Goal: Task Accomplishment & Management: Manage account settings

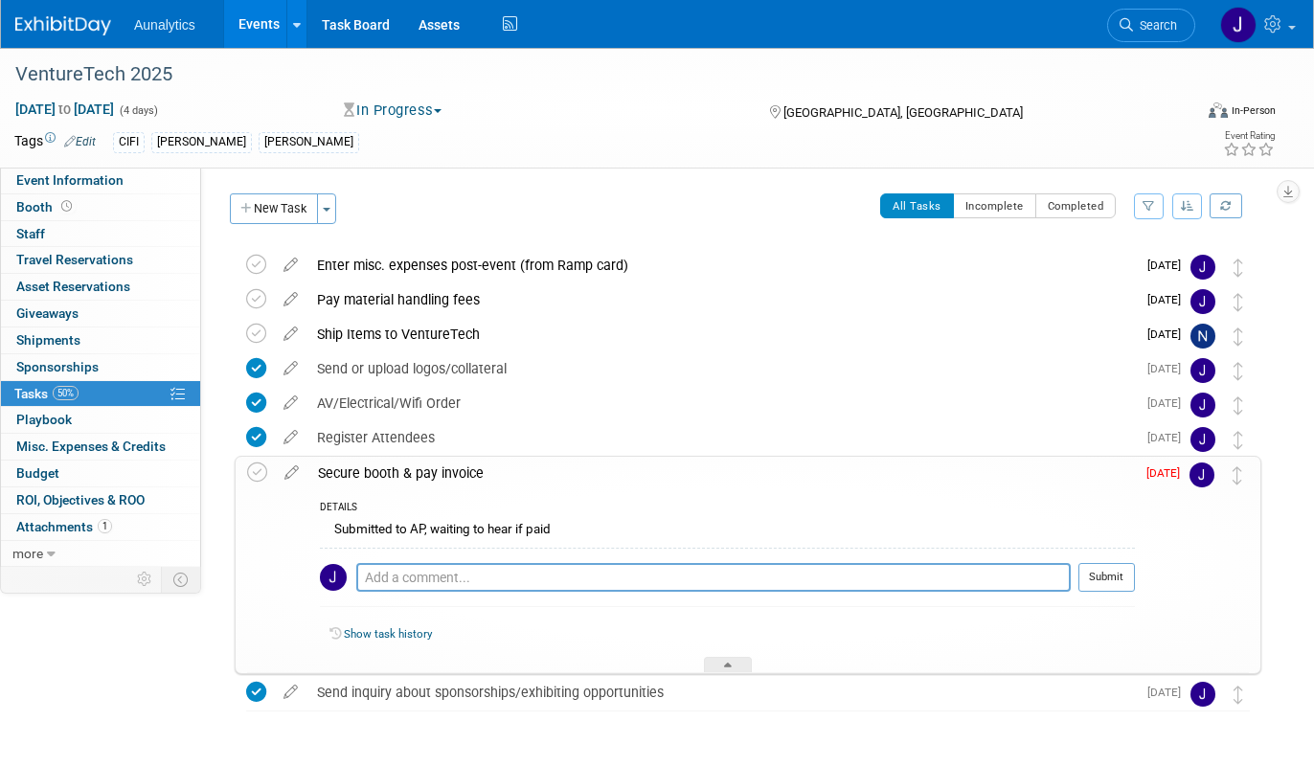
click at [271, 28] on link "Events" at bounding box center [259, 24] width 70 height 48
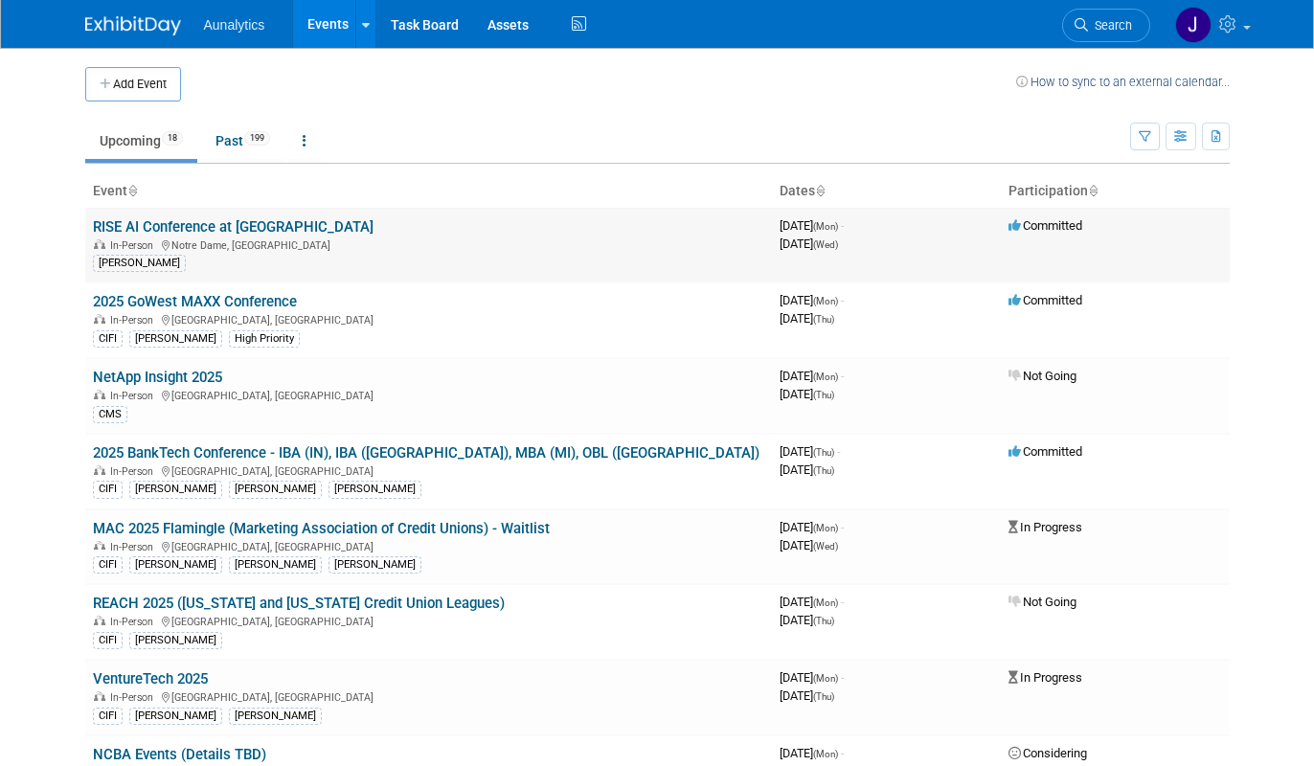
click at [237, 225] on link "RISE AI Conference at [GEOGRAPHIC_DATA]" at bounding box center [233, 226] width 281 height 17
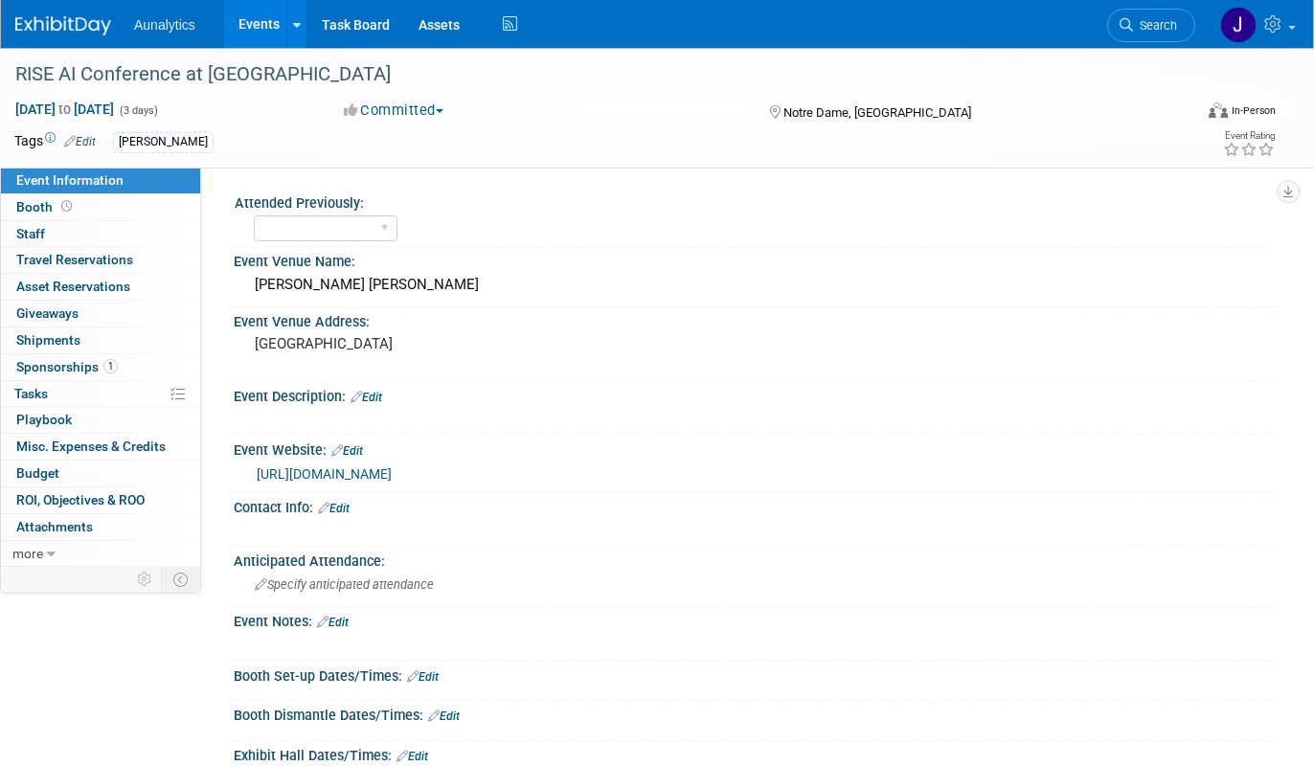
select select "Accepted"
click at [90, 144] on link "Edit" at bounding box center [80, 141] width 32 height 13
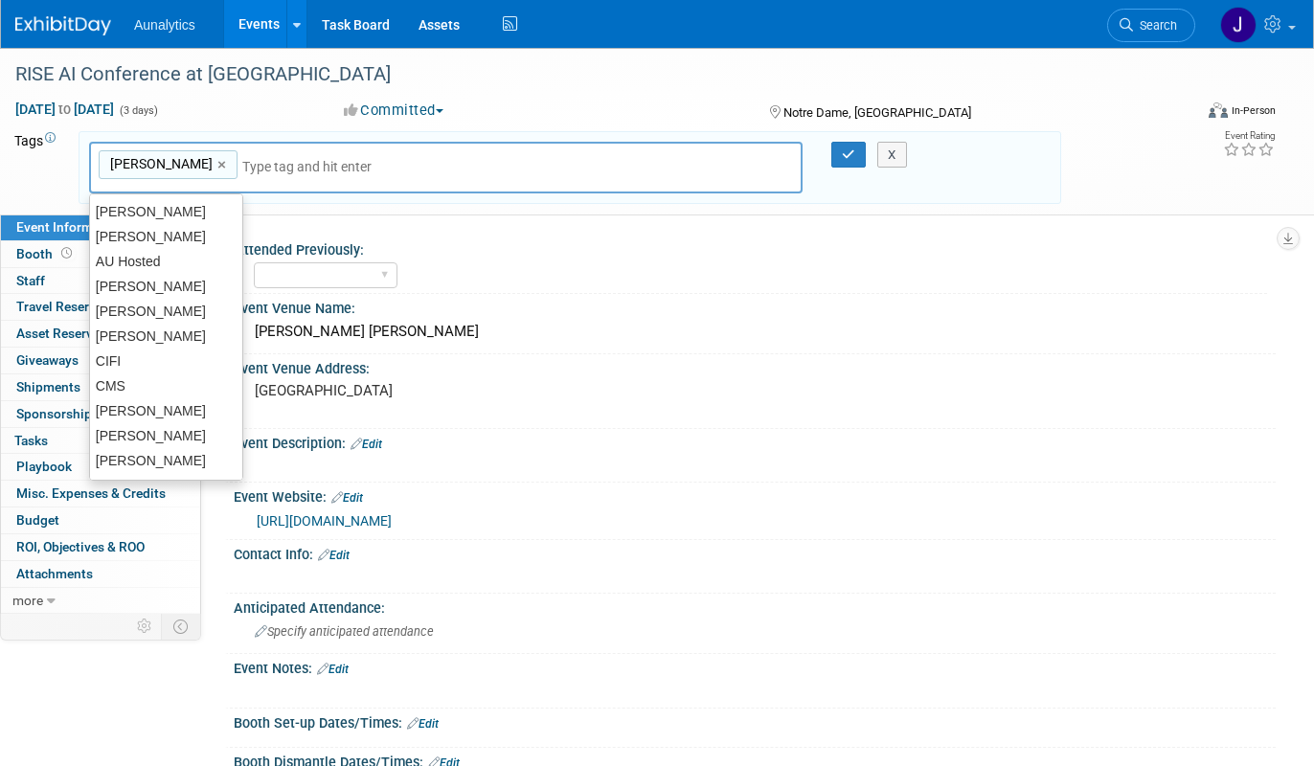
type input "J"
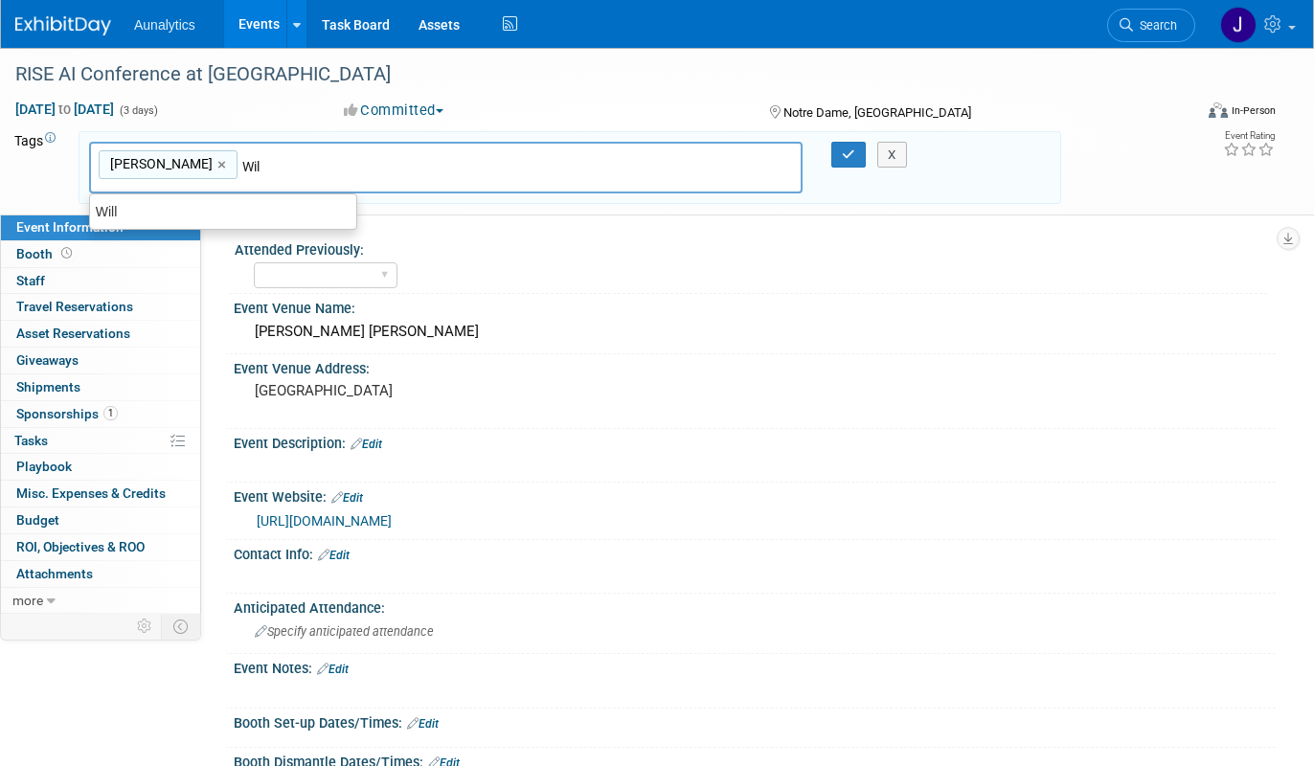
type input "Will"
click at [168, 223] on div "Will" at bounding box center [223, 211] width 266 height 25
type input "Dave, Will"
type input "[PERSON_NAME]"
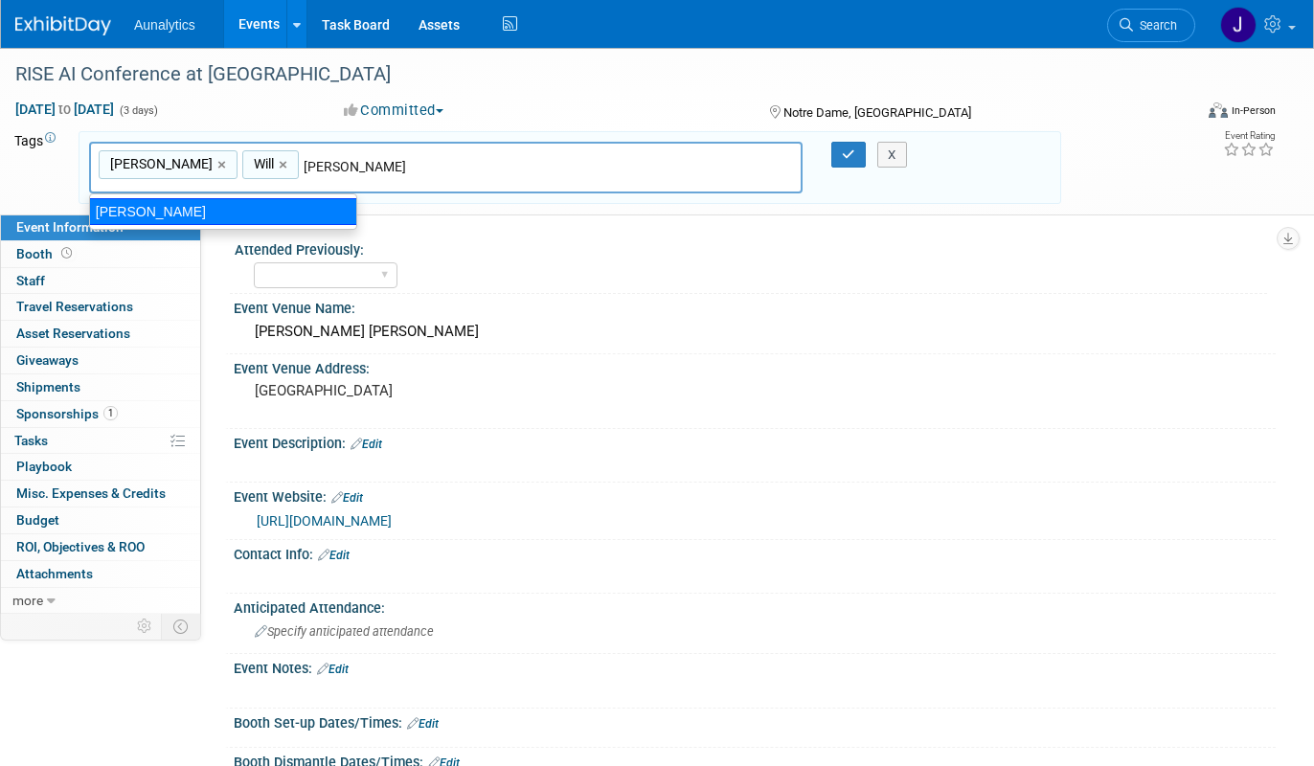
click at [191, 206] on div "Julie E" at bounding box center [223, 211] width 268 height 27
type input "Dave, Will, Julie E"
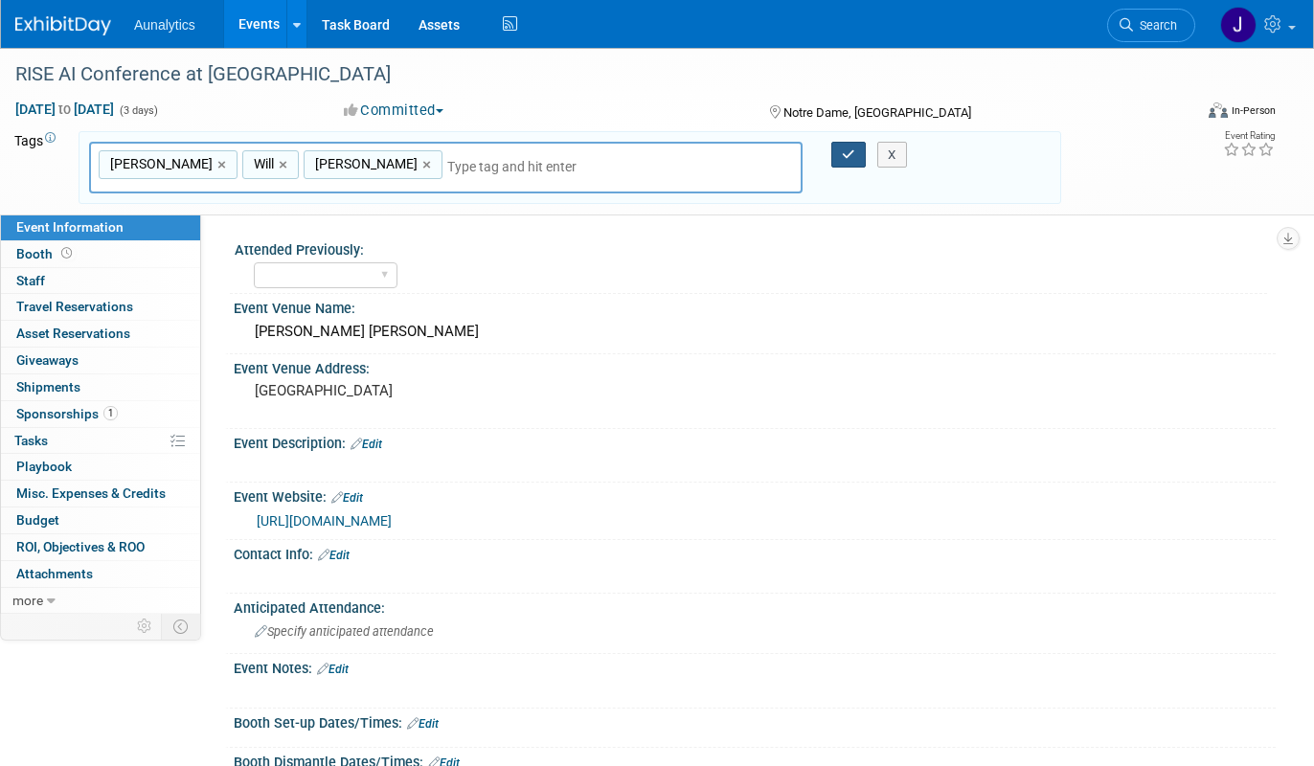
click at [845, 155] on icon "button" at bounding box center [848, 154] width 13 height 12
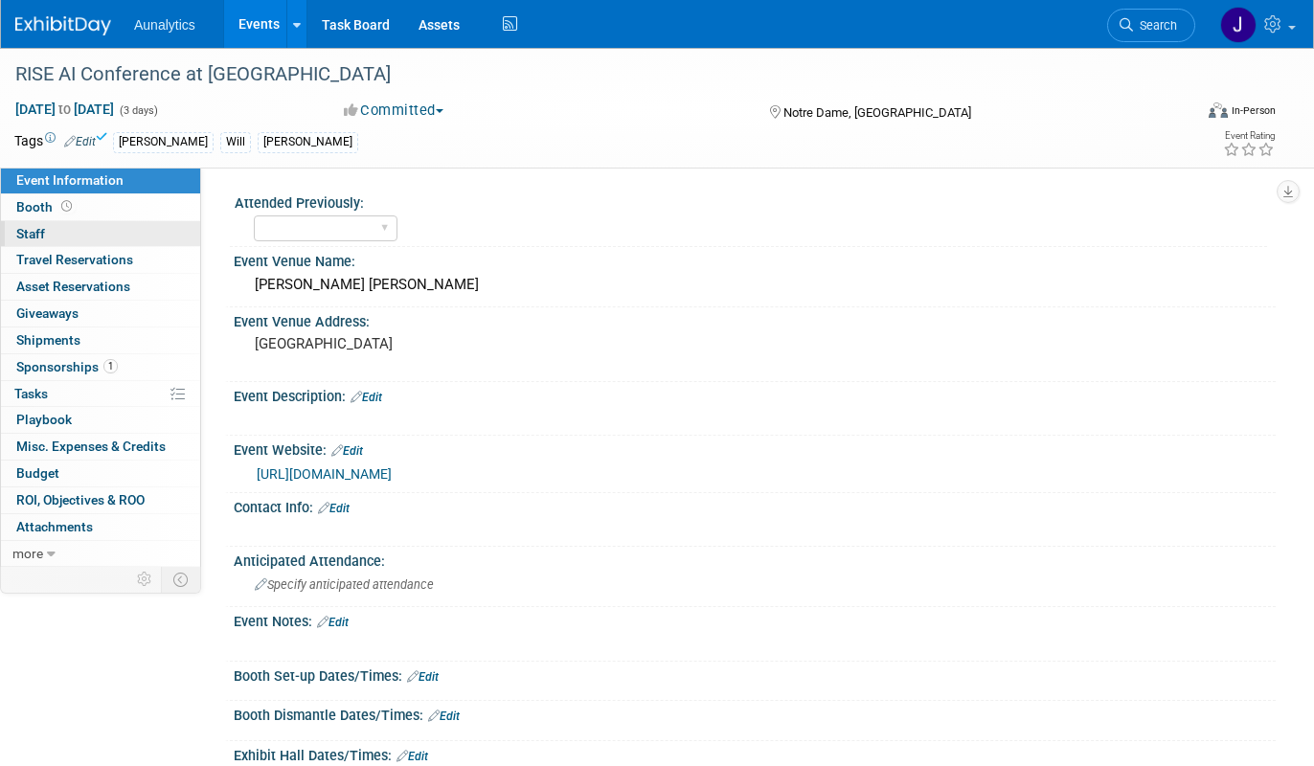
click at [124, 236] on link "0 Staff 0" at bounding box center [100, 234] width 199 height 26
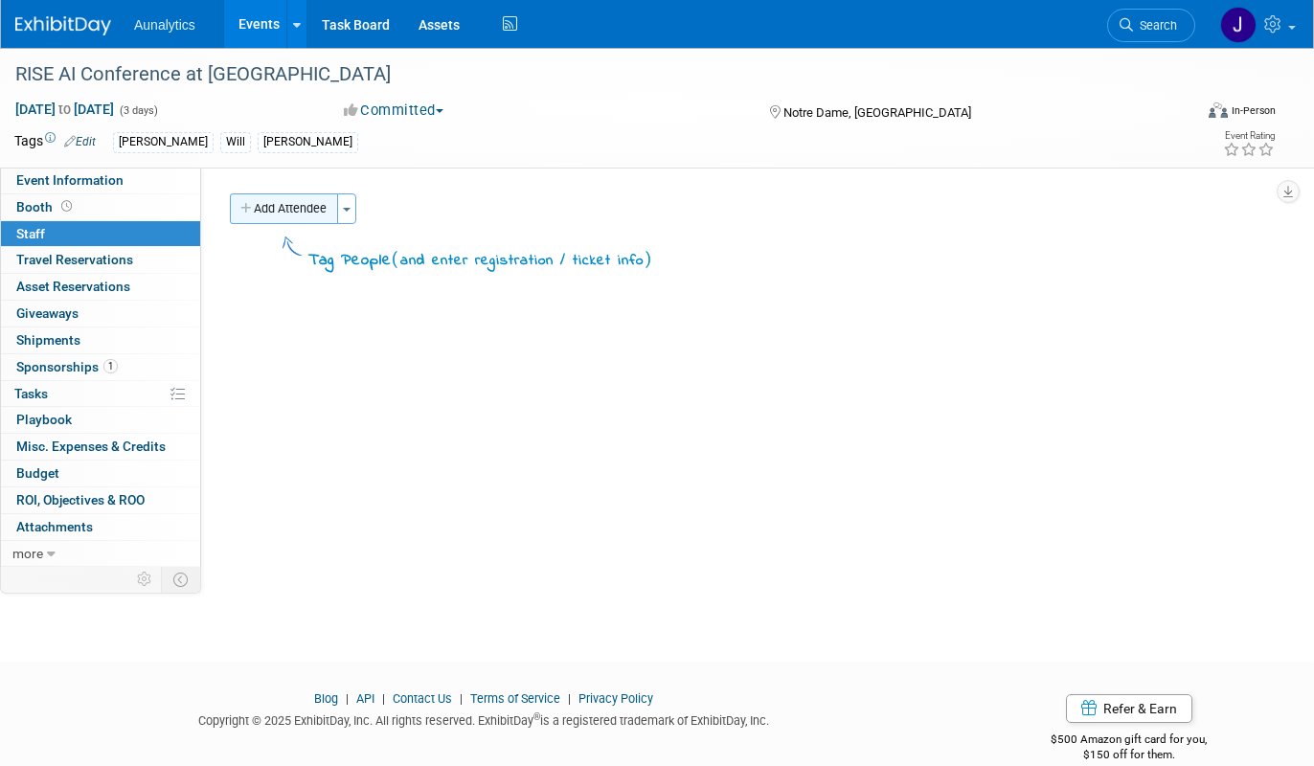
click at [310, 216] on button "Add Attendee" at bounding box center [284, 208] width 108 height 31
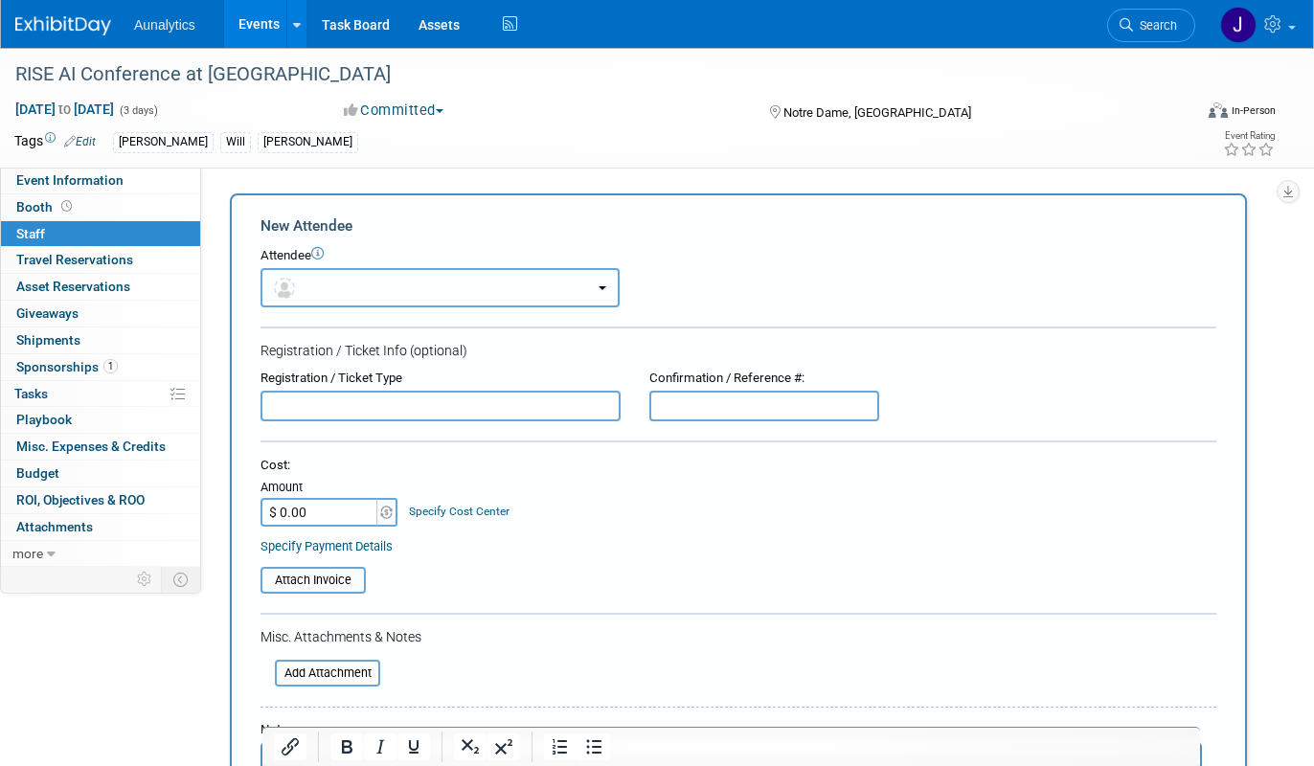
click at [329, 286] on button "button" at bounding box center [439, 287] width 359 height 39
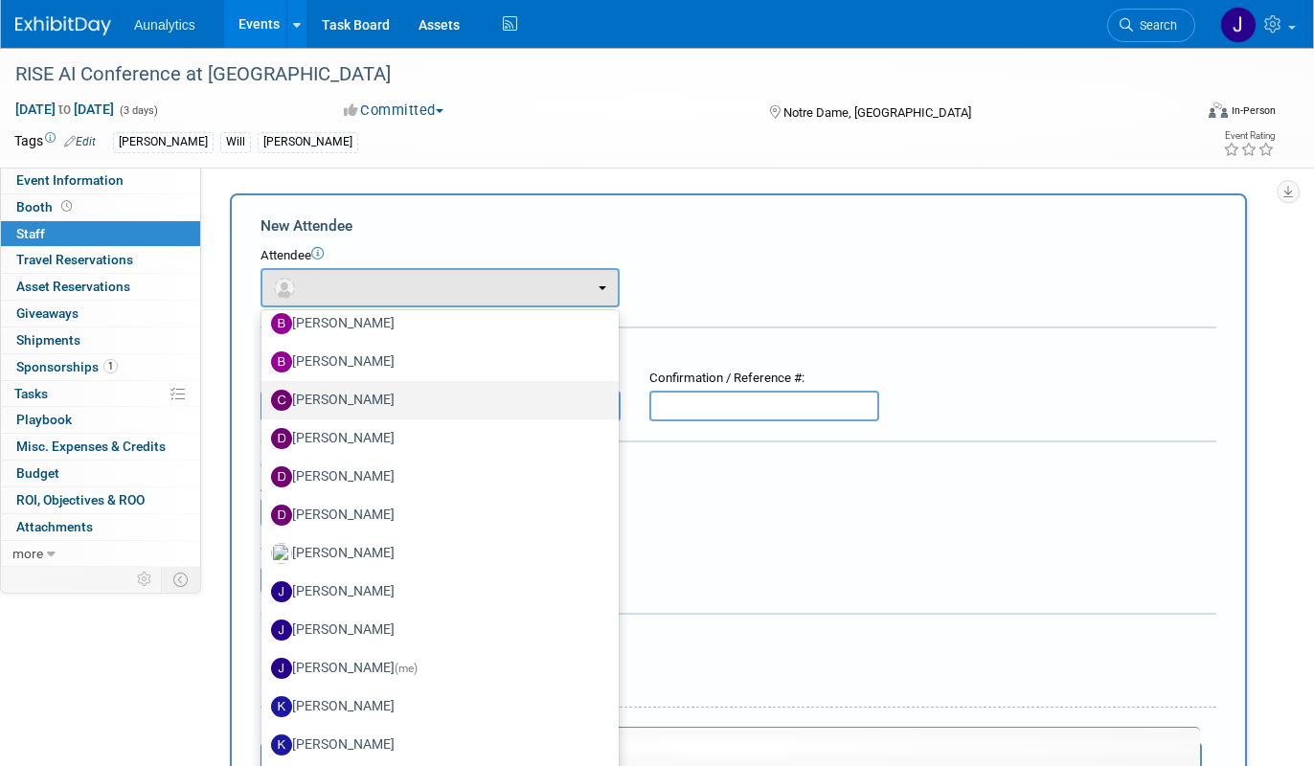
scroll to position [207, 0]
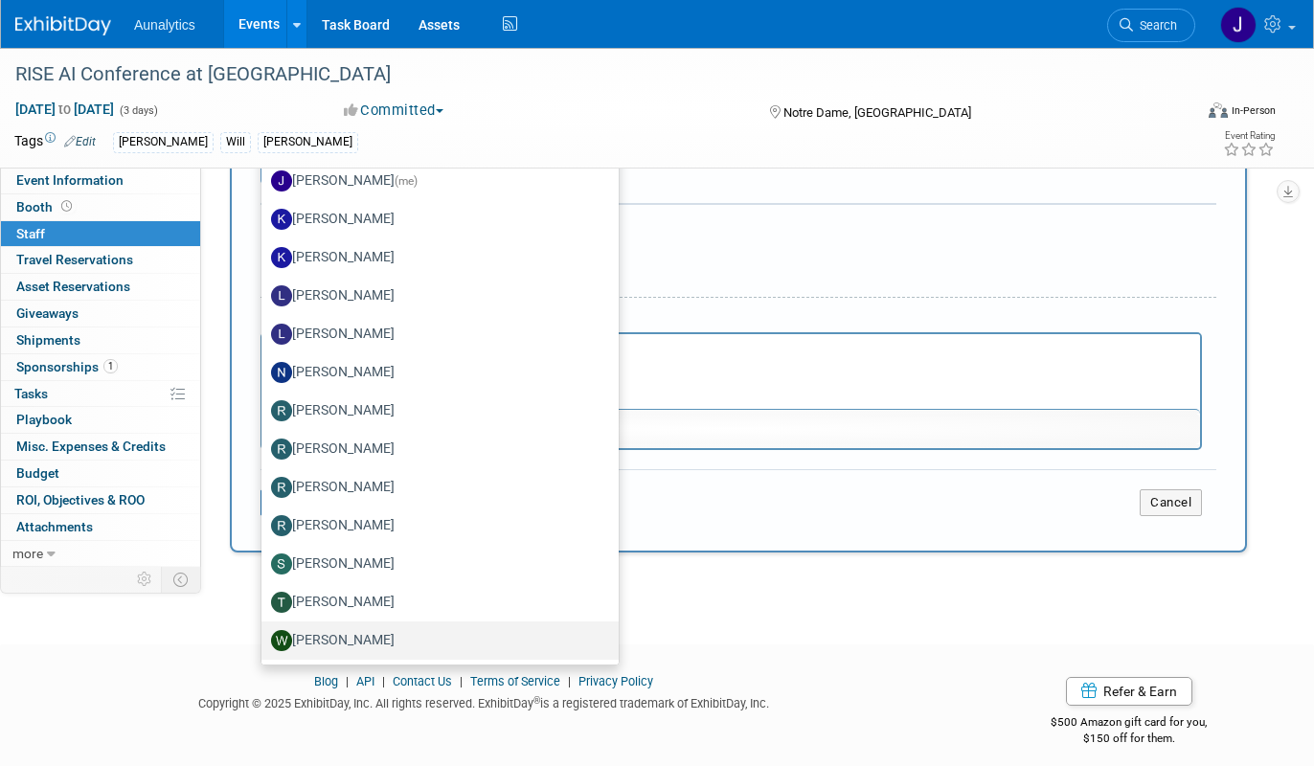
click at [319, 641] on label "[PERSON_NAME]" at bounding box center [435, 640] width 328 height 31
click at [264, 641] on input "[PERSON_NAME]" at bounding box center [258, 638] width 12 height 12
select select "09e9535f-bb3d-4511-8a2d-cfd80c7f724a"
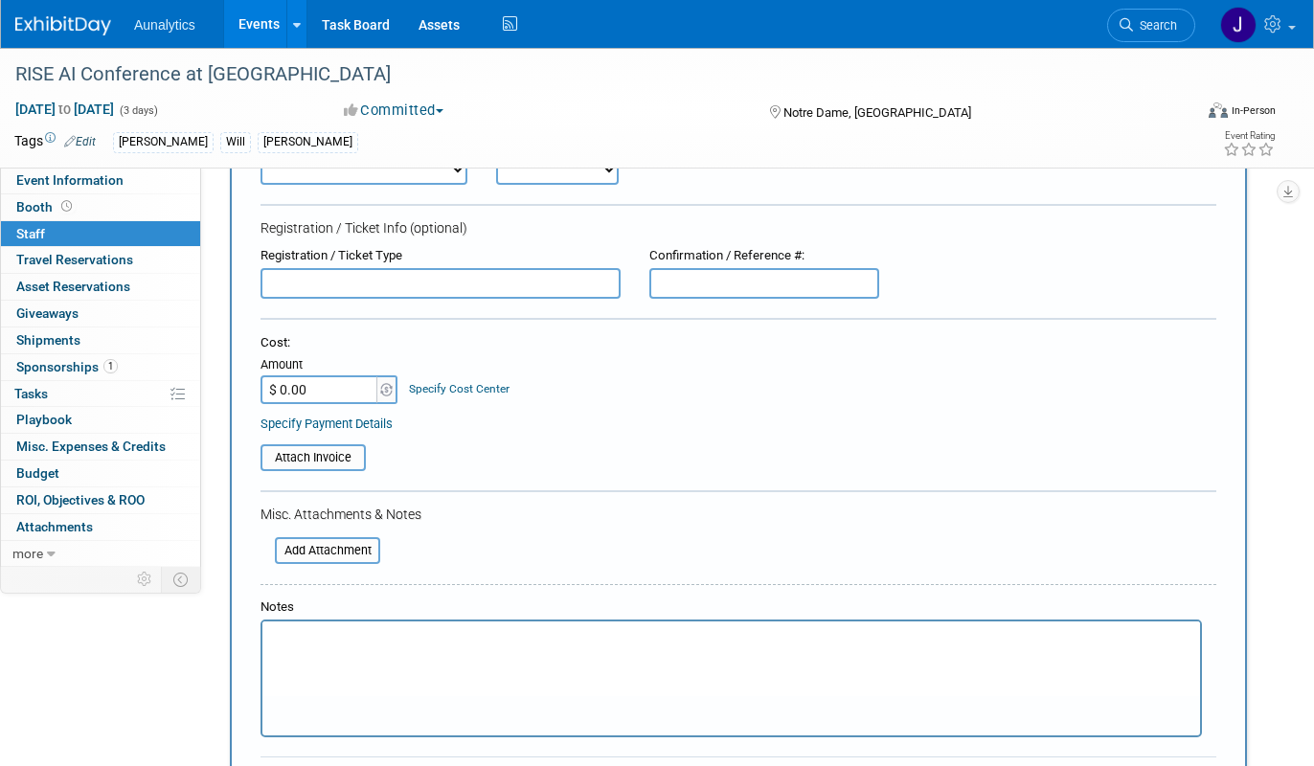
scroll to position [0, 0]
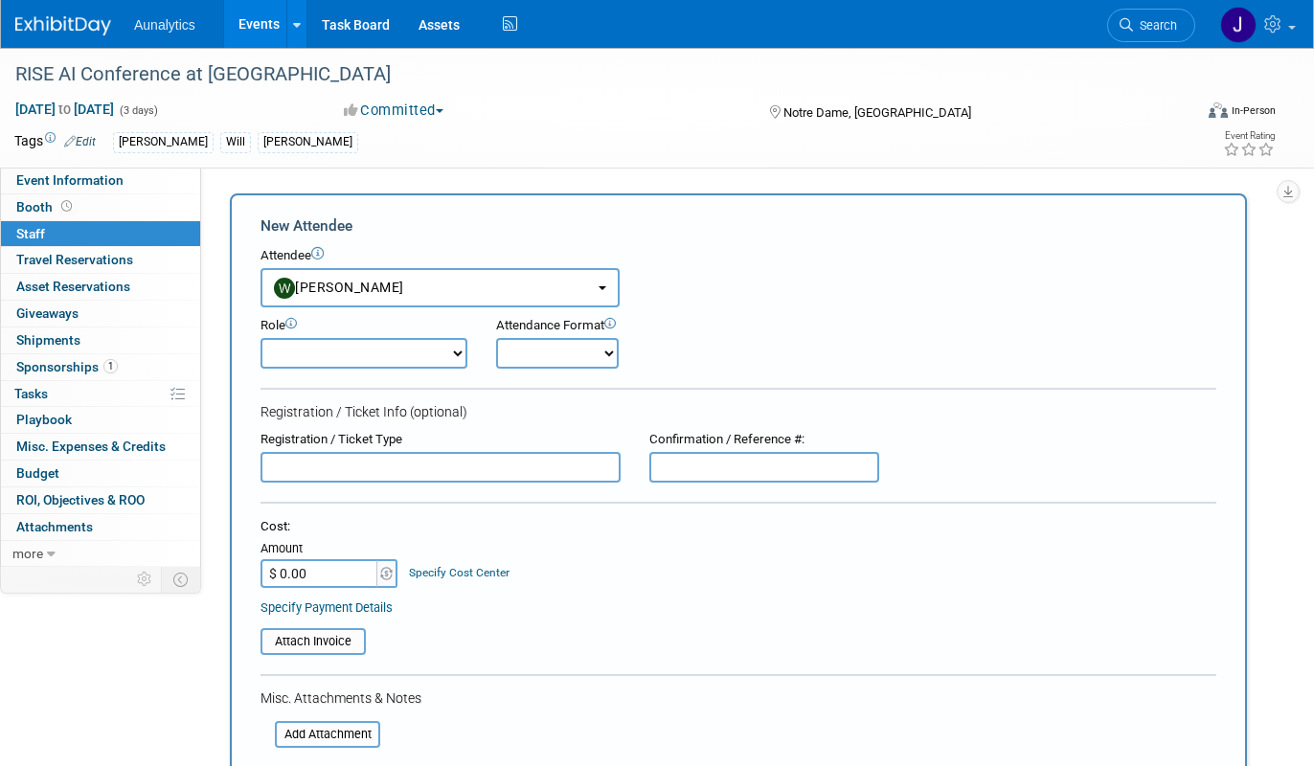
click at [417, 355] on select "Demonstrator Host Planner Presenter Sales Representative Set-up/Dismantle Crew …" at bounding box center [363, 353] width 207 height 31
click at [588, 339] on select "Onsite Remote" at bounding box center [557, 353] width 123 height 31
select select "1"
click at [496, 338] on select "Onsite Remote" at bounding box center [557, 353] width 123 height 31
click at [694, 354] on div "Attendance Format Onsite Remote" at bounding box center [604, 343] width 217 height 52
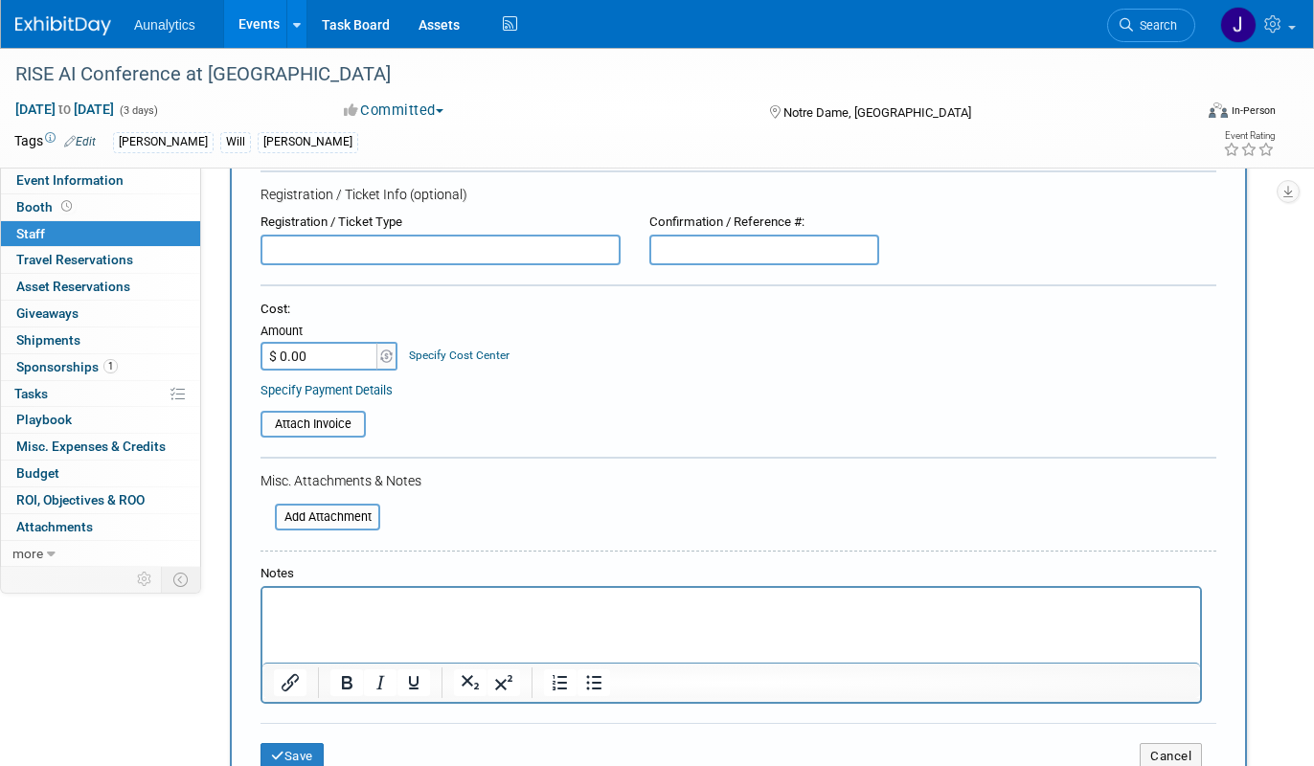
scroll to position [232, 0]
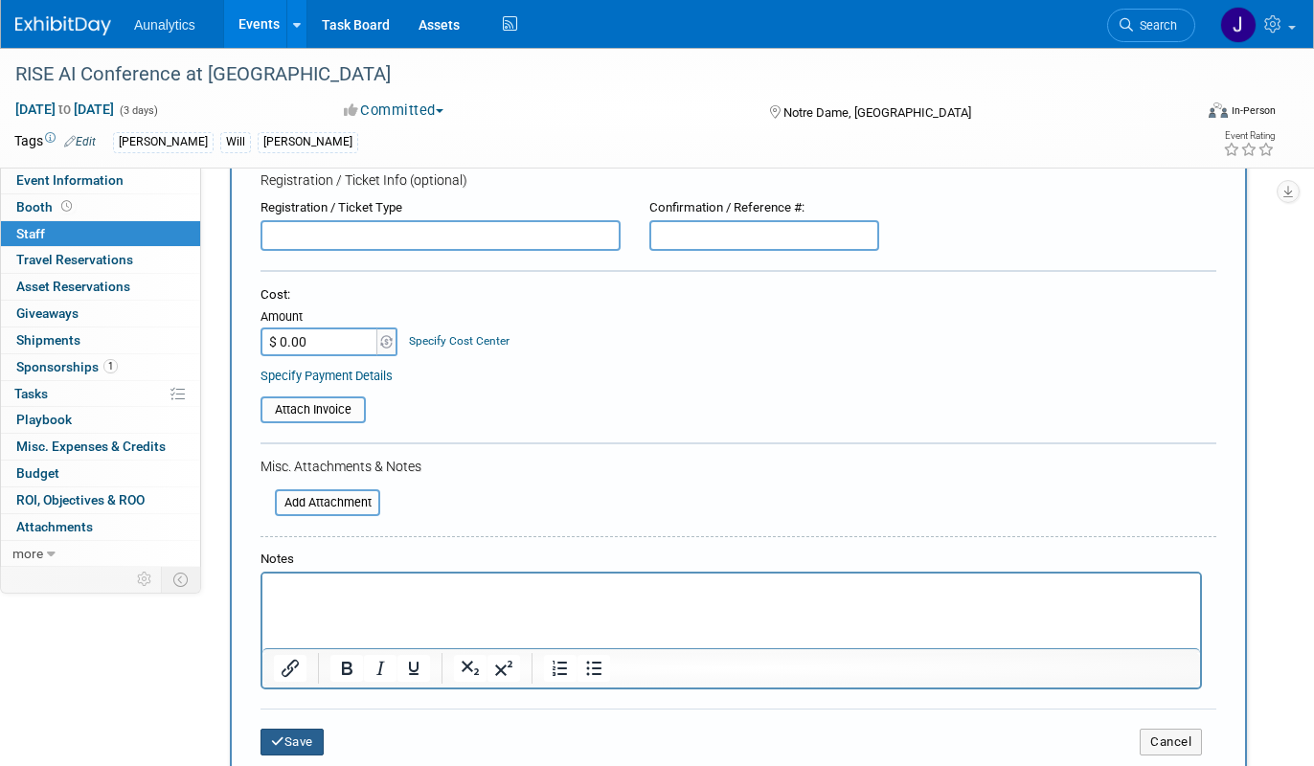
click at [311, 732] on button "Save" at bounding box center [291, 742] width 63 height 27
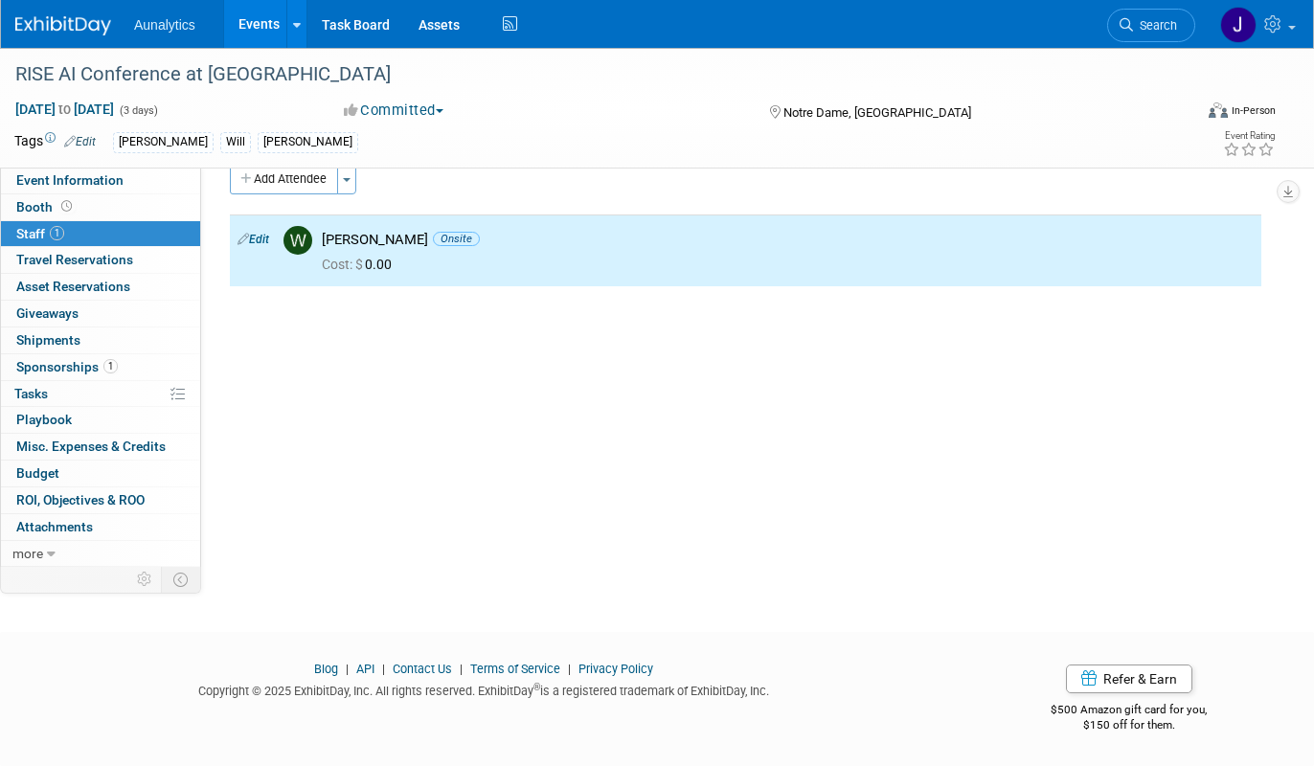
scroll to position [0, 0]
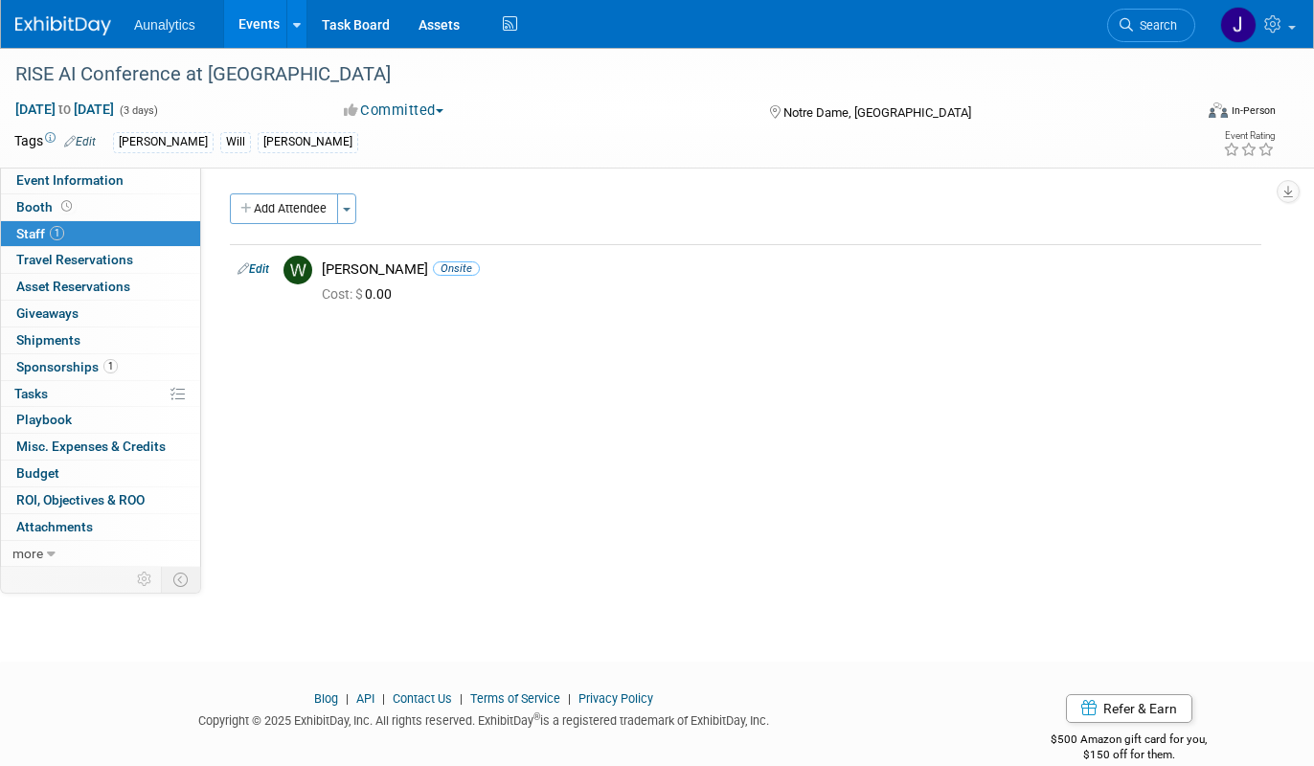
click at [264, 32] on link "Events" at bounding box center [259, 24] width 70 height 48
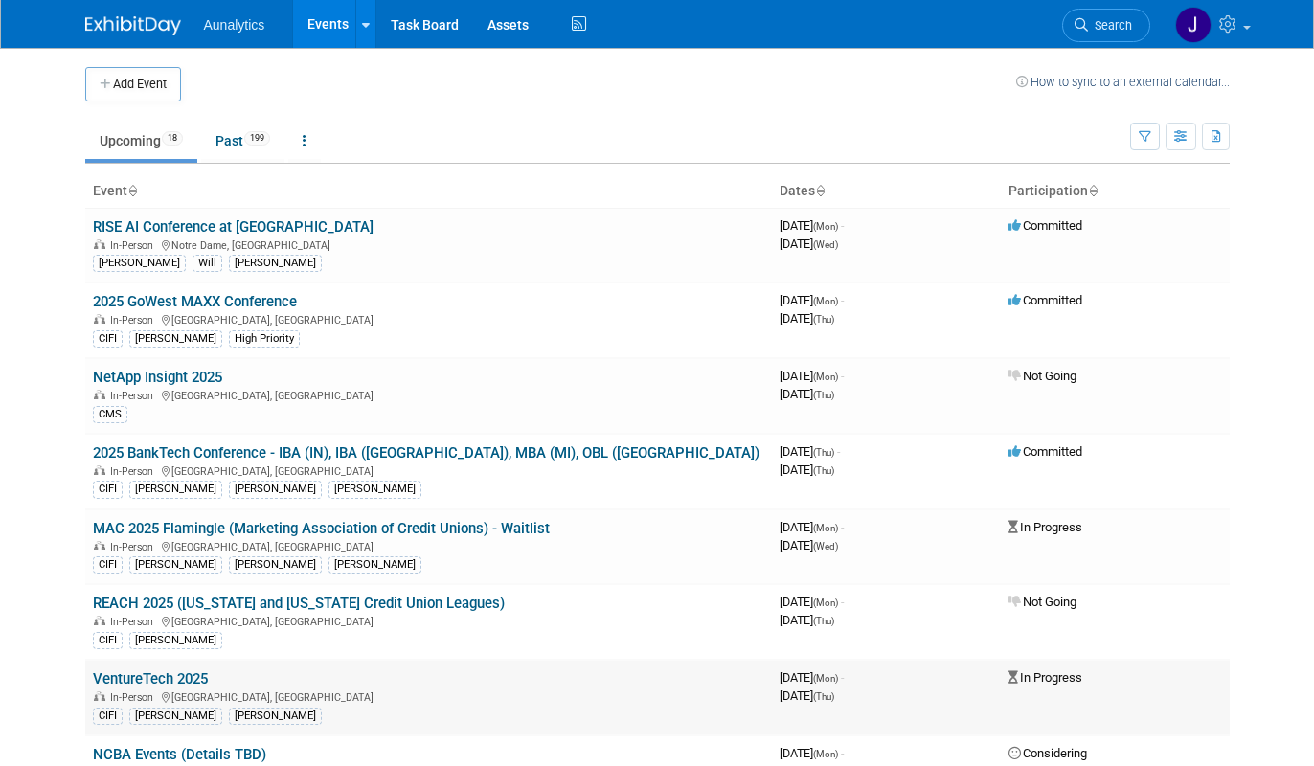
click at [126, 673] on link "VentureTech 2025" at bounding box center [150, 678] width 115 height 17
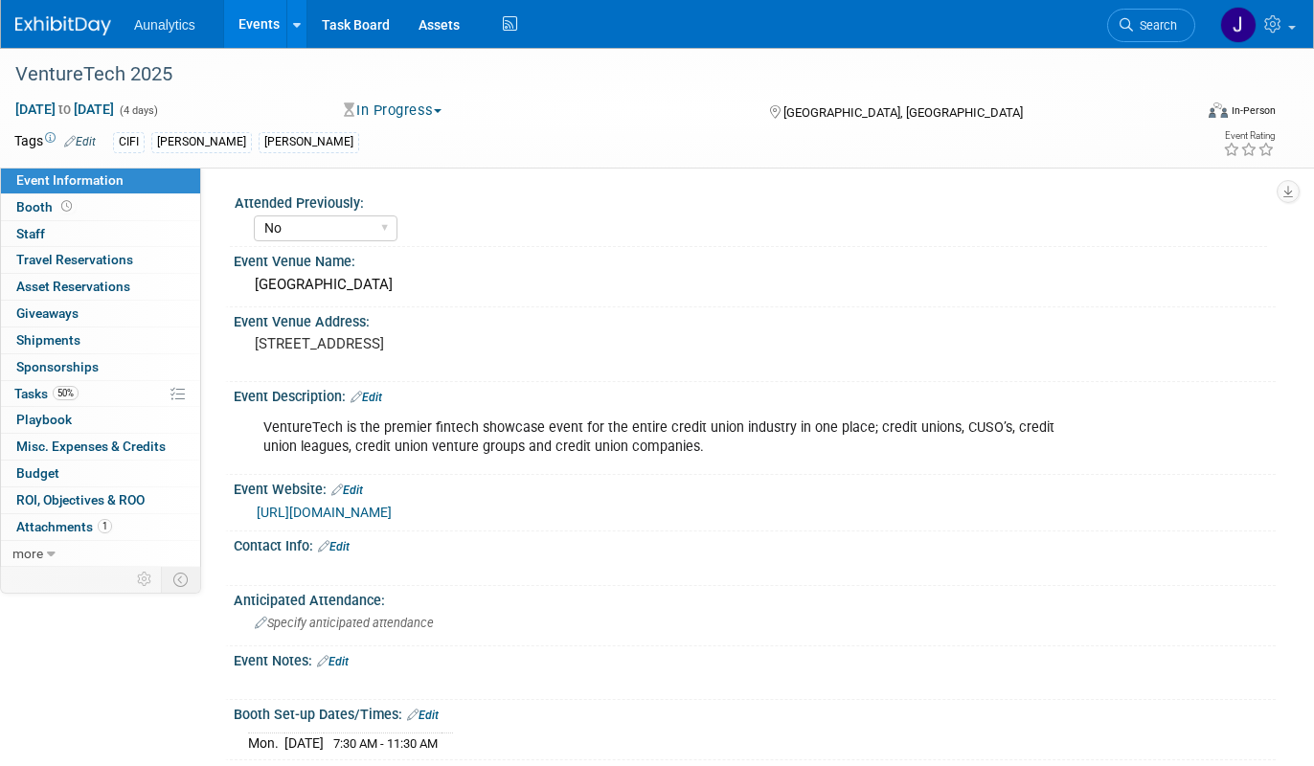
select select "No"
click at [129, 203] on link "Booth" at bounding box center [100, 207] width 199 height 26
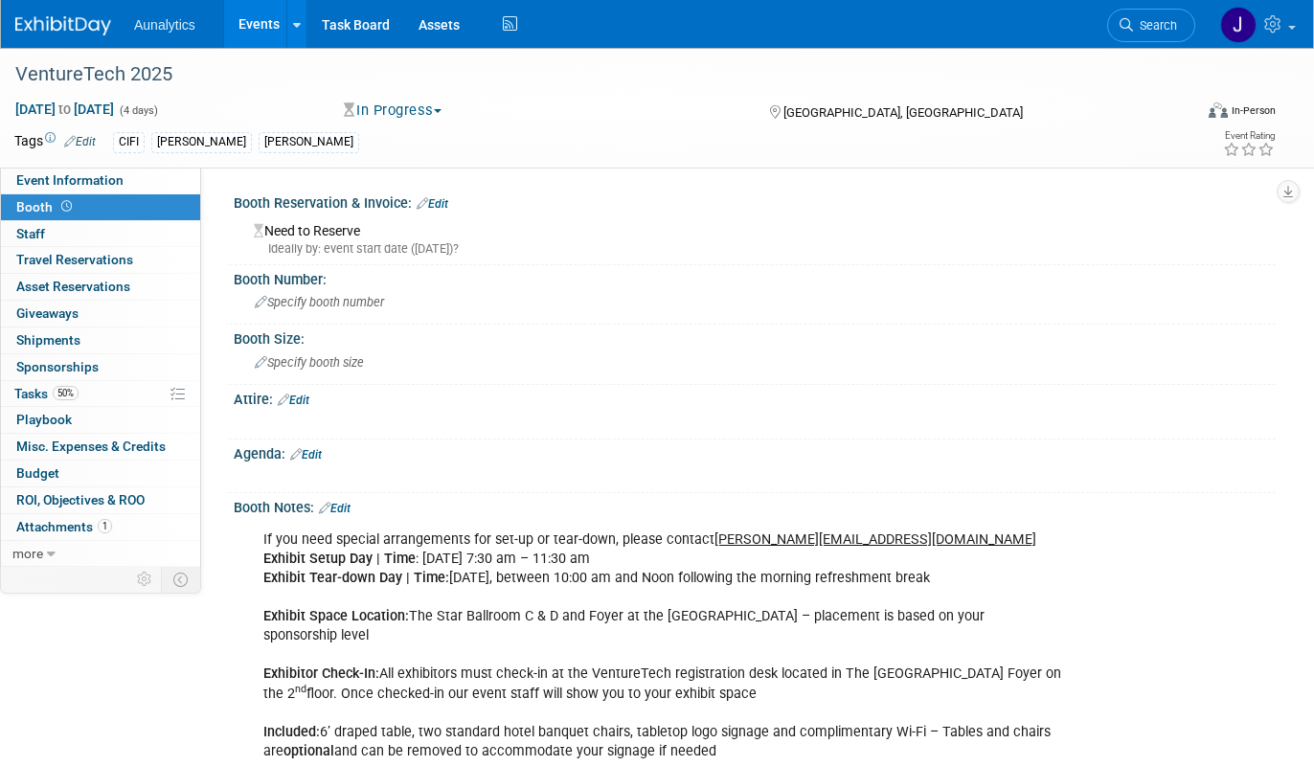
click at [440, 200] on link "Edit" at bounding box center [433, 203] width 32 height 13
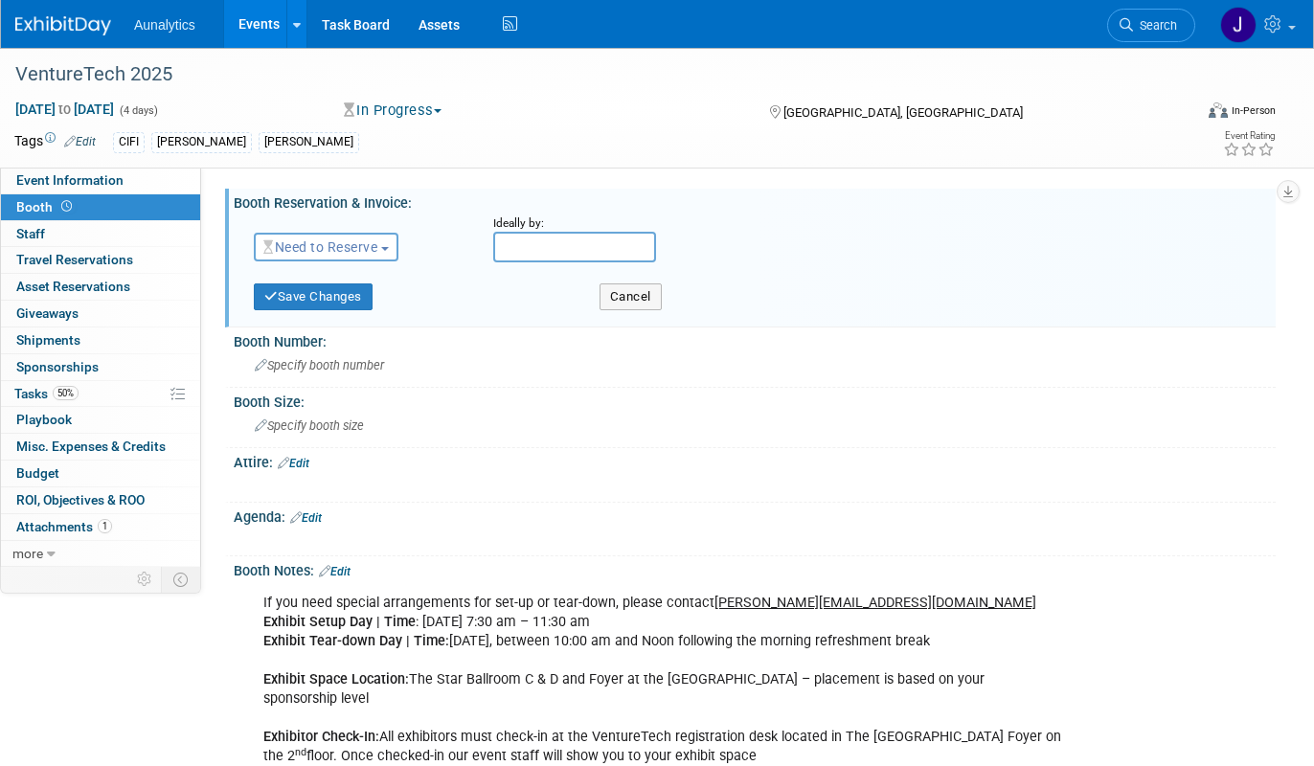
click at [316, 248] on span "Need to Reserve" at bounding box center [320, 246] width 114 height 15
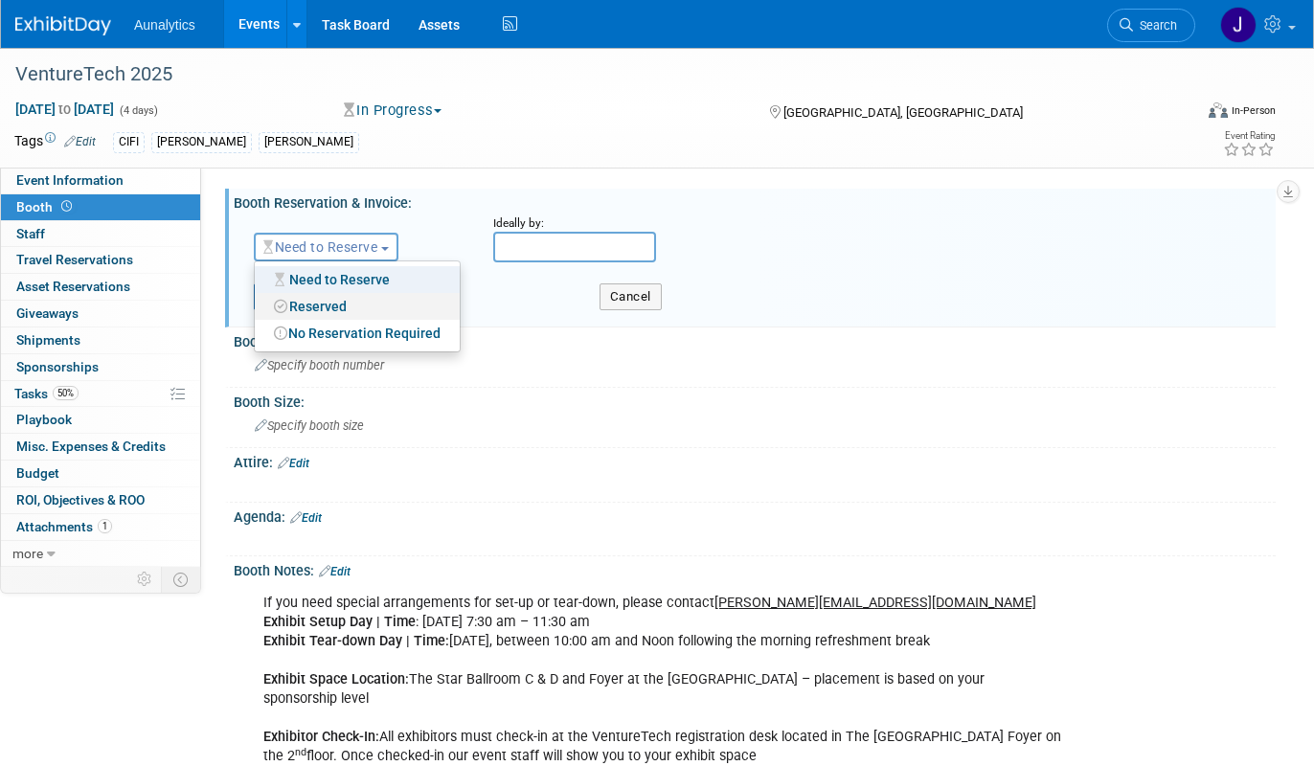
click at [325, 309] on link "Reserved" at bounding box center [357, 306] width 205 height 27
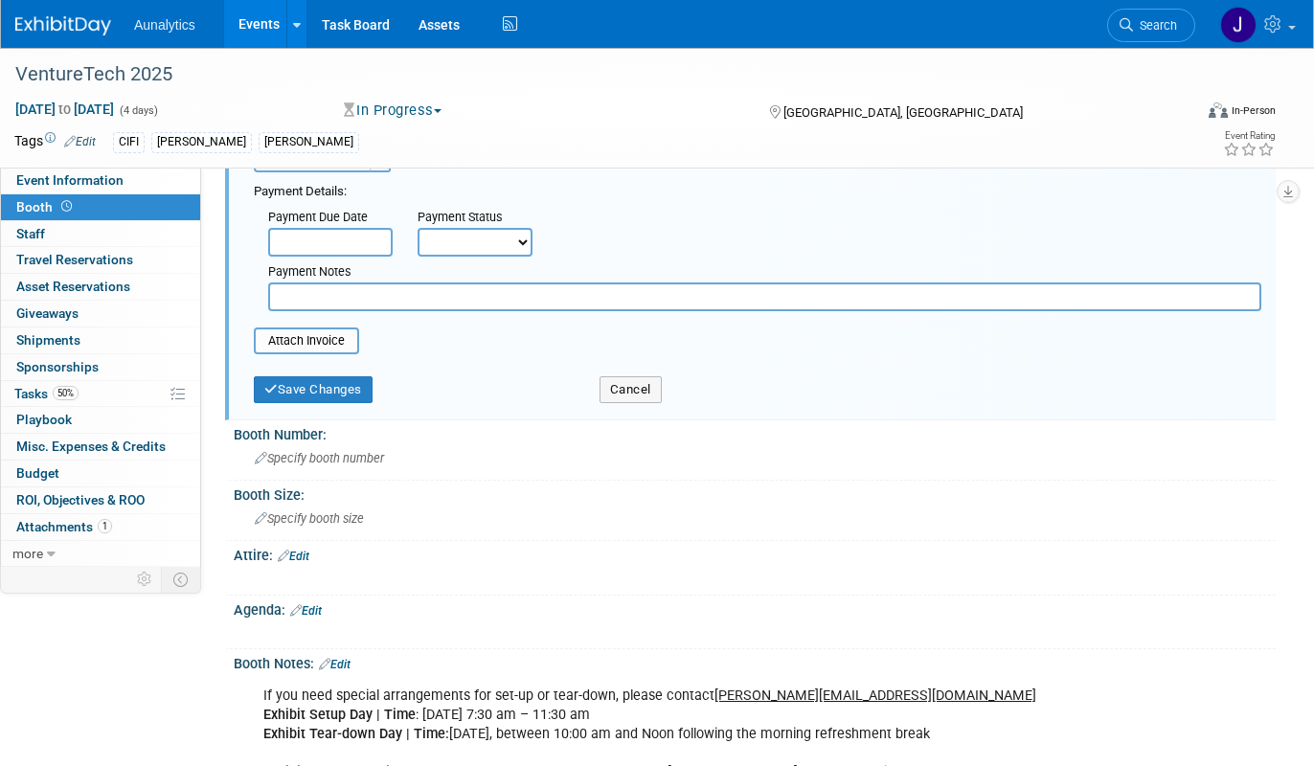
scroll to position [156, 0]
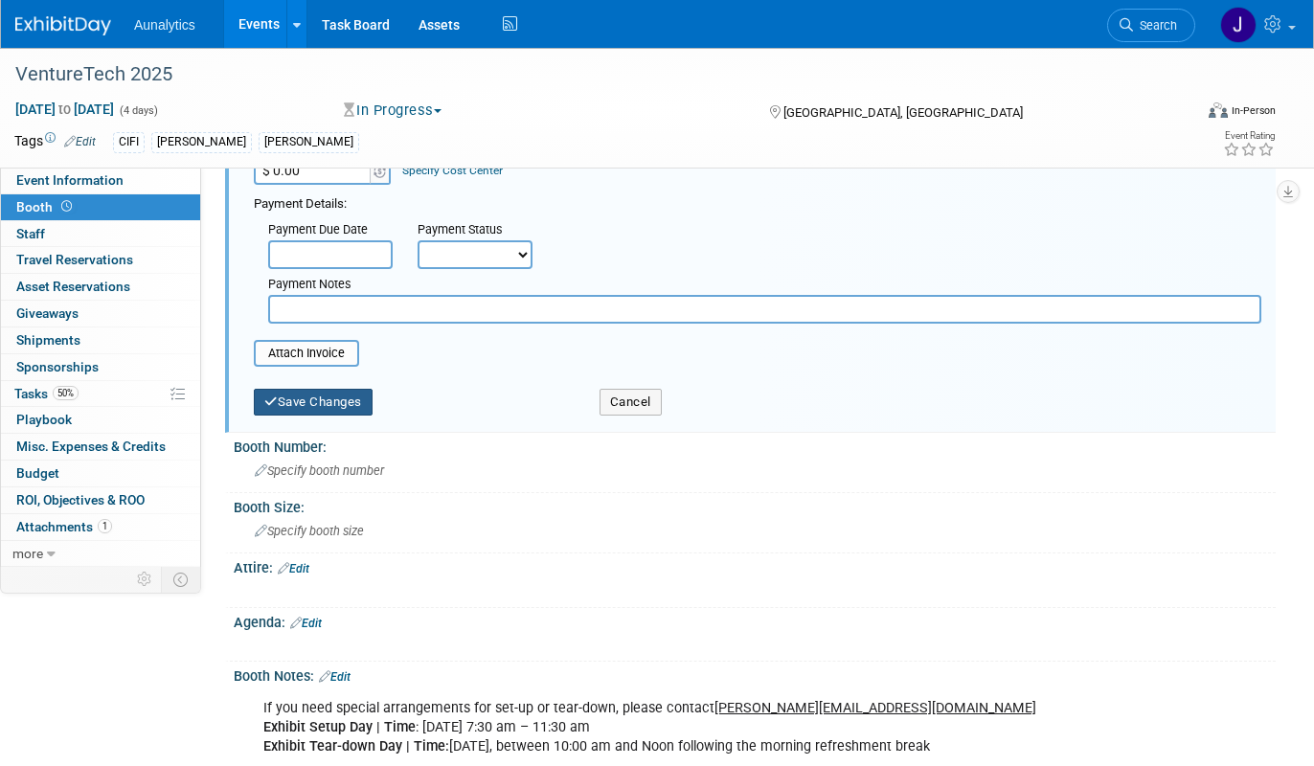
click at [342, 397] on button "Save Changes" at bounding box center [313, 402] width 119 height 27
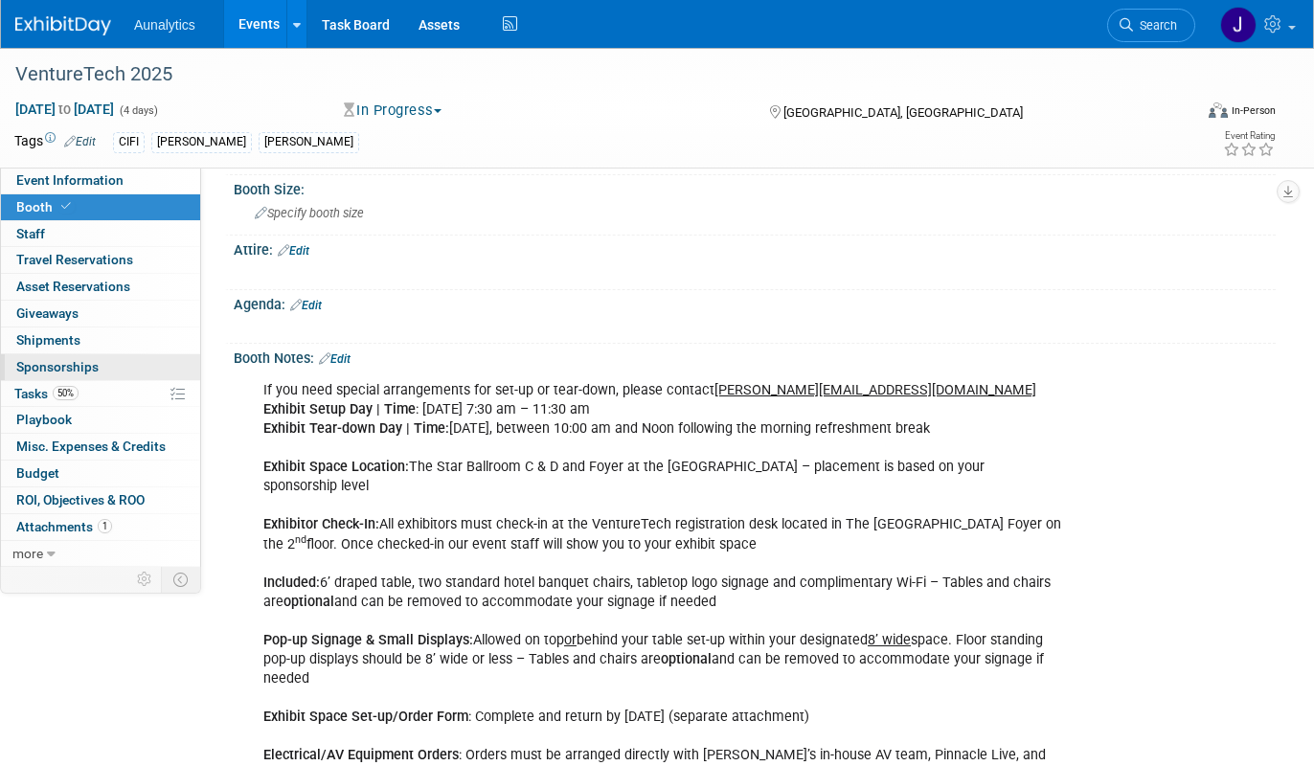
click at [60, 371] on span "Sponsorships 0" at bounding box center [57, 366] width 82 height 15
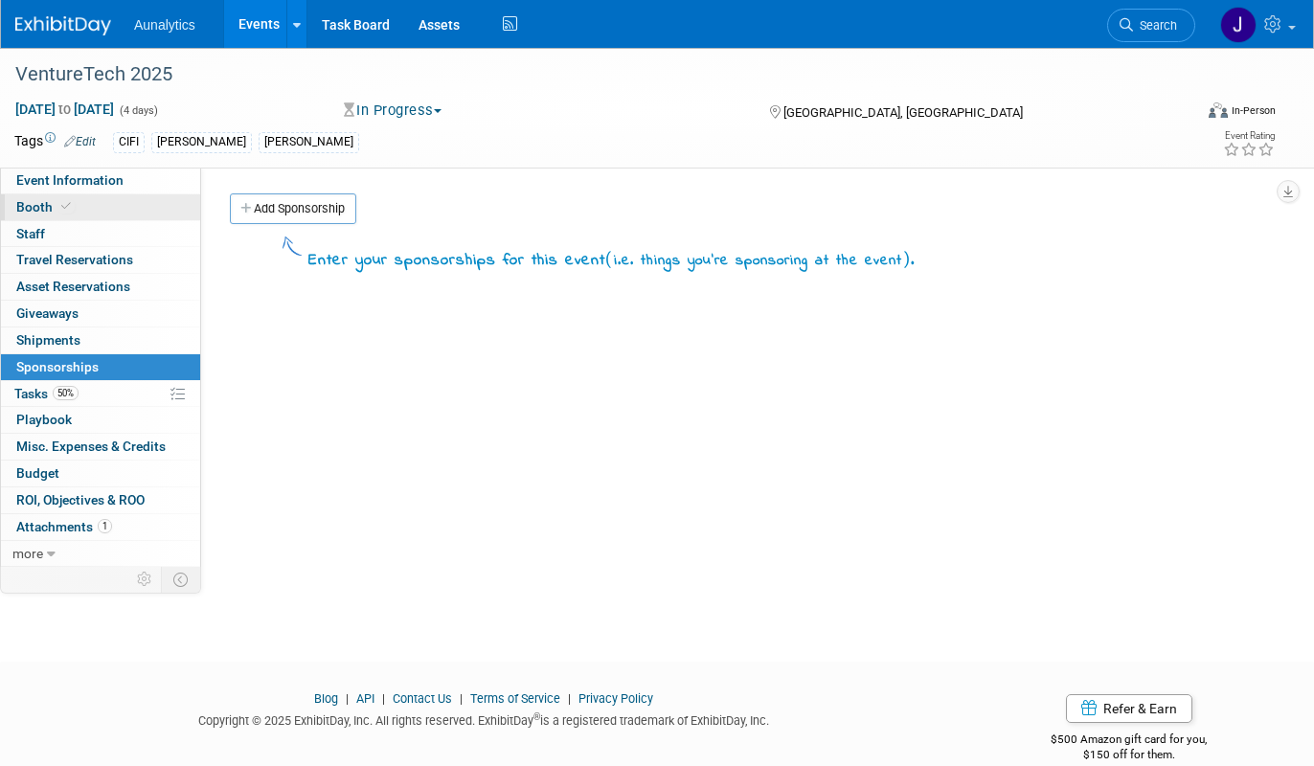
click at [90, 203] on link "Booth" at bounding box center [100, 207] width 199 height 26
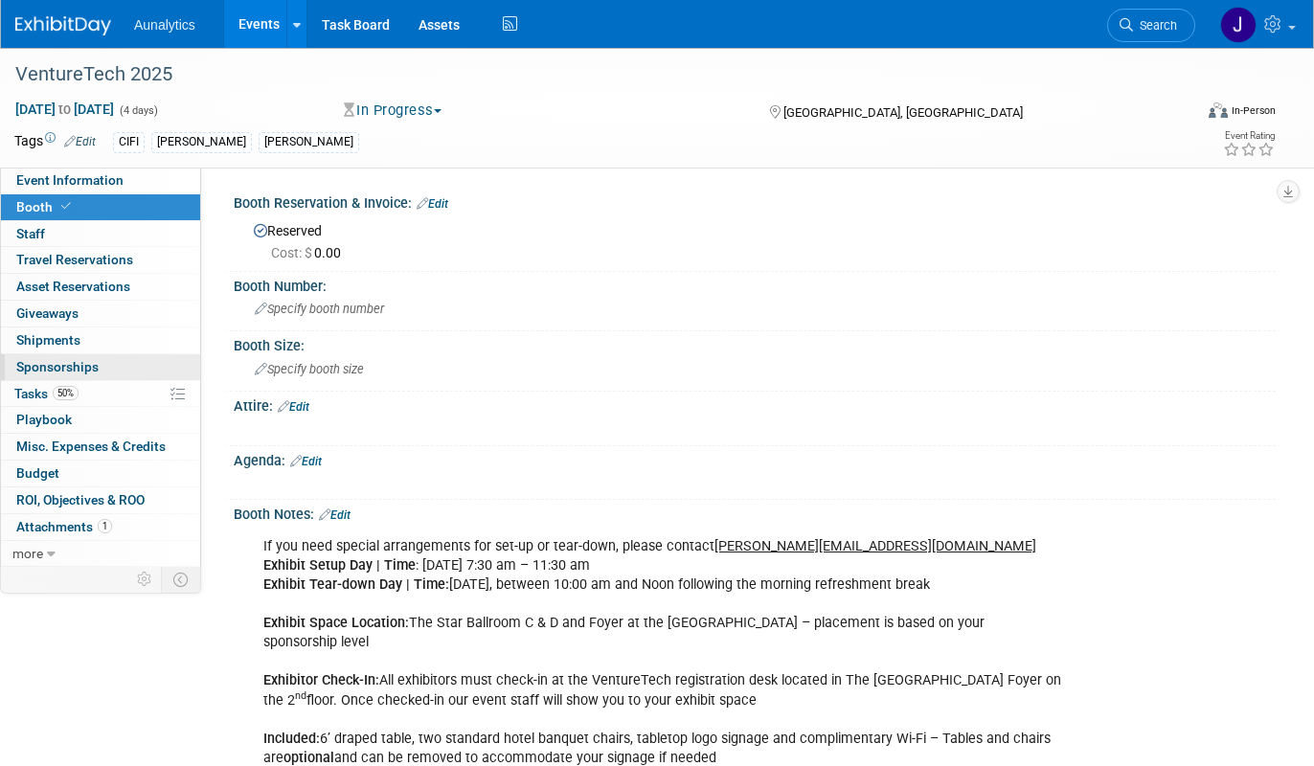
click at [71, 361] on span "Sponsorships 0" at bounding box center [57, 366] width 82 height 15
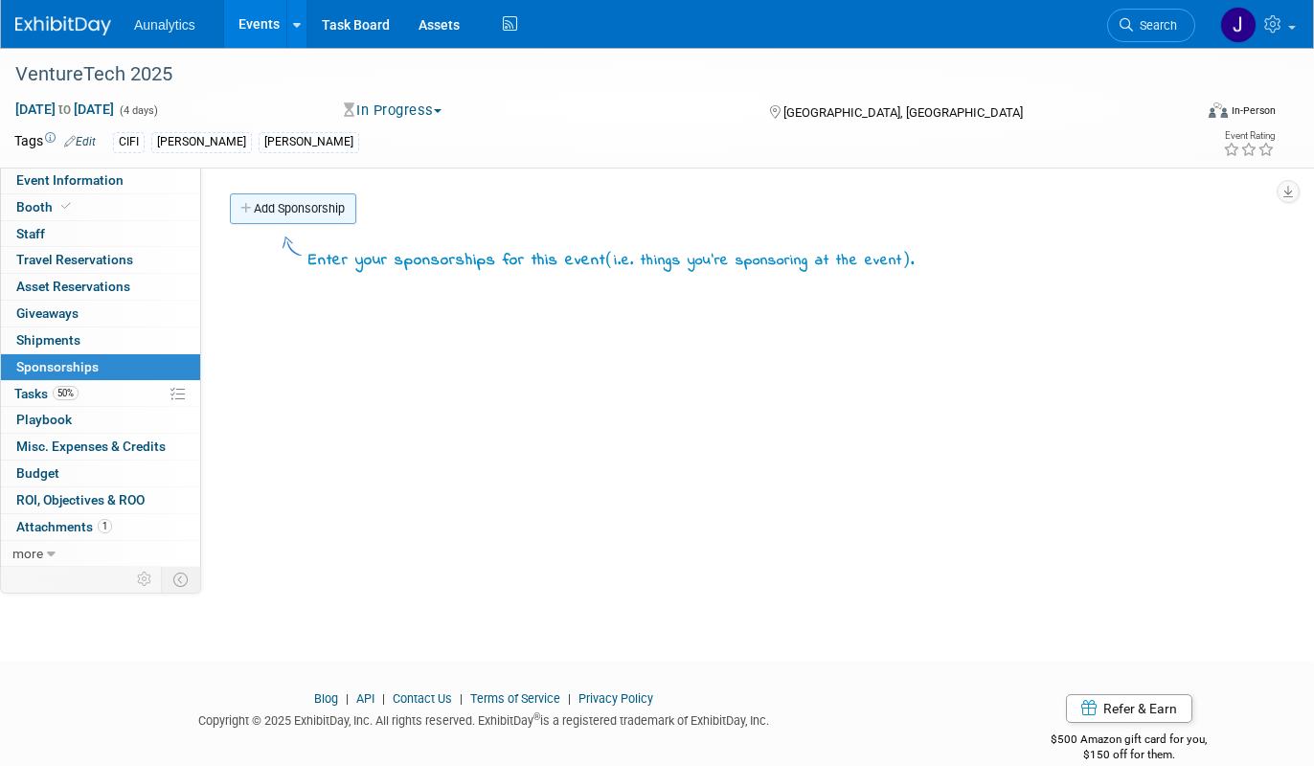
click at [299, 214] on link "Add Sponsorship" at bounding box center [293, 208] width 126 height 31
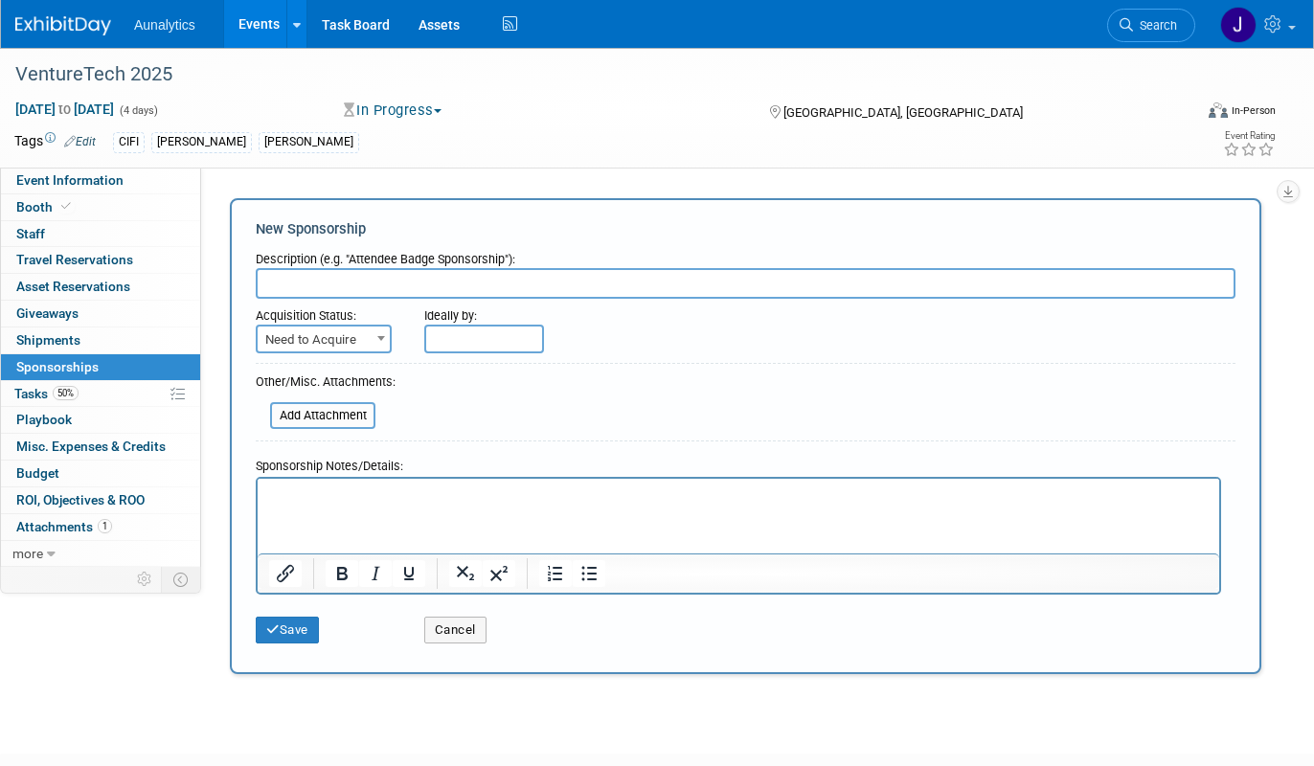
click at [333, 343] on span "Need to Acquire" at bounding box center [324, 340] width 132 height 27
select select "2"
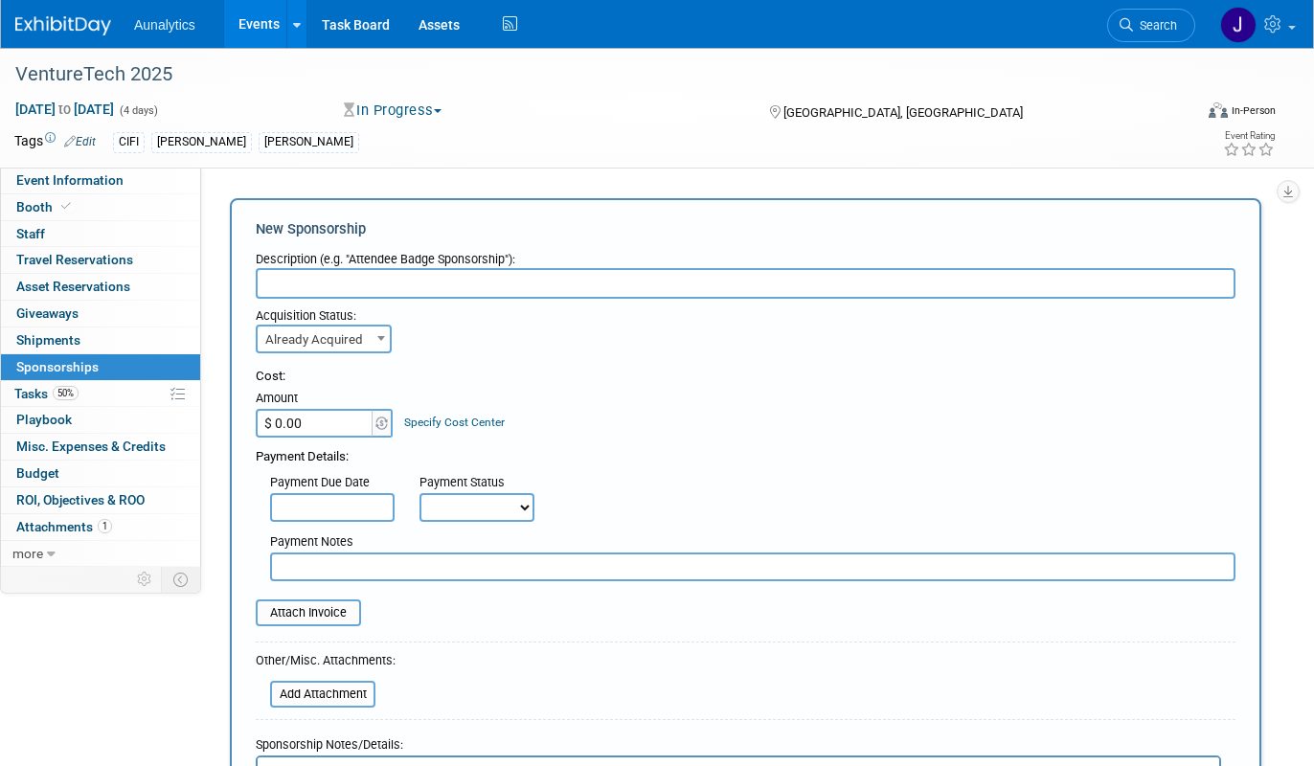
click at [333, 422] on input "$ 0.00" at bounding box center [316, 423] width 120 height 29
type input "$ 9,000.00"
click at [314, 620] on input "file" at bounding box center [245, 612] width 228 height 23
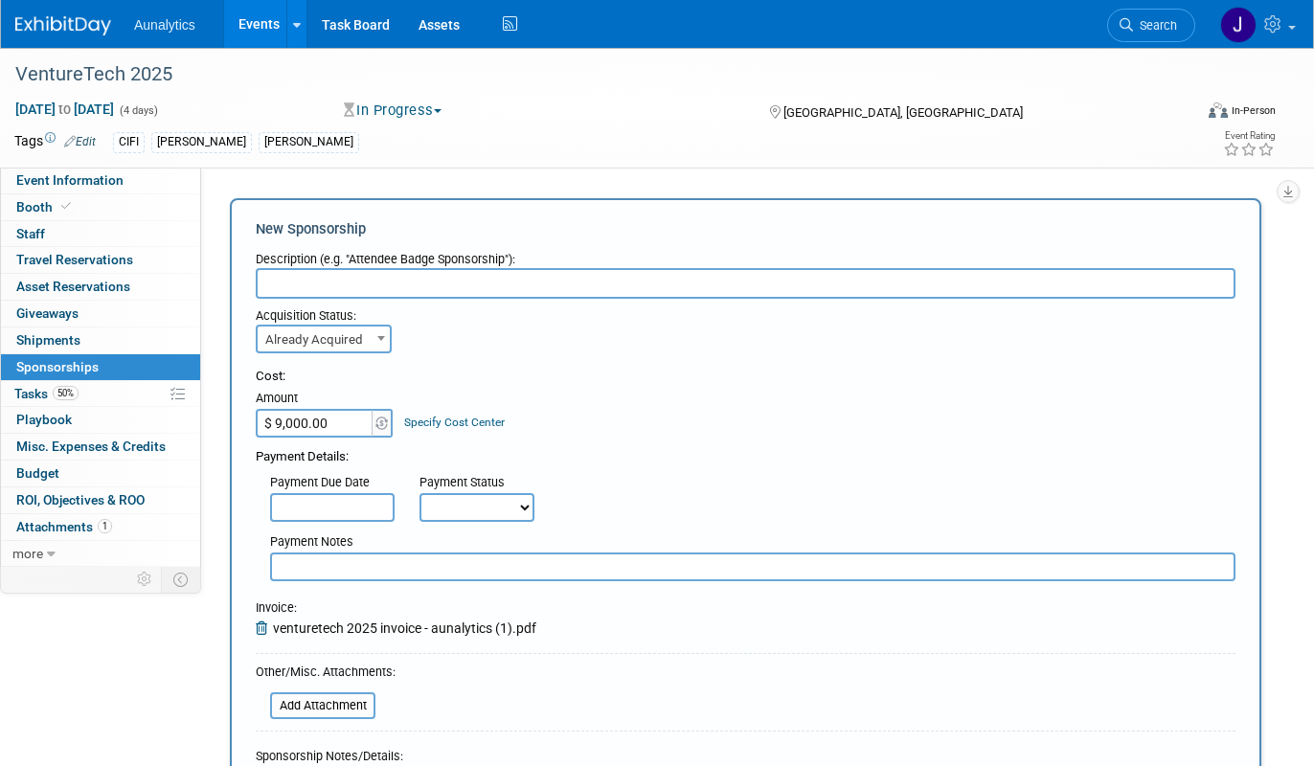
click at [377, 264] on div "Description (e.g. "Attendee Badge Sponsorship"):" at bounding box center [746, 255] width 980 height 26
click at [377, 287] on input "text" at bounding box center [746, 283] width 980 height 31
type input "Diamond Sponsor"
click at [326, 422] on input "$ 9,000.00" at bounding box center [316, 423] width 120 height 29
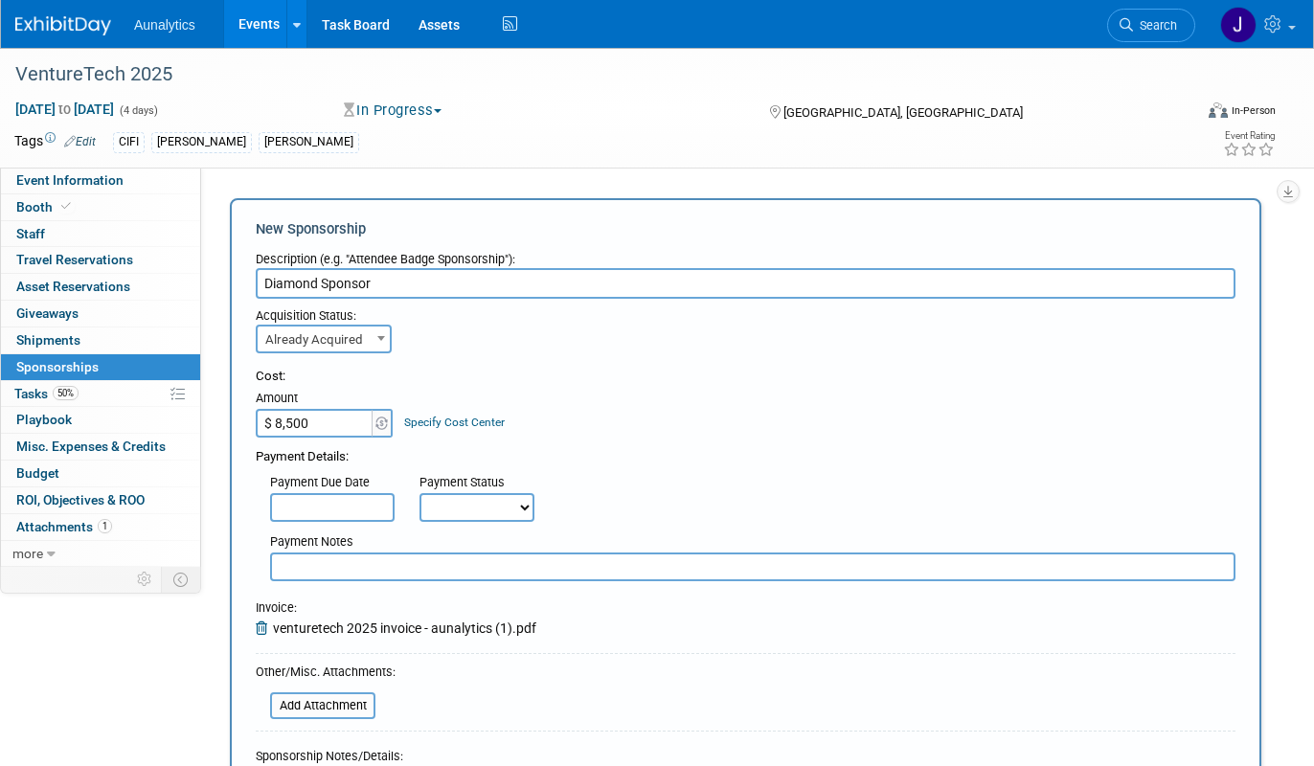
type input "$ 8,500.00"
click at [507, 500] on select "Not Paid Yet Partially Paid Paid in Full" at bounding box center [476, 507] width 115 height 29
select select "1"
click at [419, 493] on select "Not Paid Yet Partially Paid Paid in Full" at bounding box center [476, 507] width 115 height 29
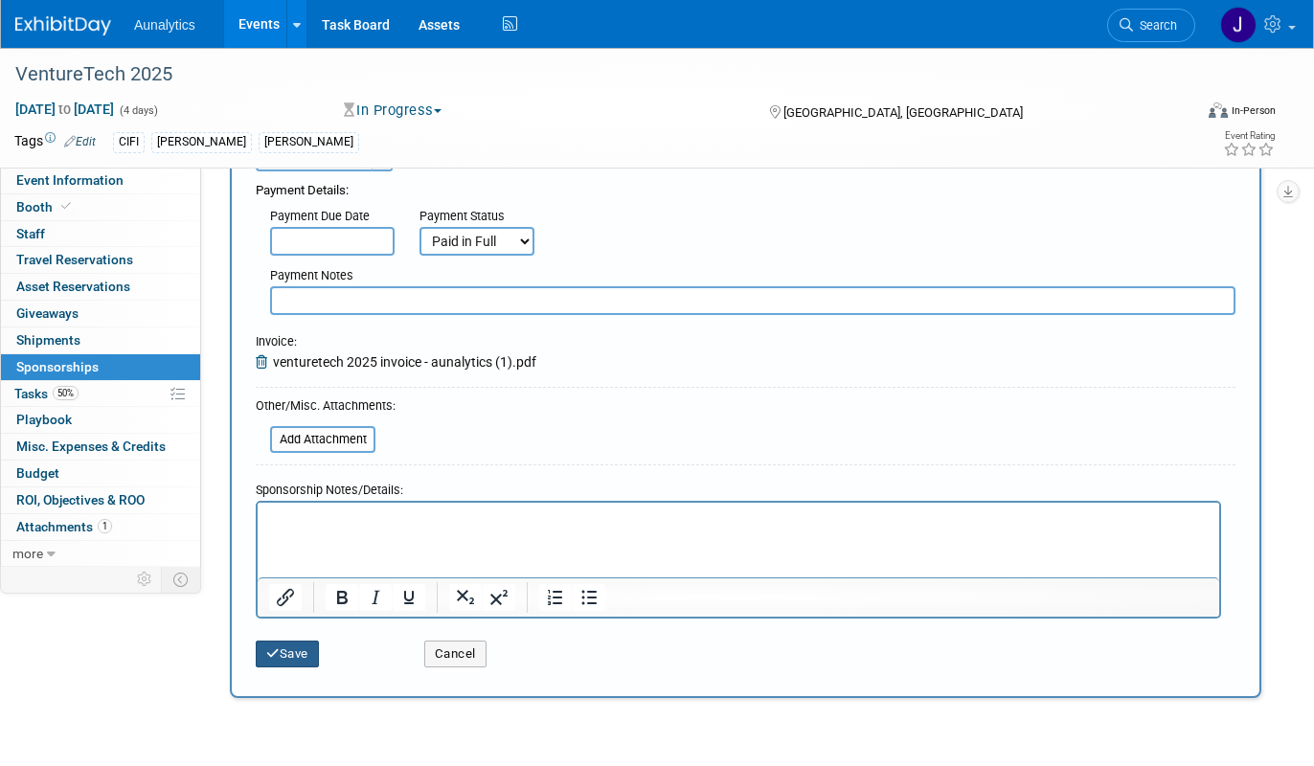
click at [319, 658] on button "Save" at bounding box center [287, 654] width 63 height 27
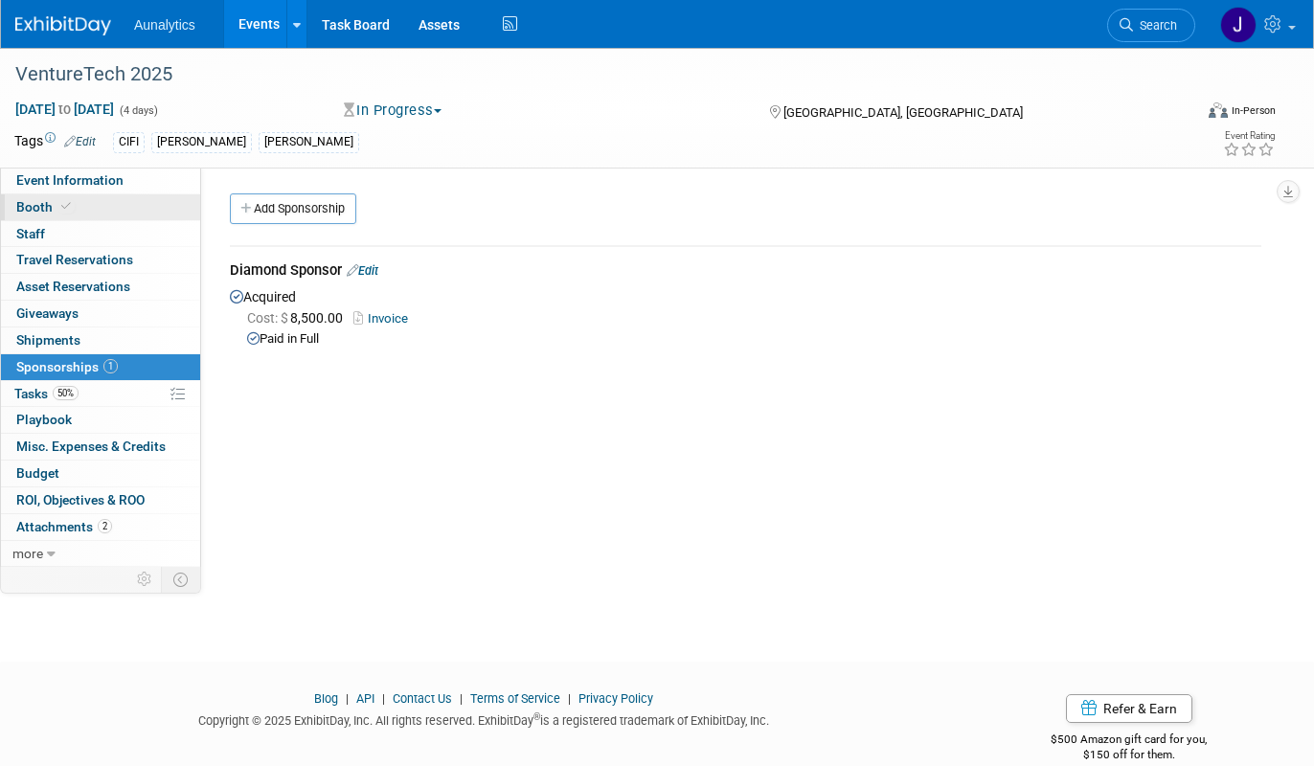
click at [117, 200] on link "Booth" at bounding box center [100, 207] width 199 height 26
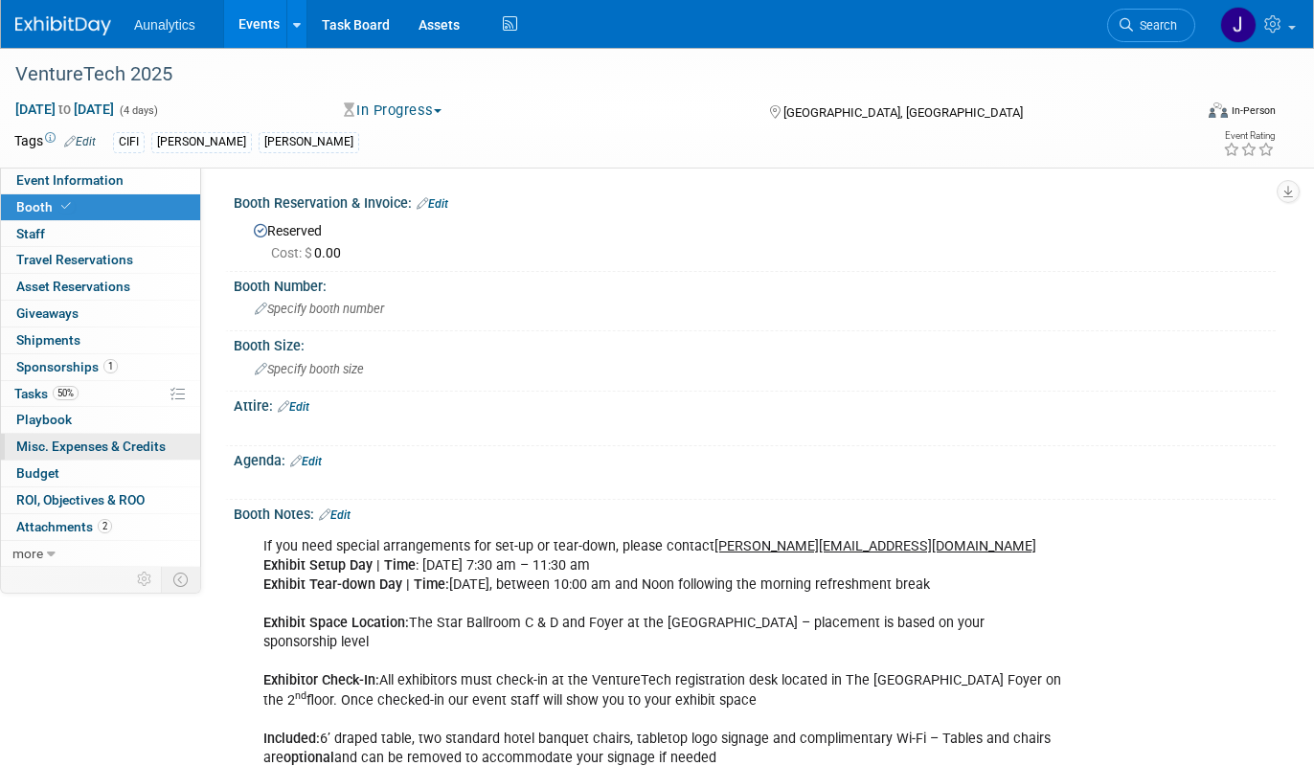
click at [101, 456] on link "0 Misc. Expenses & Credits 0" at bounding box center [100, 447] width 199 height 26
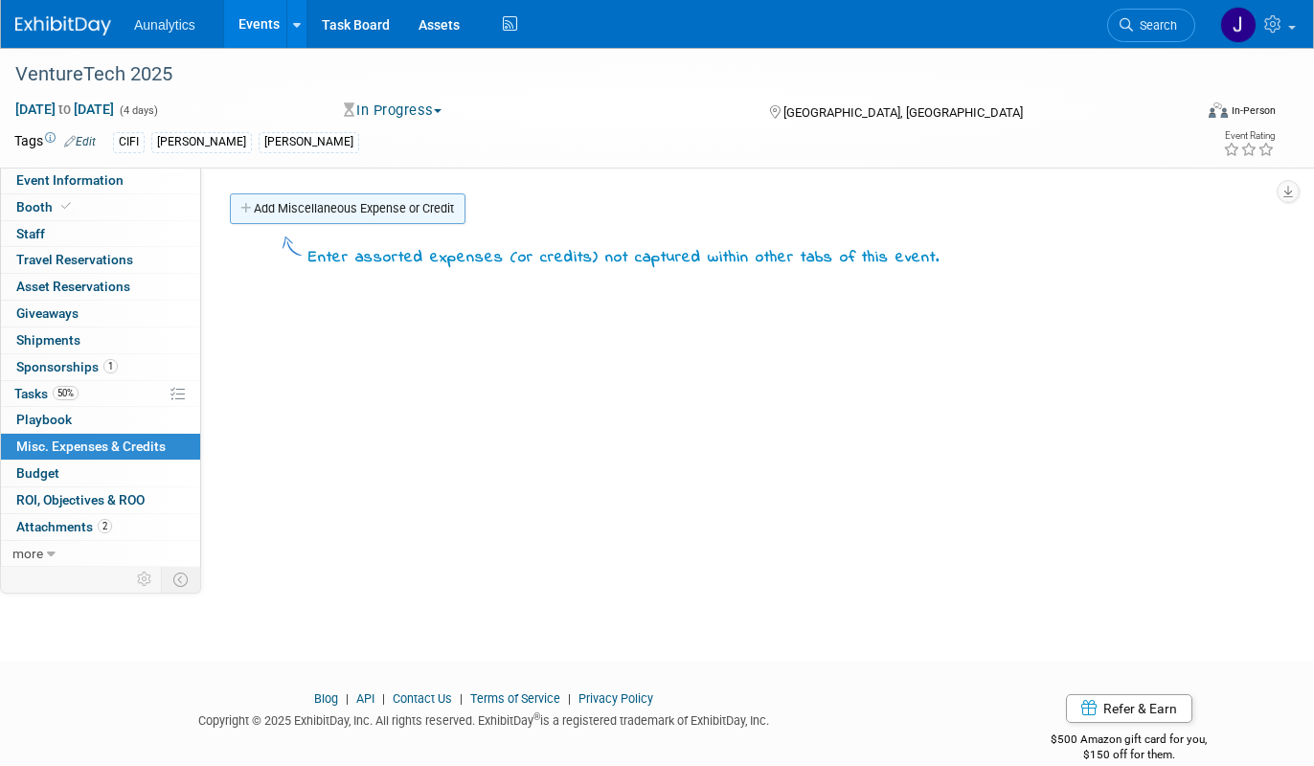
click at [349, 214] on link "Add Miscellaneous Expense or Credit" at bounding box center [348, 208] width 236 height 31
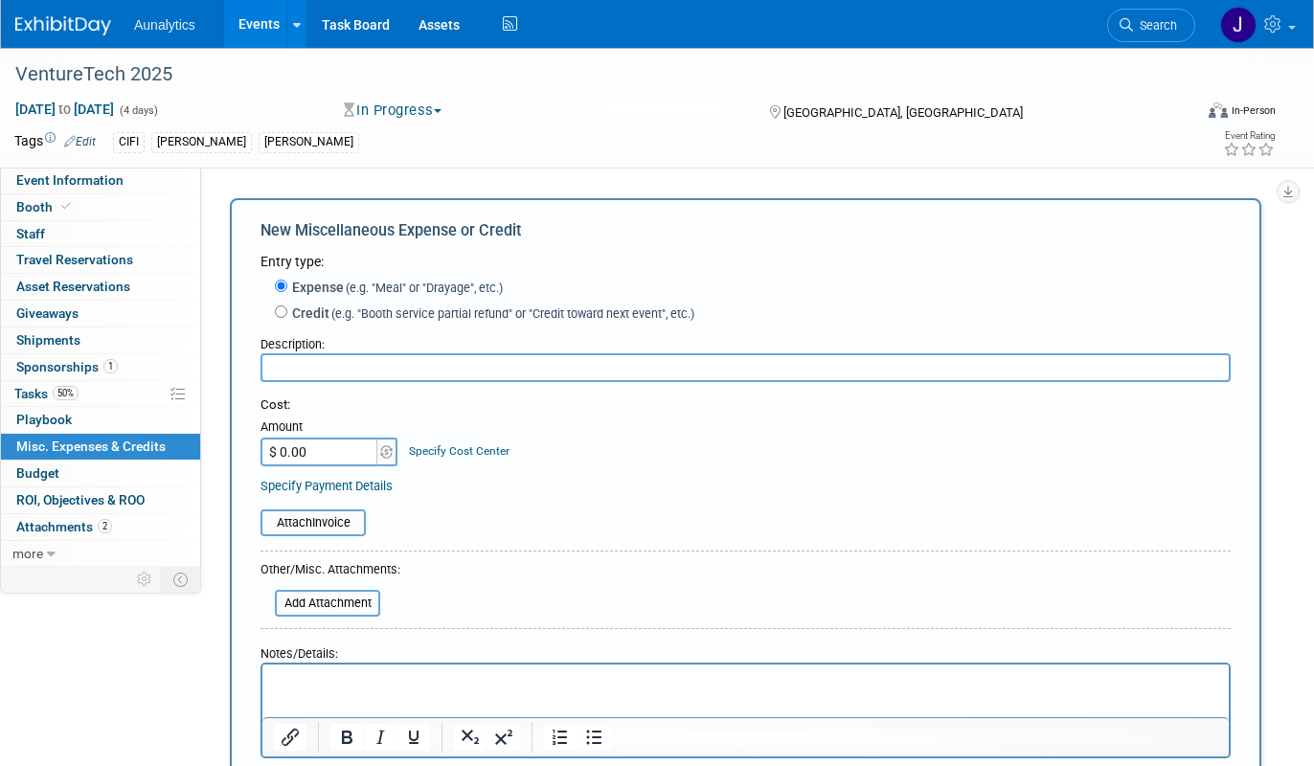
type input "C"
type input "10 Curated Meetings"
click at [302, 455] on input "$ 0.00" at bounding box center [320, 452] width 120 height 29
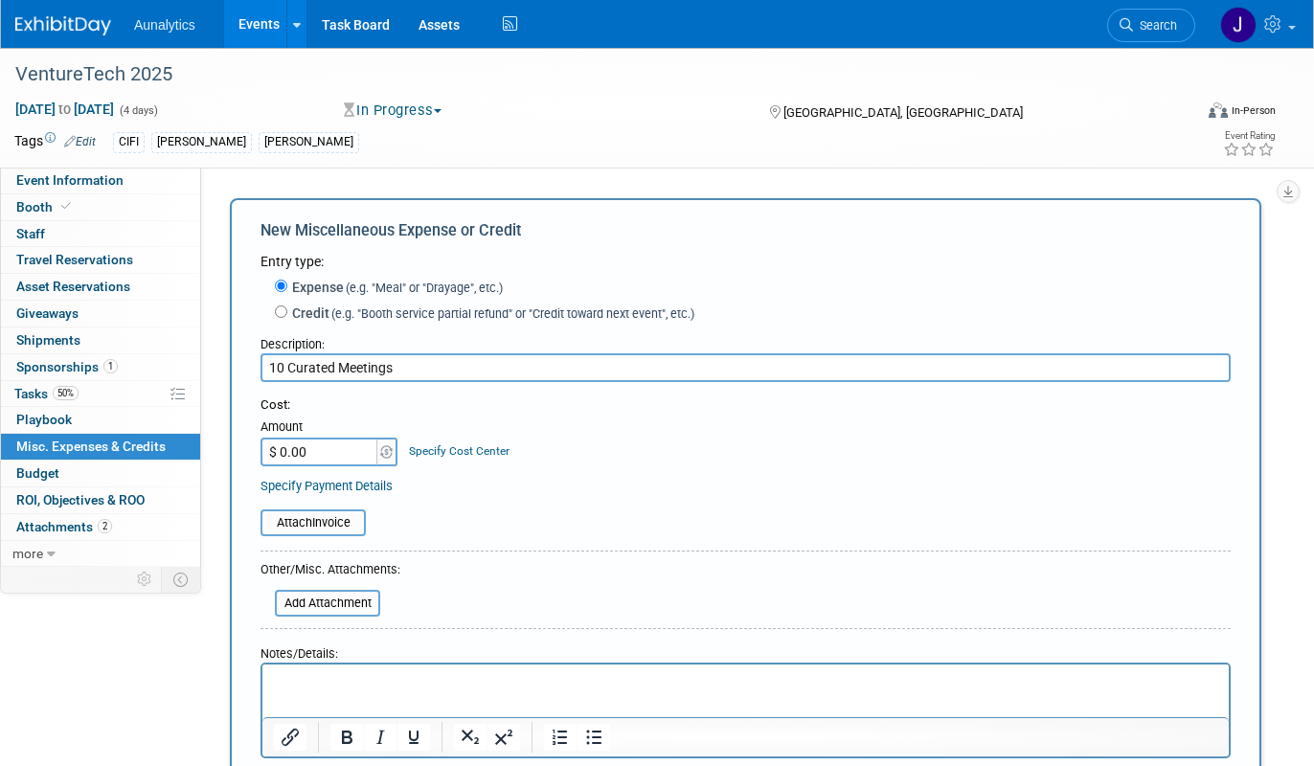
click at [302, 455] on input "$ 0.00" at bounding box center [320, 452] width 120 height 29
type input "$ 500.00"
click at [428, 543] on form "Entry type: Expense (e.g. "Meal" or "Drayage", etc.) Credit (e.g. "Booth servic…" at bounding box center [745, 534] width 970 height 565
click at [329, 530] on input "file" at bounding box center [250, 522] width 228 height 23
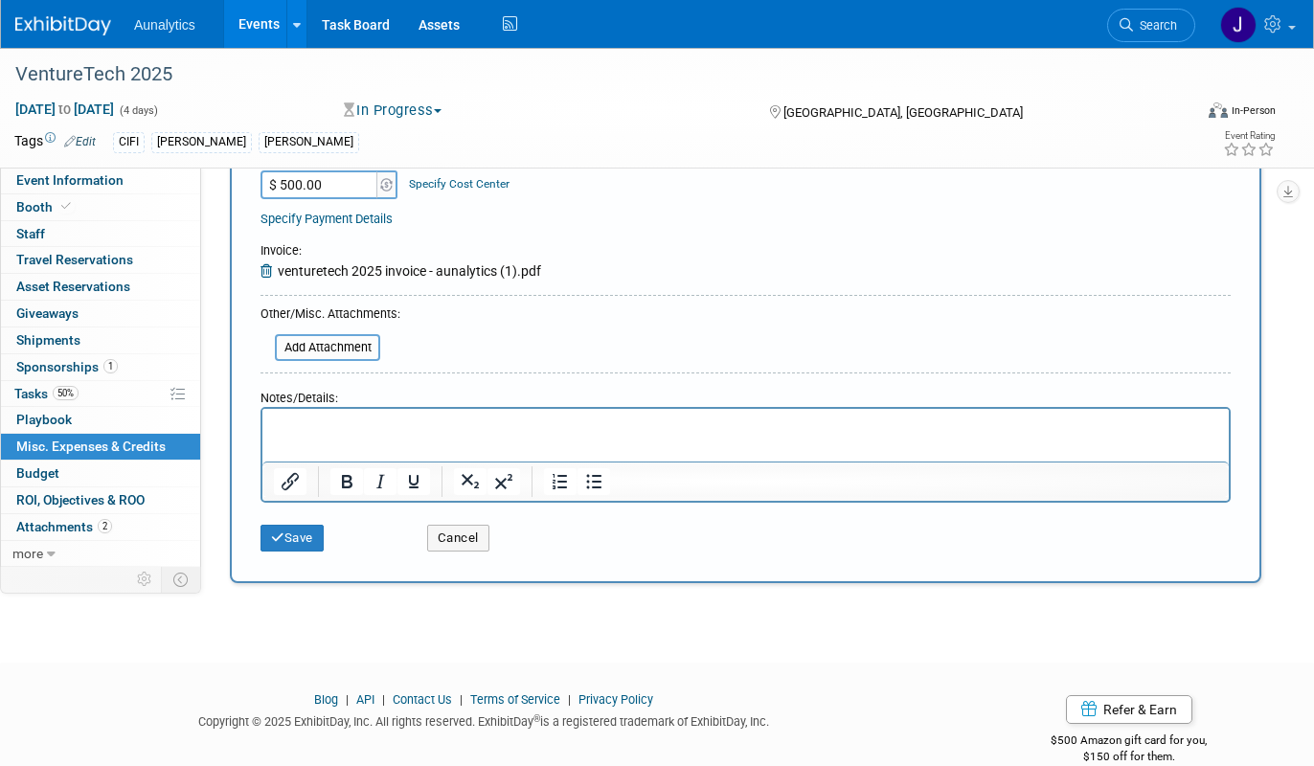
scroll to position [286, 0]
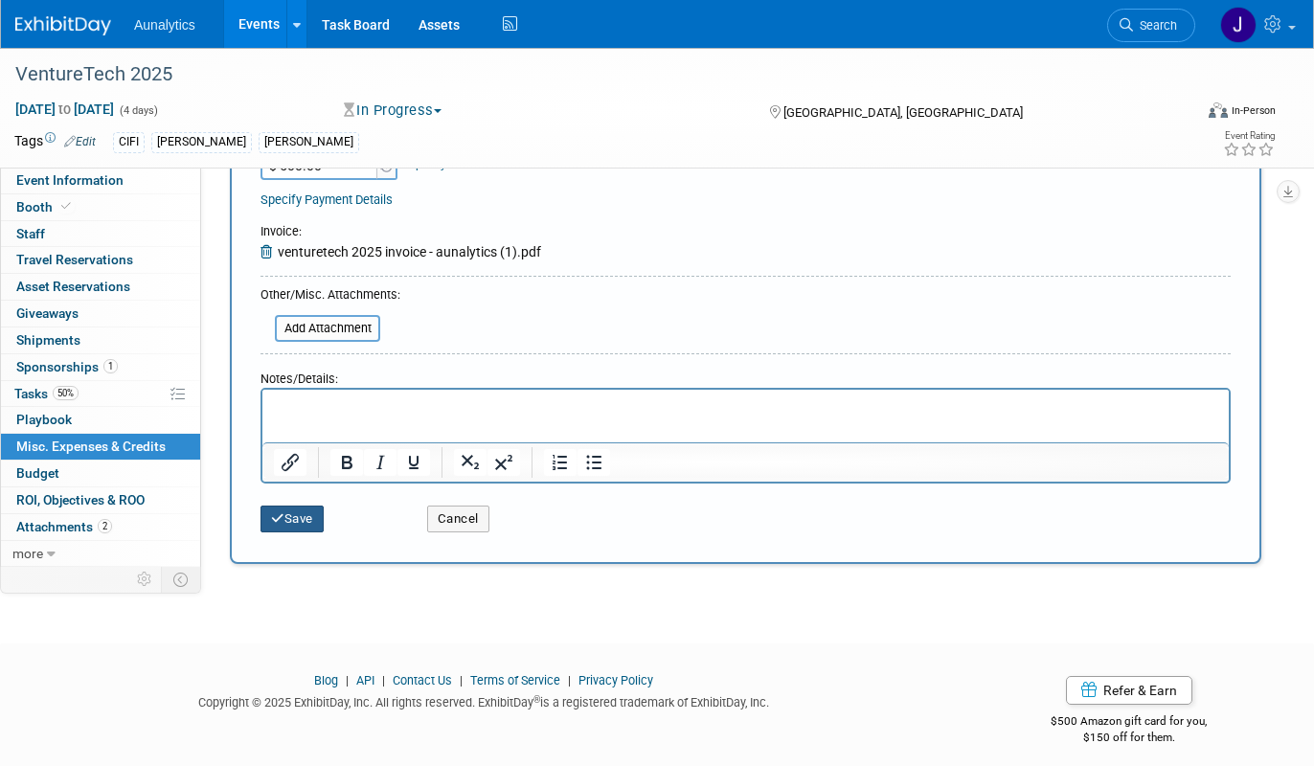
click at [307, 522] on button "Save" at bounding box center [291, 519] width 63 height 27
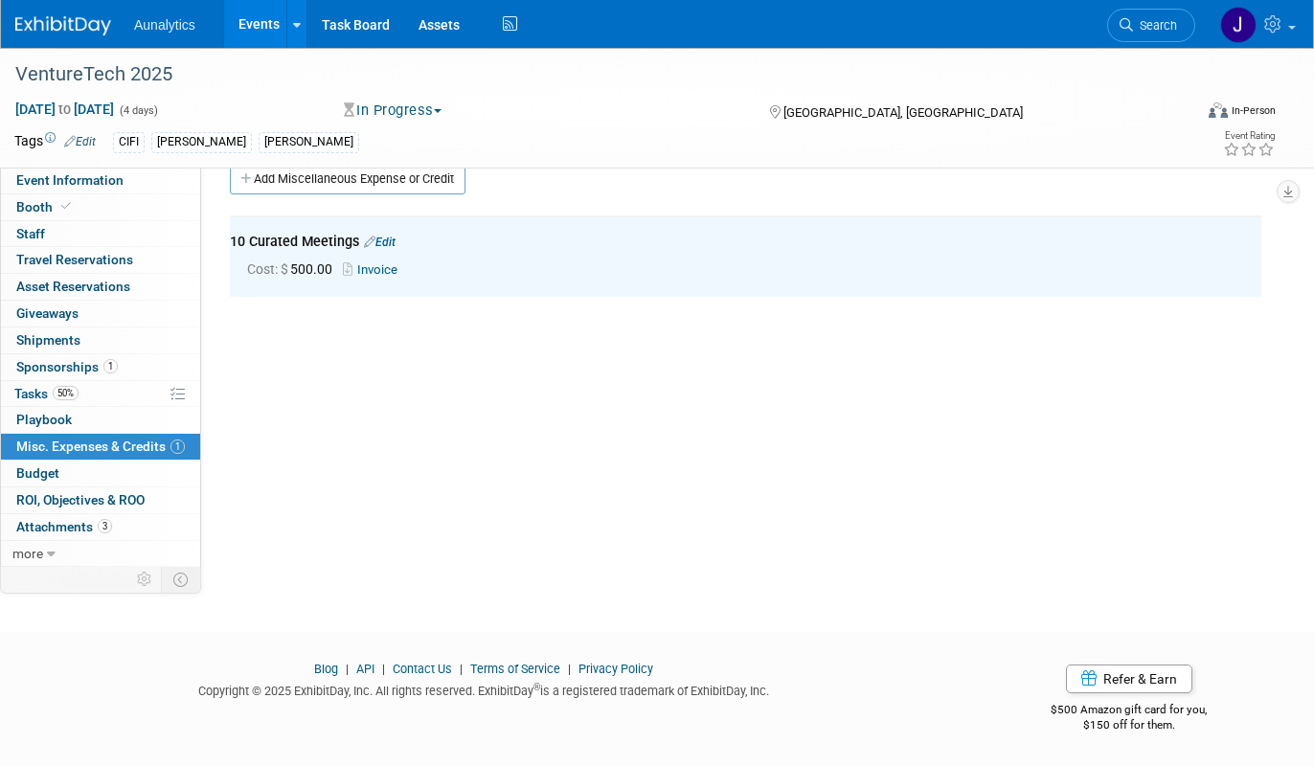
scroll to position [0, 0]
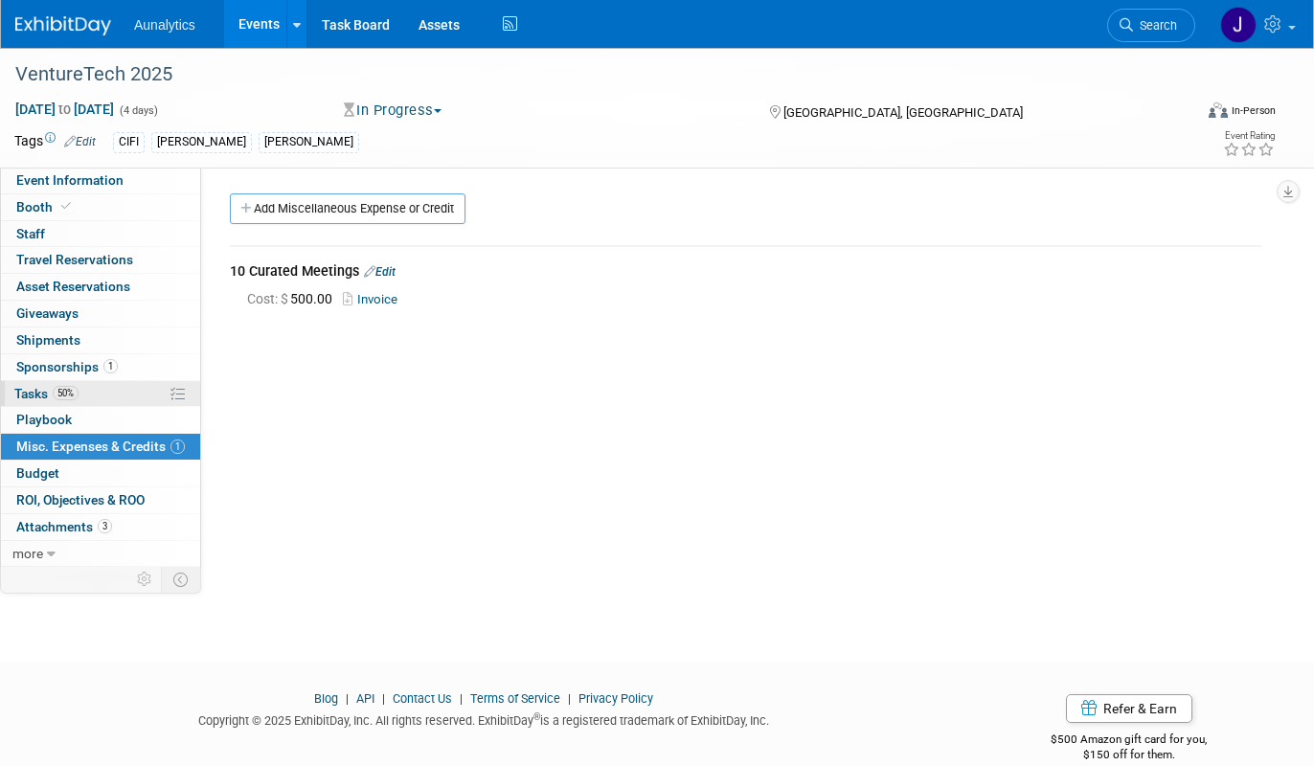
click at [82, 384] on link "50% Tasks 50%" at bounding box center [100, 394] width 199 height 26
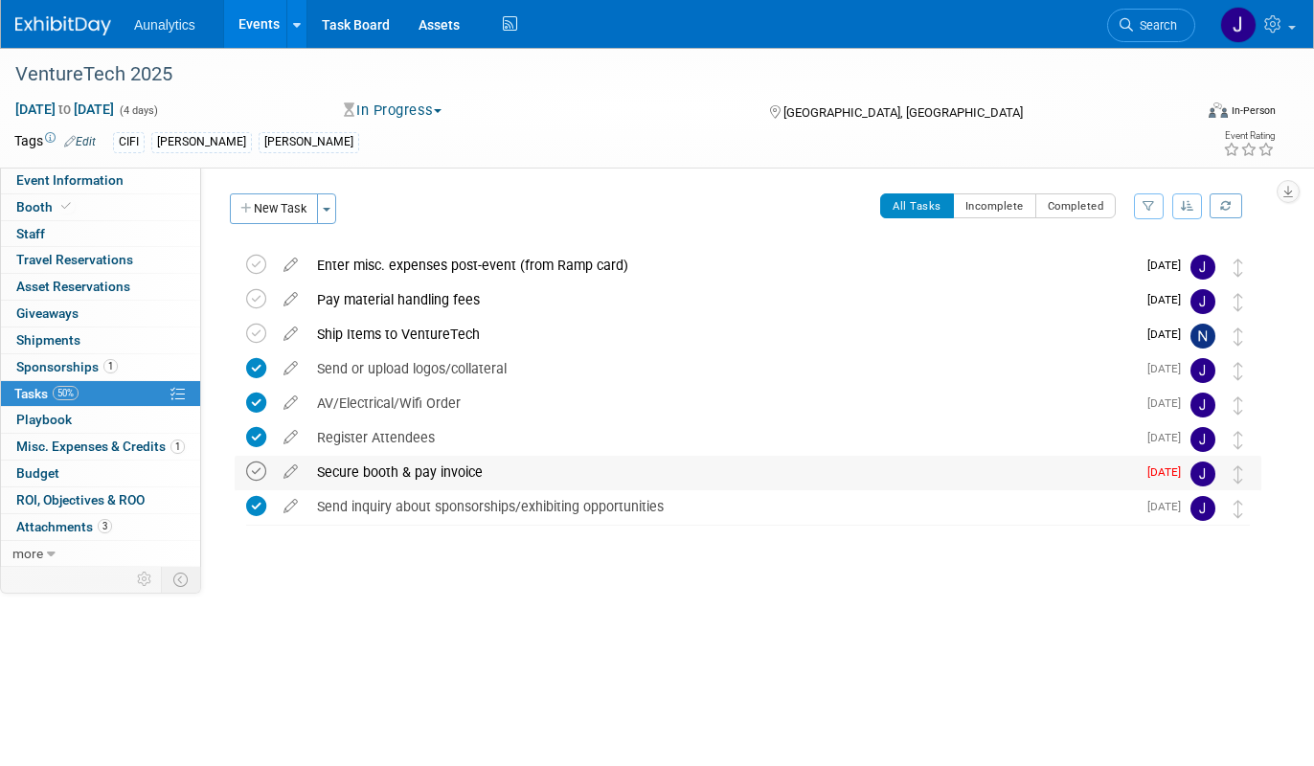
click at [262, 467] on icon at bounding box center [256, 472] width 20 height 20
click at [494, 335] on div "Ship Items to VentureTech" at bounding box center [721, 334] width 828 height 33
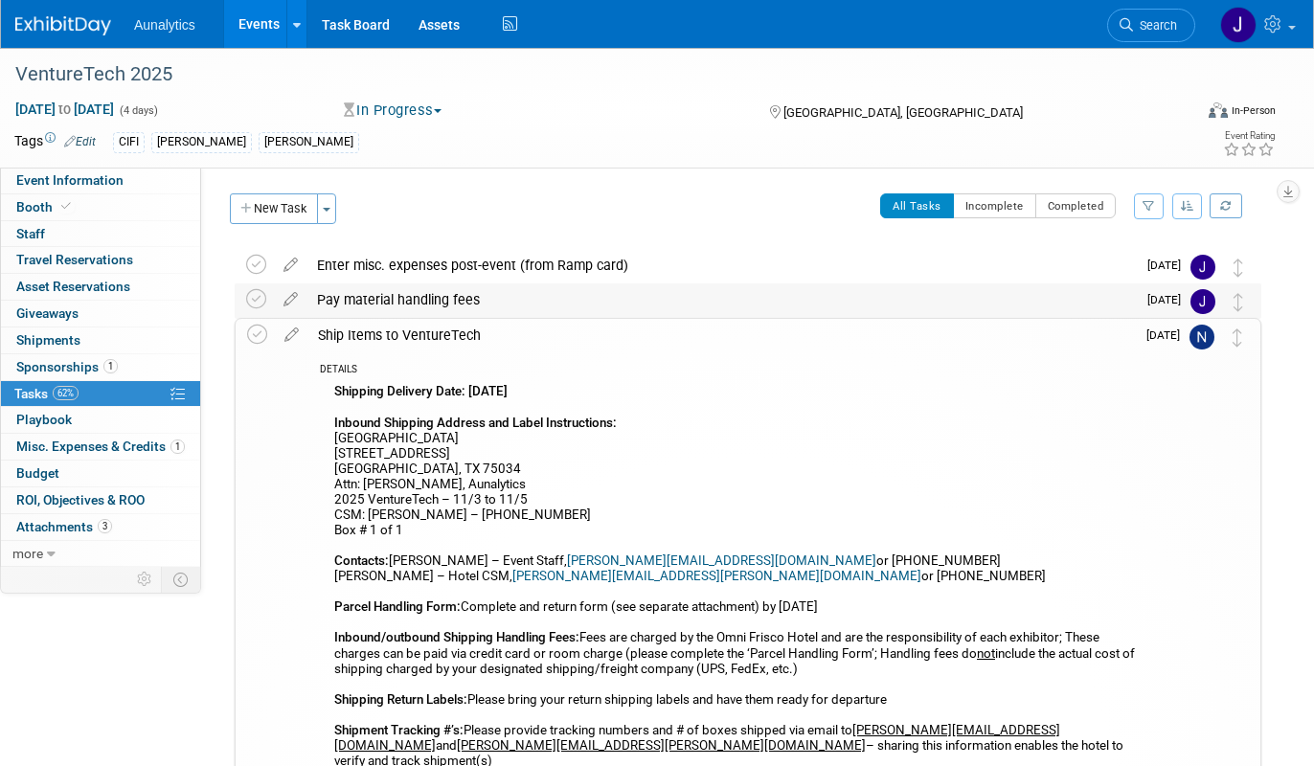
click at [495, 303] on div "Pay material handling fees" at bounding box center [721, 299] width 828 height 33
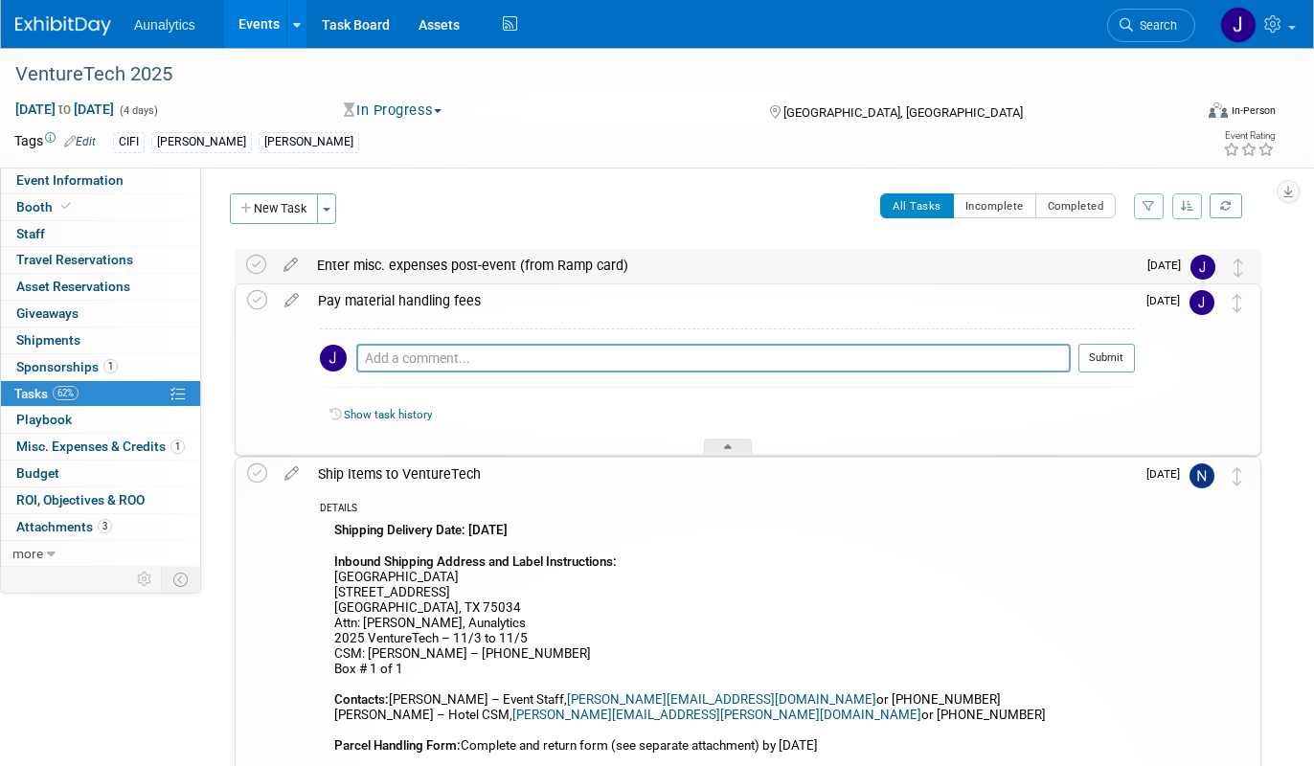
click at [651, 257] on div "Enter misc. expenses post-event (from Ramp card)" at bounding box center [721, 265] width 828 height 33
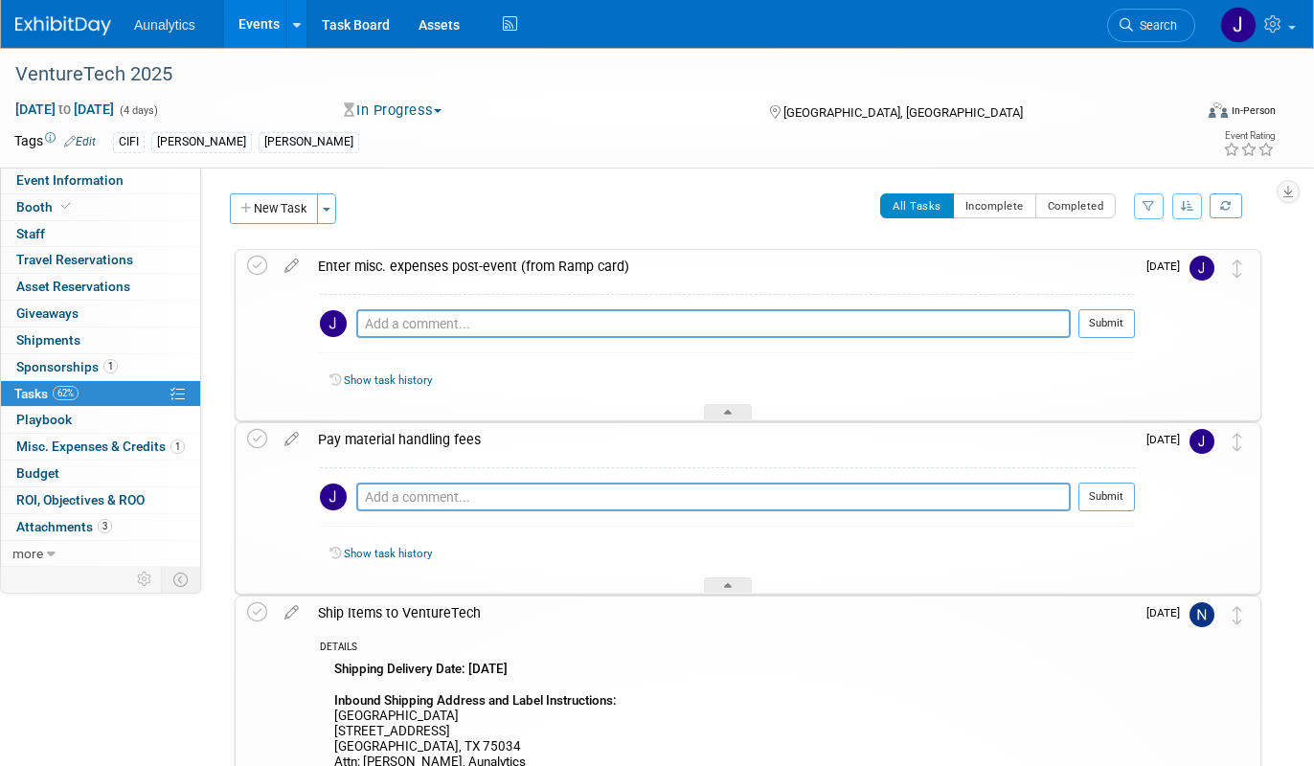
click at [651, 257] on div "Enter misc. expenses post-event (from Ramp card)" at bounding box center [721, 266] width 826 height 33
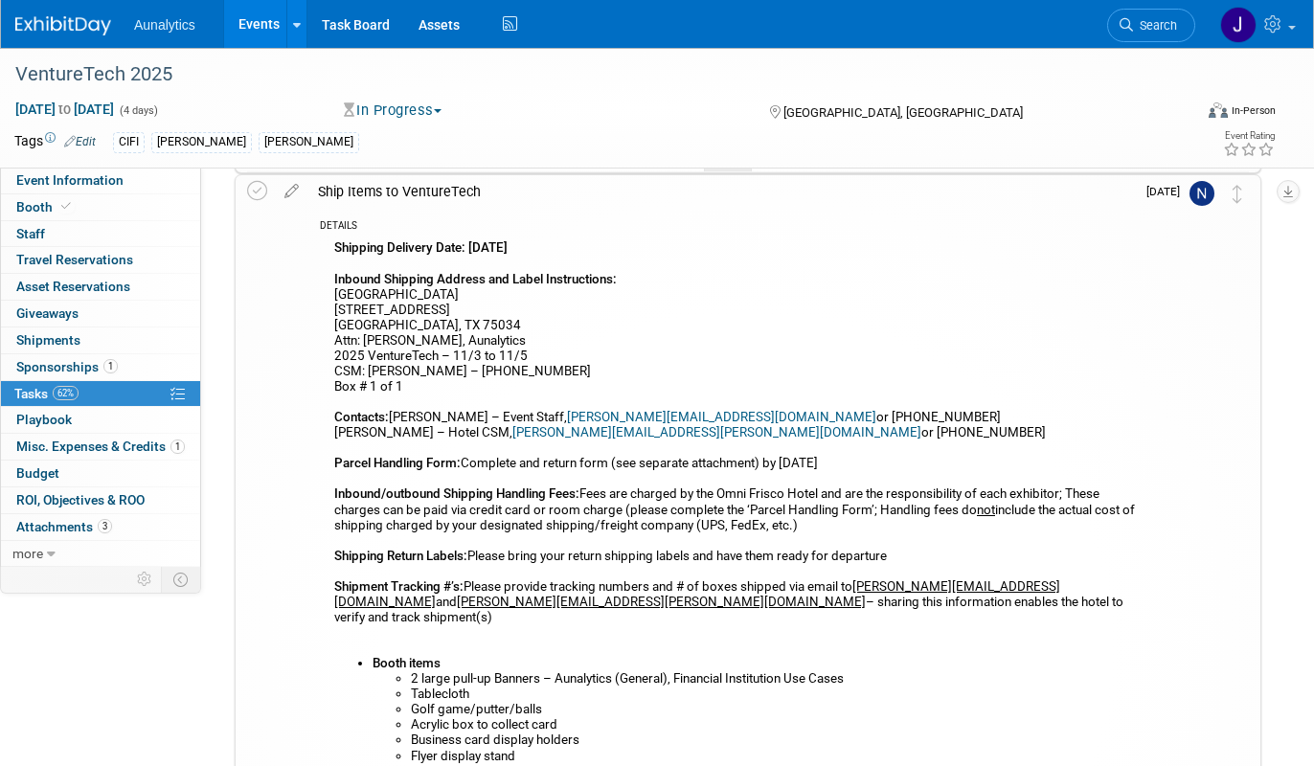
scroll to position [102, 0]
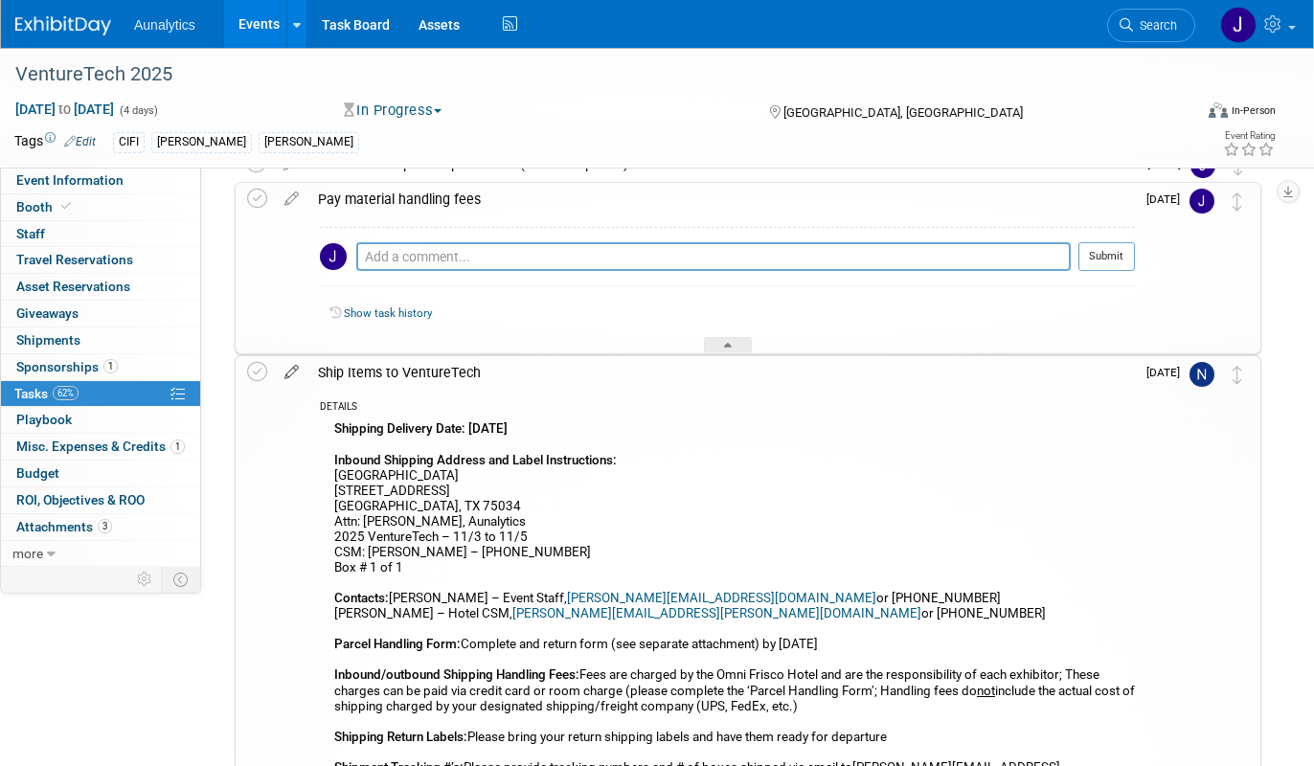
click at [290, 368] on icon at bounding box center [292, 368] width 34 height 24
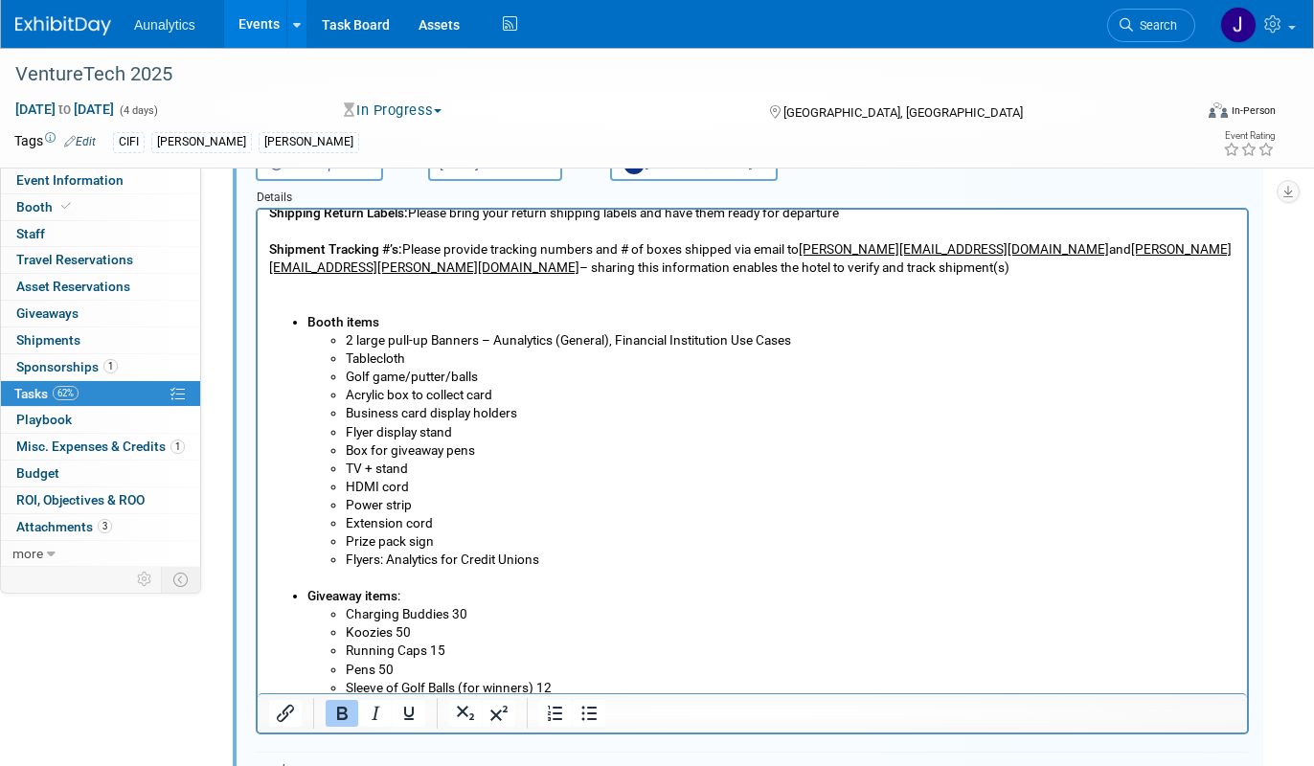
scroll to position [382, 0]
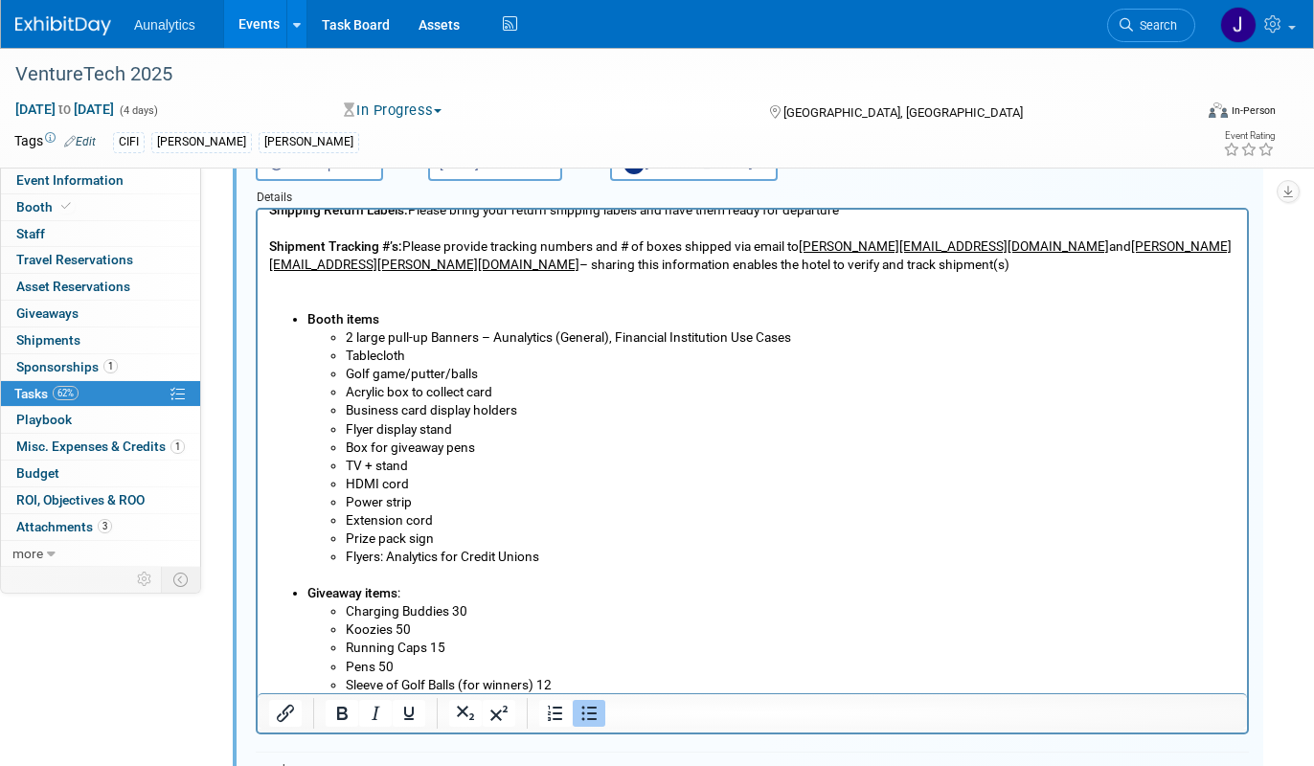
click at [446, 539] on li "Prize pack sign" at bounding box center [791, 539] width 891 height 18
click at [347, 535] on li "Prize pack sign" at bounding box center [791, 539] width 891 height 18
click at [523, 612] on li "Charging Buddies 30" at bounding box center [791, 611] width 891 height 18
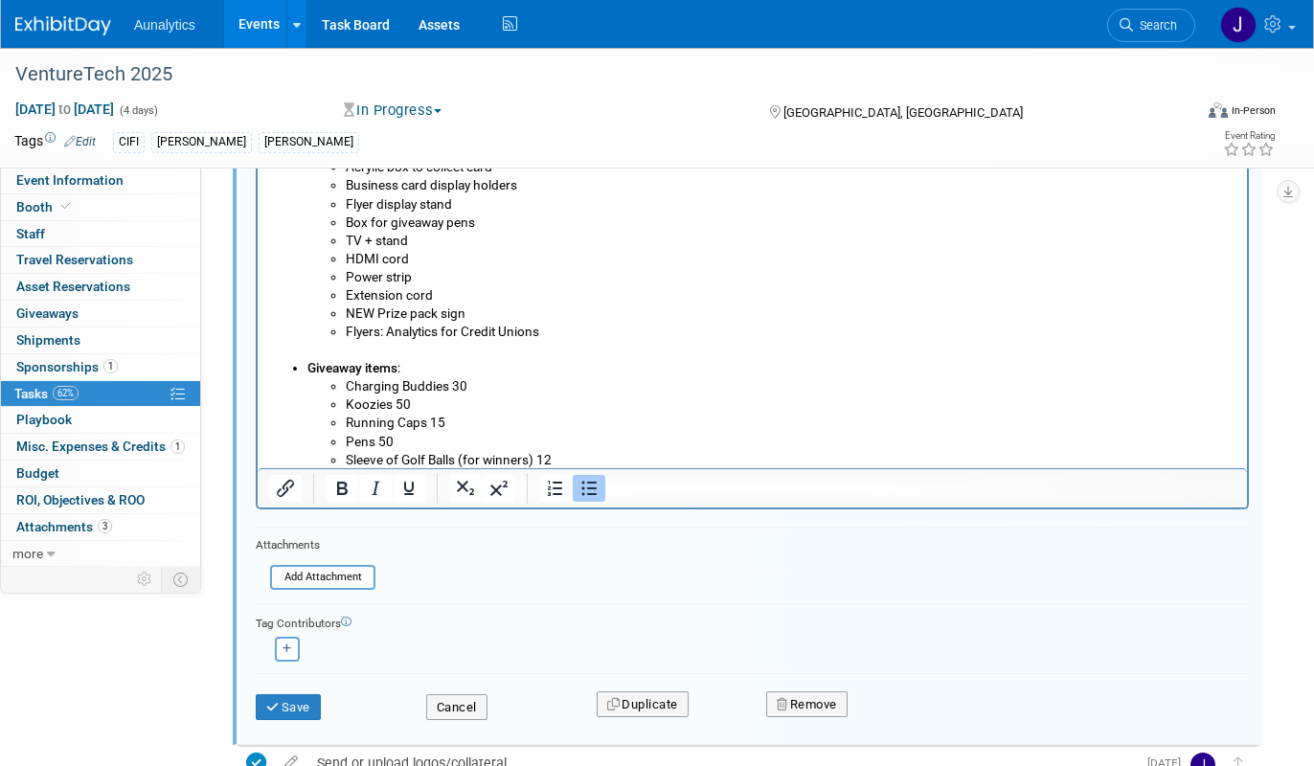
scroll to position [645, 0]
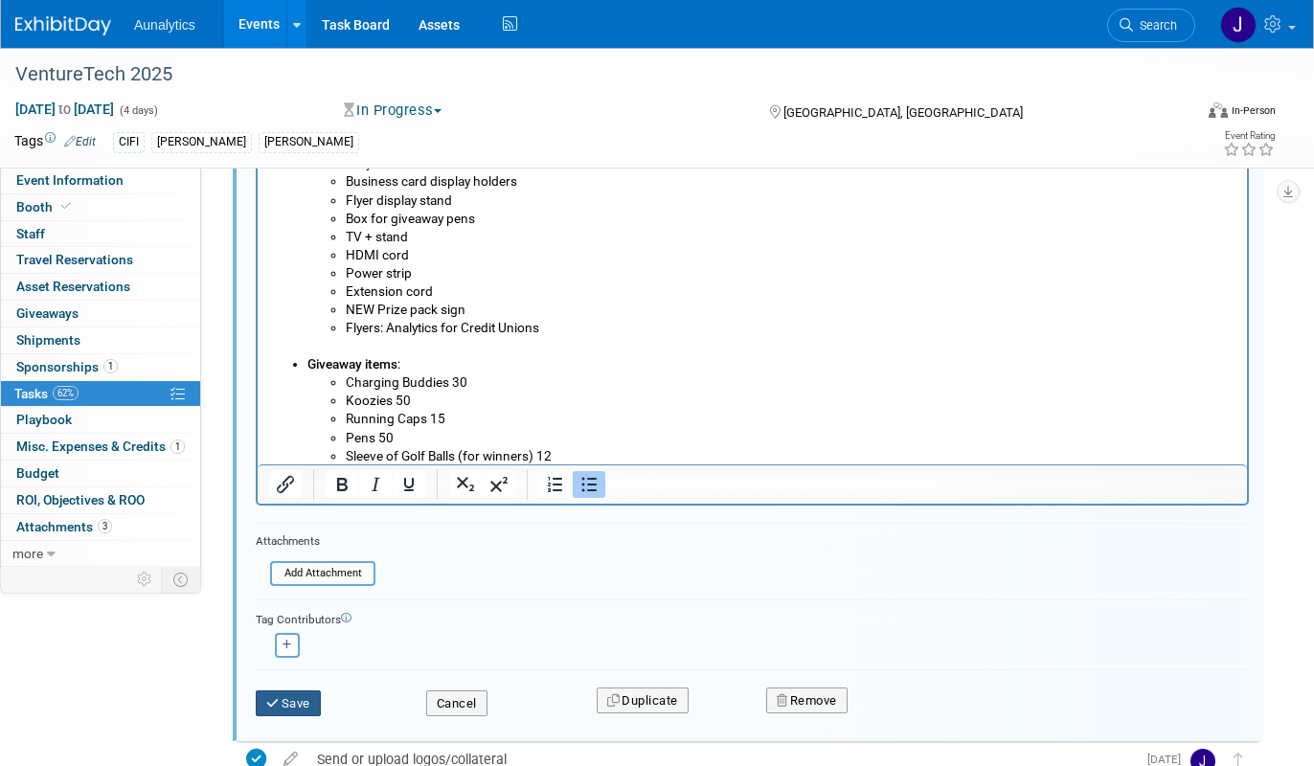
click at [313, 704] on button "Save" at bounding box center [288, 703] width 65 height 27
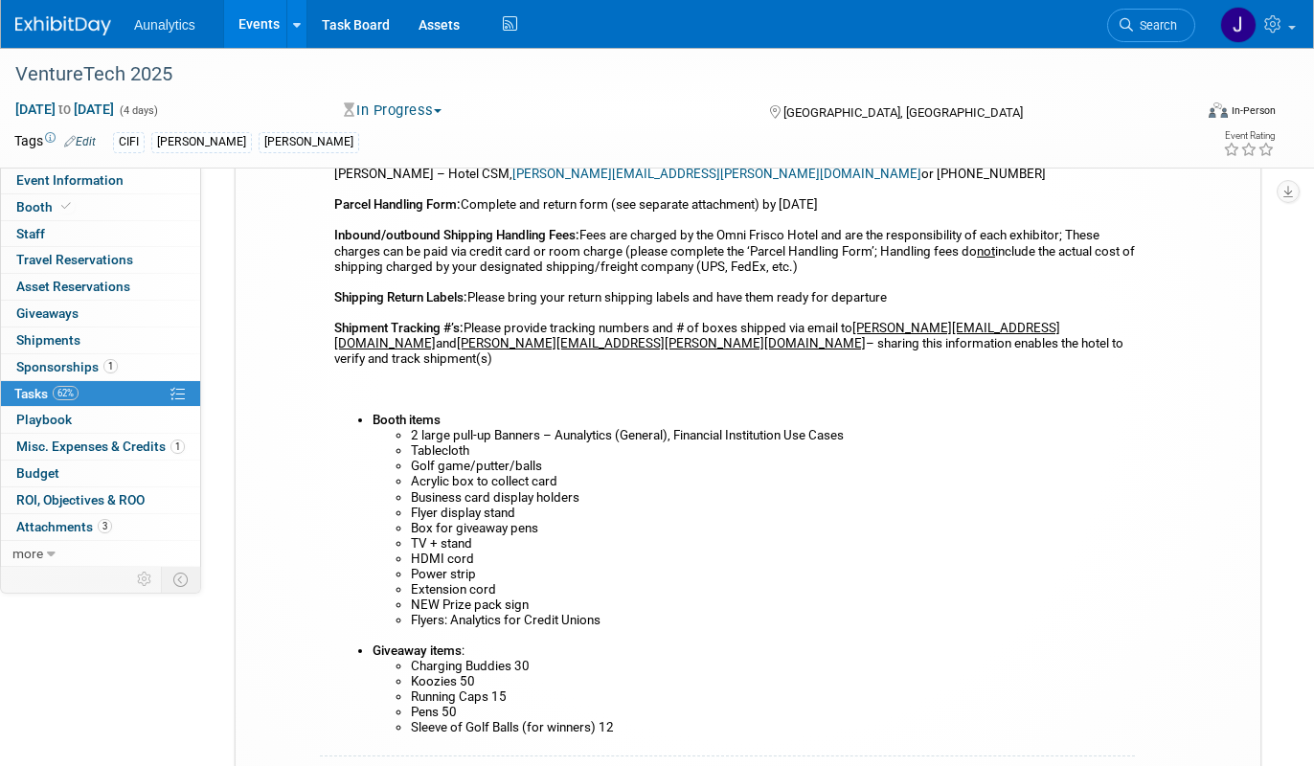
scroll to position [0, 0]
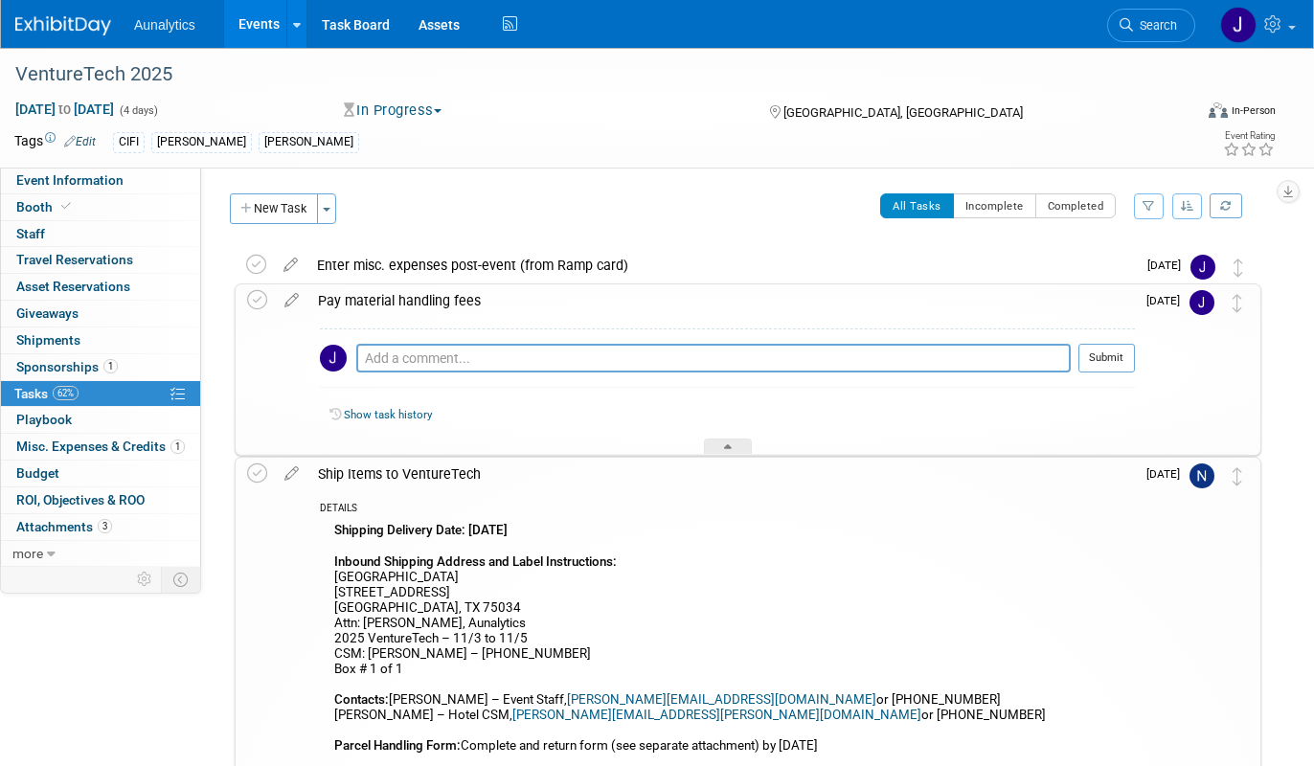
click at [272, 29] on link "Events" at bounding box center [259, 24] width 70 height 48
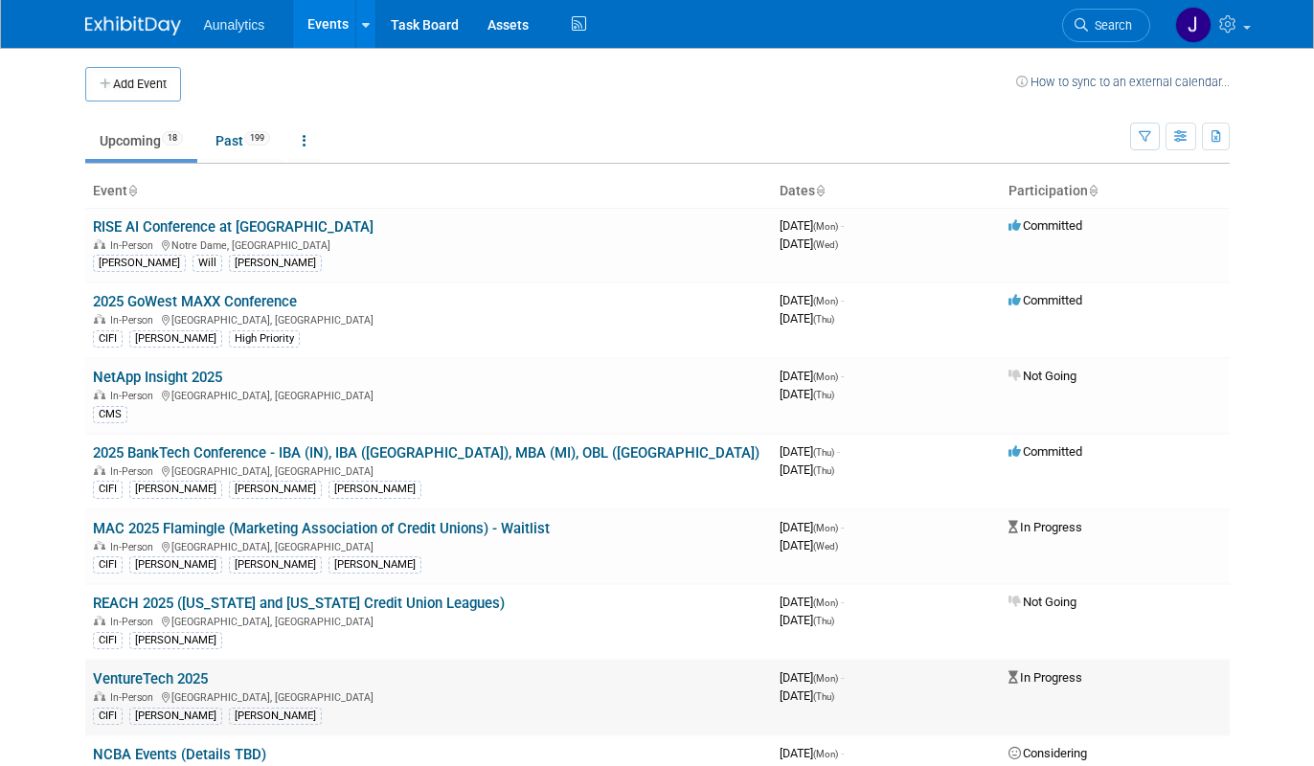
click at [194, 679] on link "VentureTech 2025" at bounding box center [150, 678] width 115 height 17
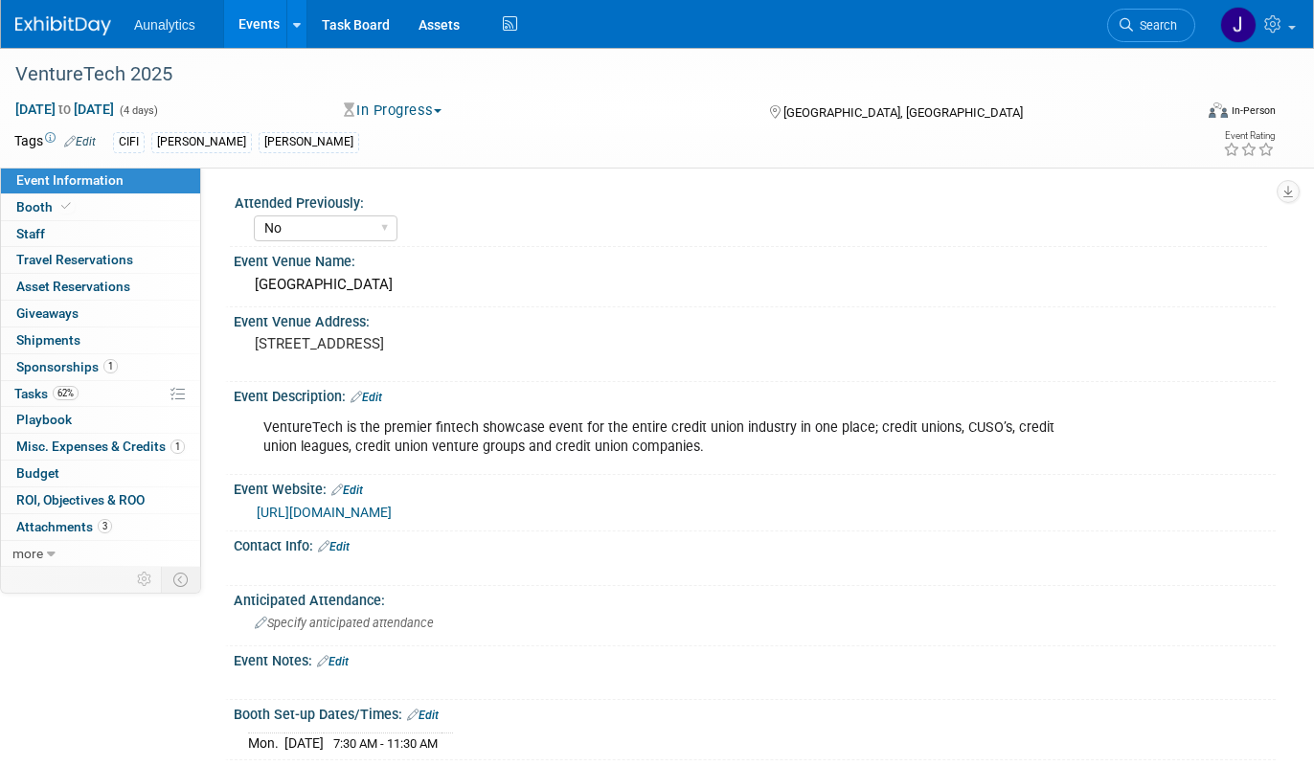
select select "No"
click at [384, 122] on div "Nov 3, 2025 to Nov 6, 2025 (4 days) Nov 3, 2025 to Nov 6, 2025 In Progress Comm…" at bounding box center [645, 114] width 1290 height 29
click at [385, 113] on button "In Progress" at bounding box center [393, 111] width 112 height 20
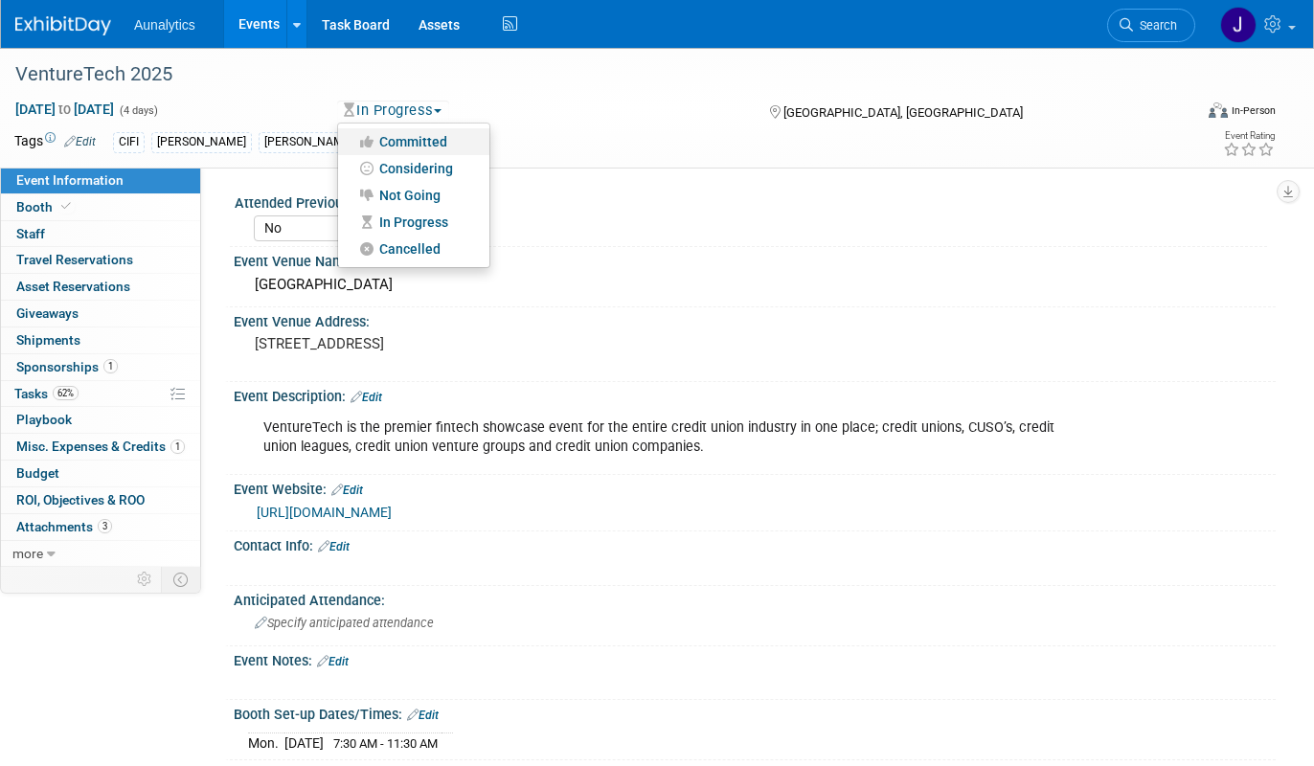
click at [386, 147] on link "Committed" at bounding box center [413, 141] width 151 height 27
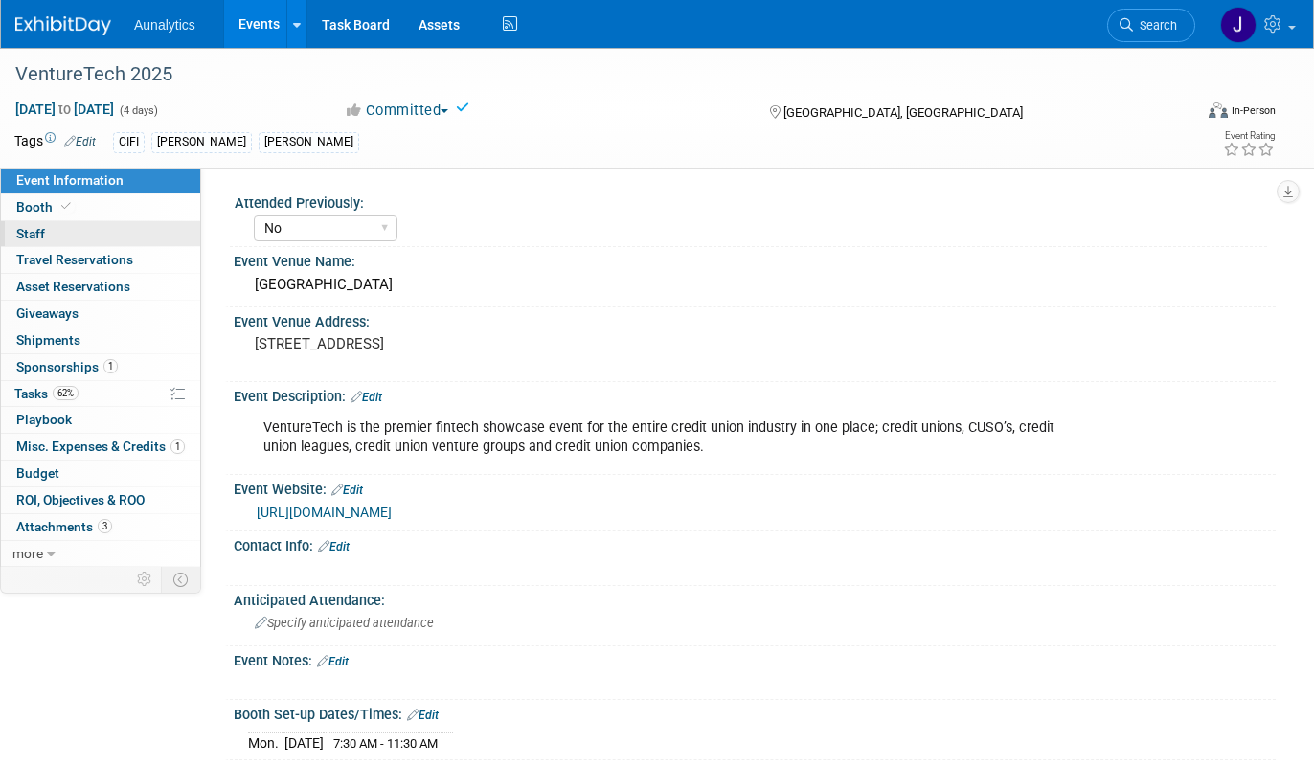
click at [106, 232] on link "0 Staff 0" at bounding box center [100, 234] width 199 height 26
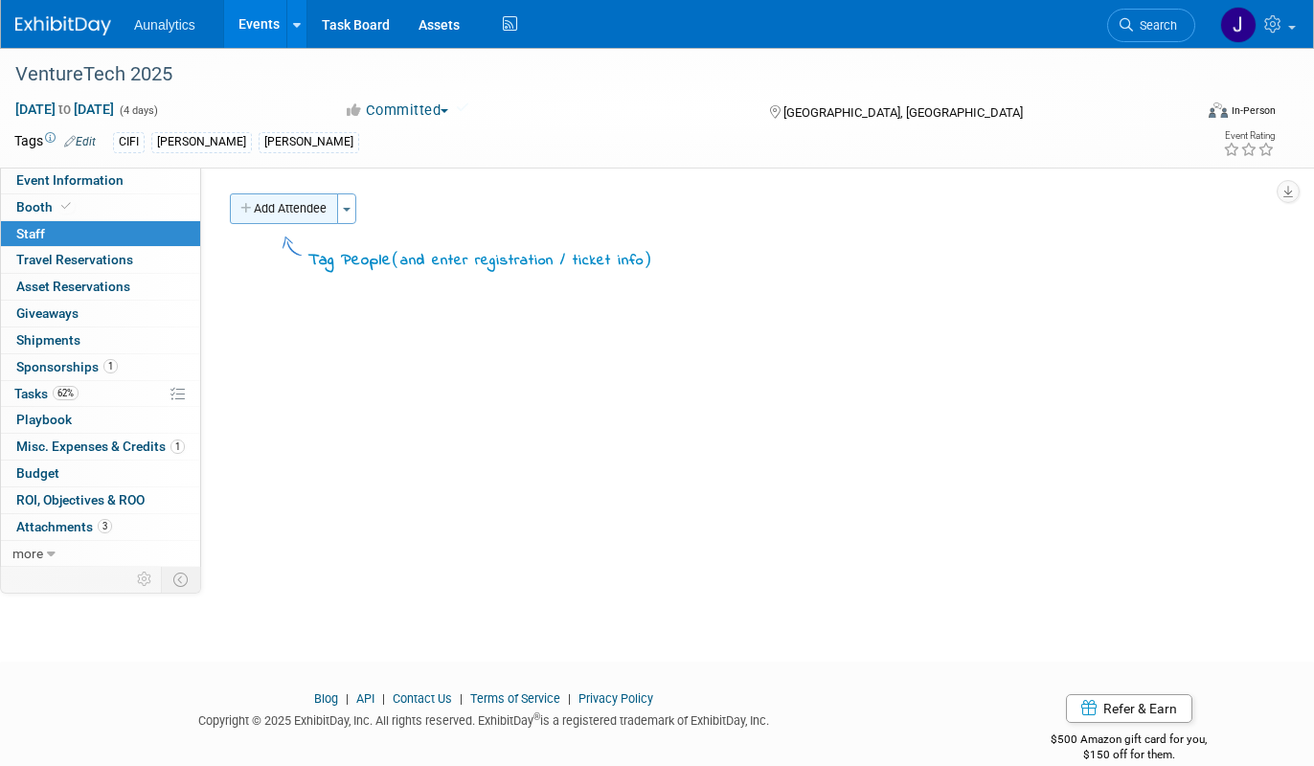
click at [322, 213] on button "Add Attendee" at bounding box center [284, 208] width 108 height 31
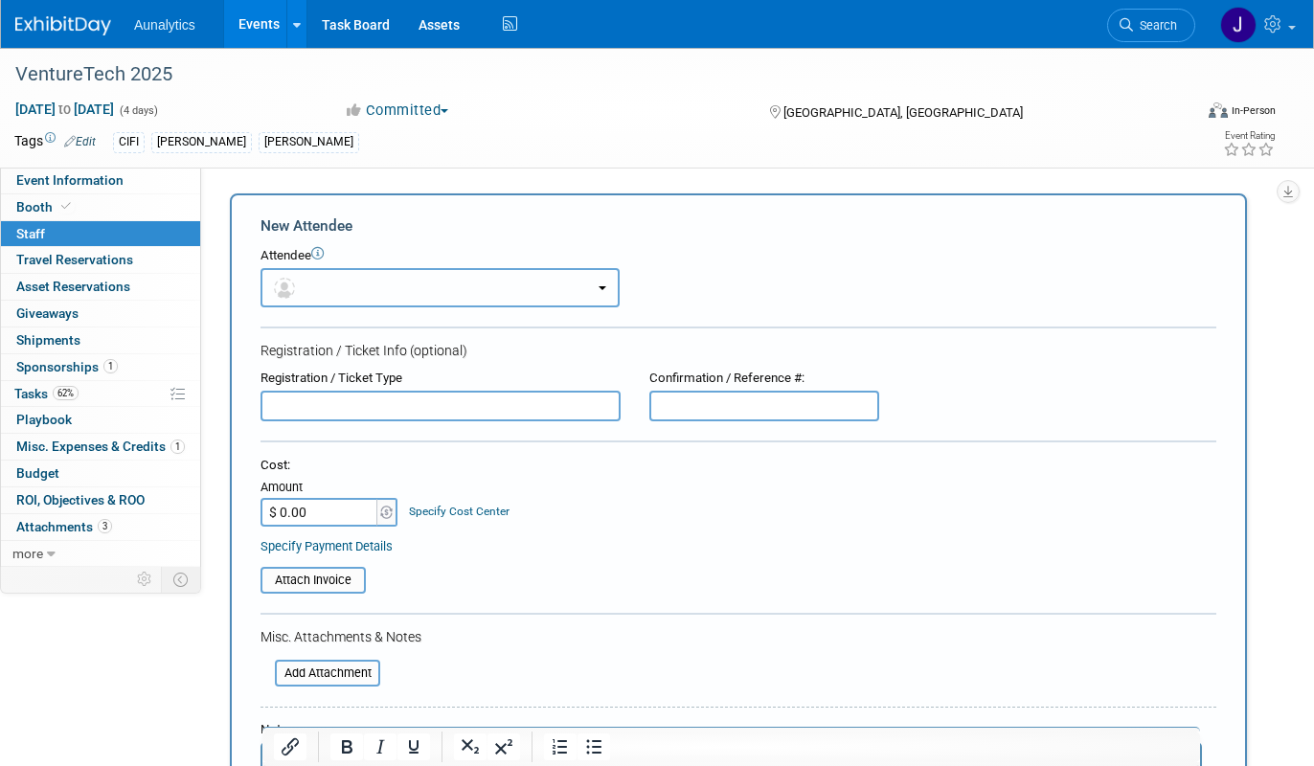
click at [348, 276] on button "button" at bounding box center [439, 287] width 359 height 39
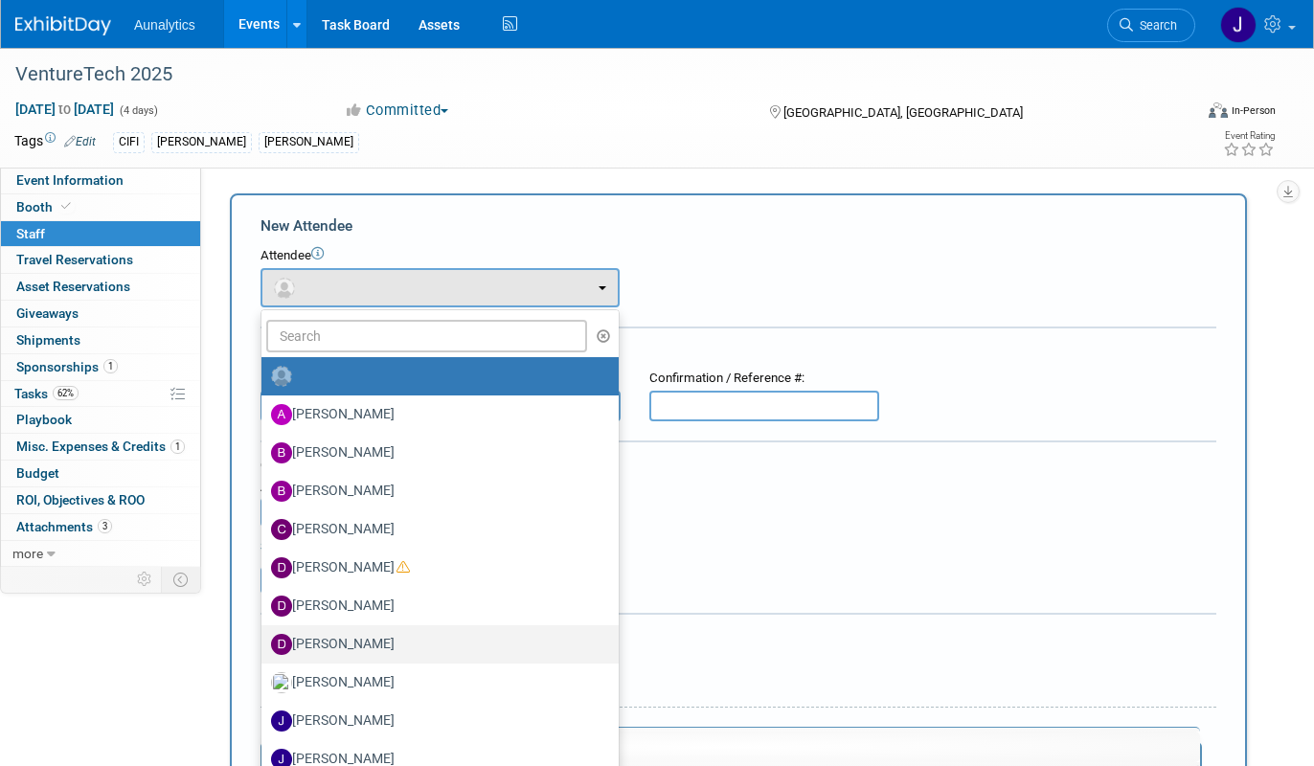
click at [340, 653] on label "[PERSON_NAME]" at bounding box center [435, 644] width 328 height 31
click at [264, 648] on input "[PERSON_NAME]" at bounding box center [258, 642] width 12 height 12
select select "6964c5a4-ef00-4f02-bb01-addfd66ac66b"
select select "4"
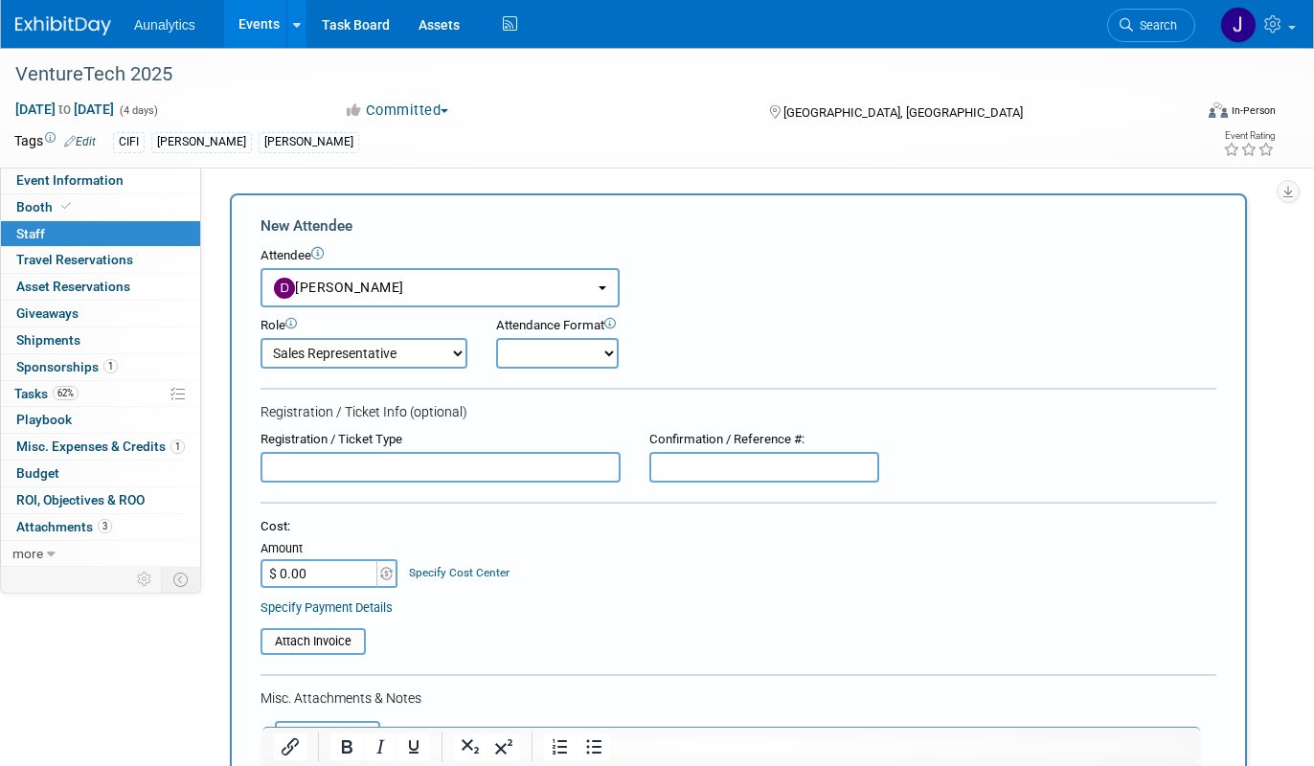
click at [545, 359] on select "Onsite Remote" at bounding box center [557, 353] width 123 height 31
click at [496, 338] on select "Onsite Remote" at bounding box center [557, 353] width 123 height 31
click at [550, 357] on select "Onsite Remote" at bounding box center [557, 353] width 123 height 31
select select "1"
click at [496, 338] on select "Onsite Remote" at bounding box center [557, 353] width 123 height 31
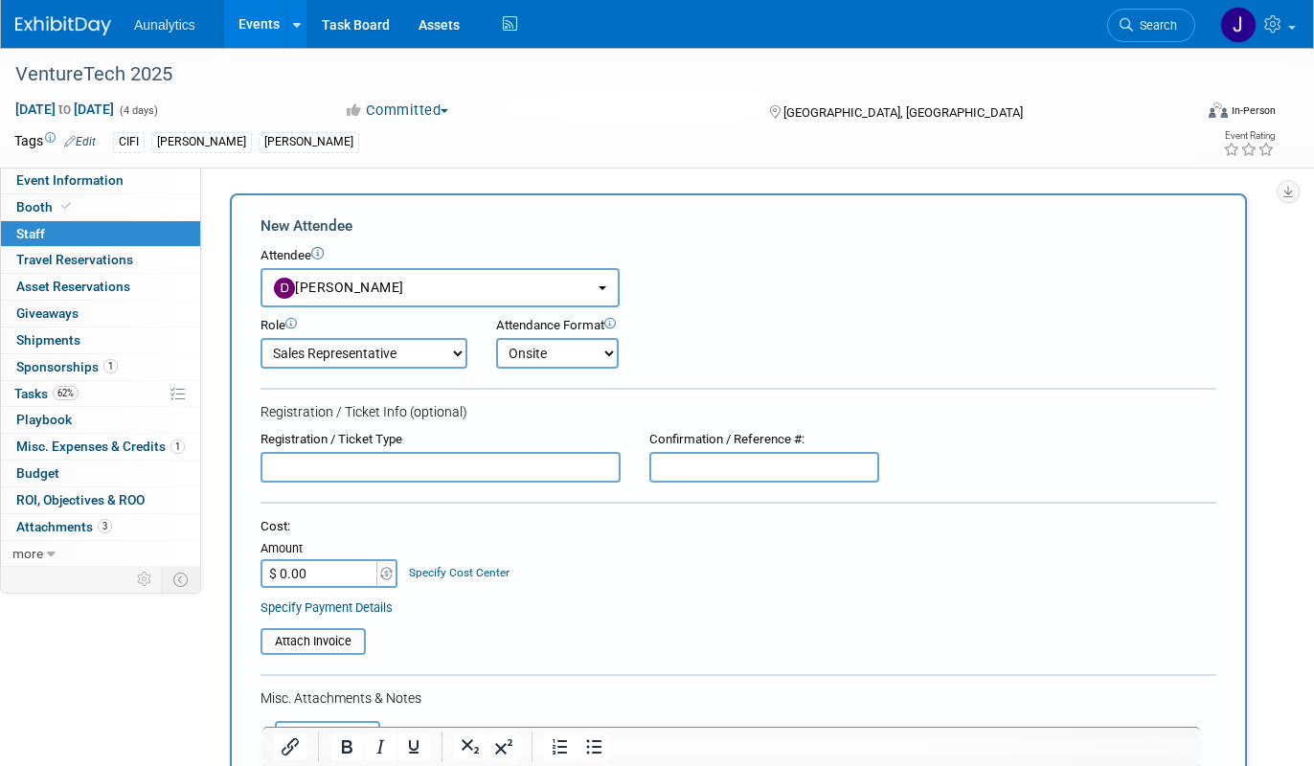
click at [701, 332] on div "Attendance Format" at bounding box center [604, 326] width 217 height 18
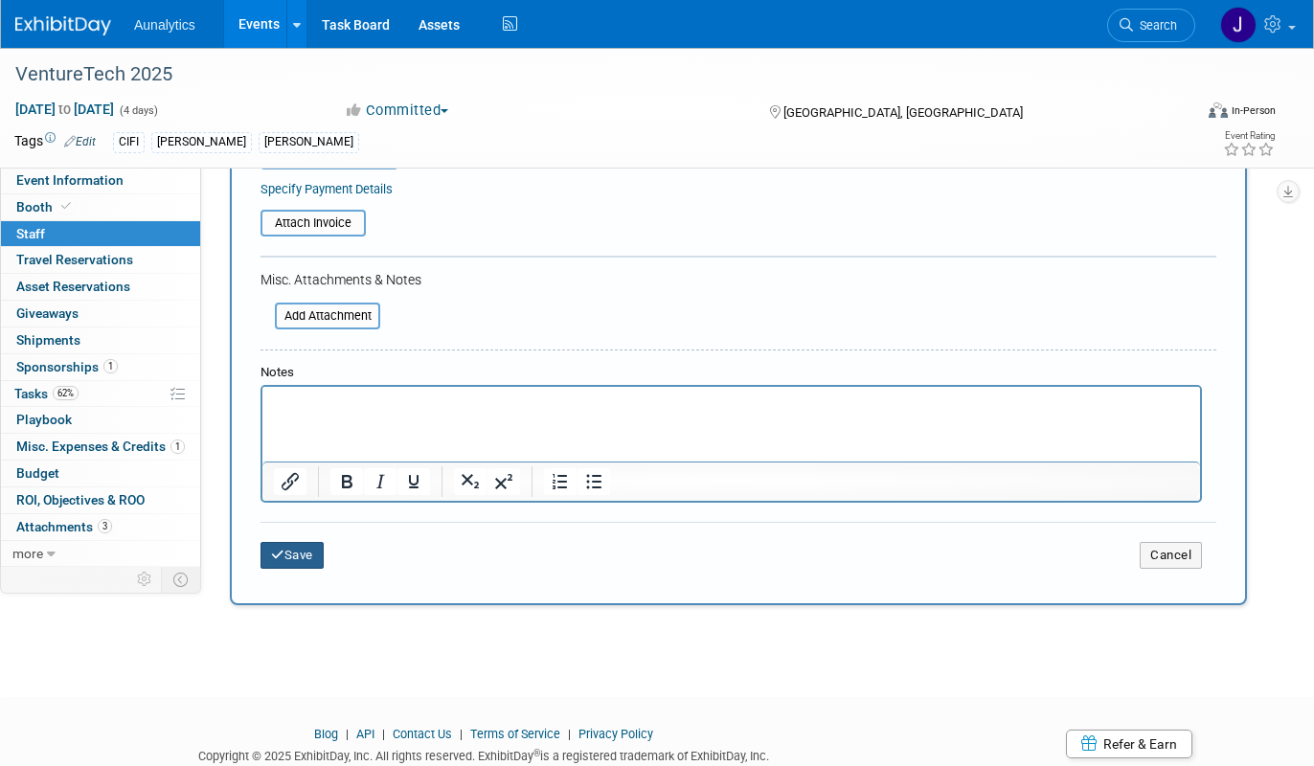
click at [296, 559] on button "Save" at bounding box center [291, 555] width 63 height 27
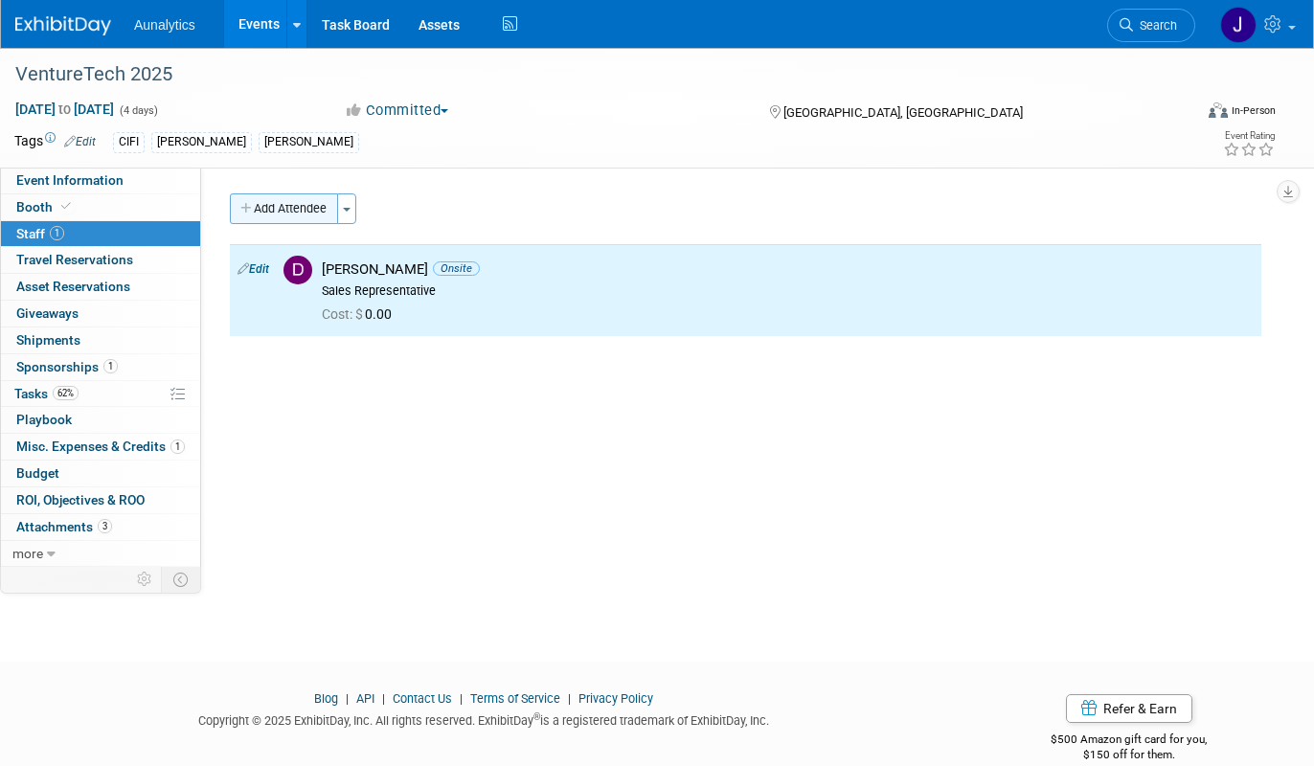
click at [308, 203] on button "Add Attendee" at bounding box center [284, 208] width 108 height 31
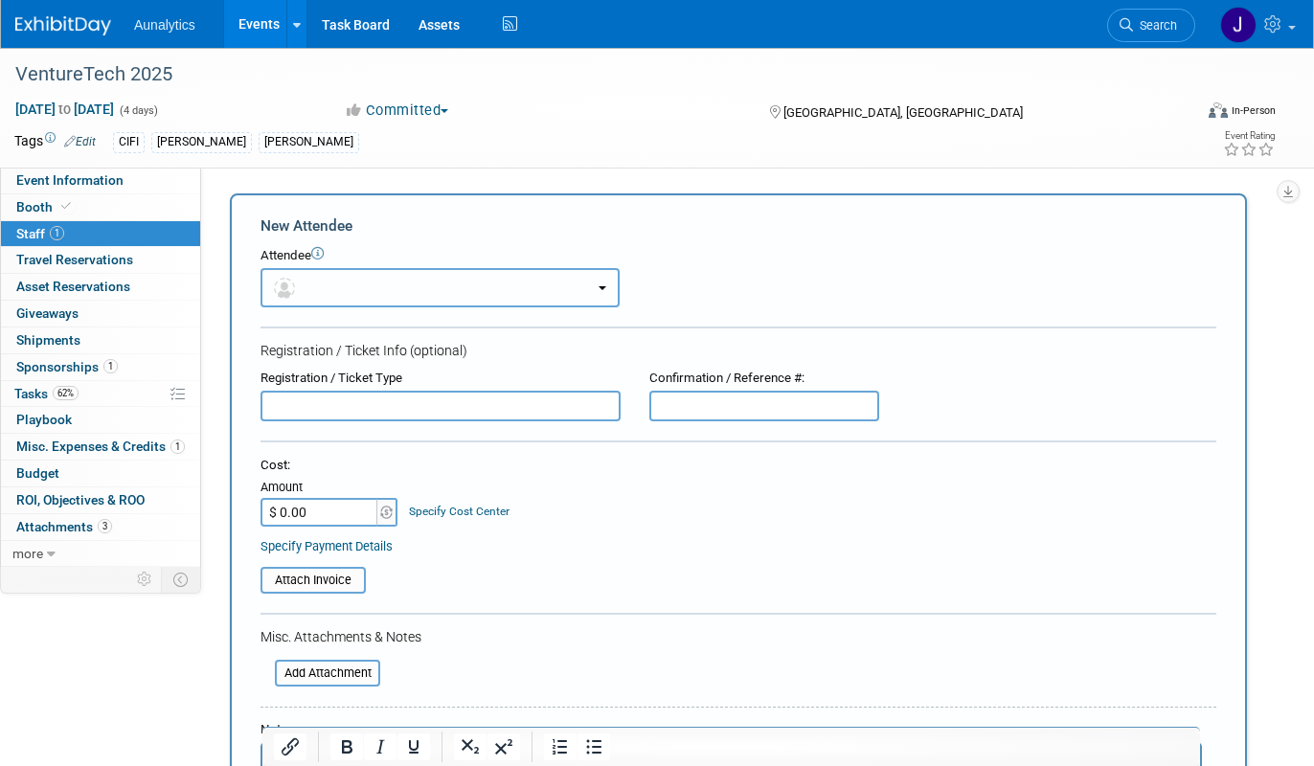
click at [358, 282] on button "button" at bounding box center [439, 287] width 359 height 39
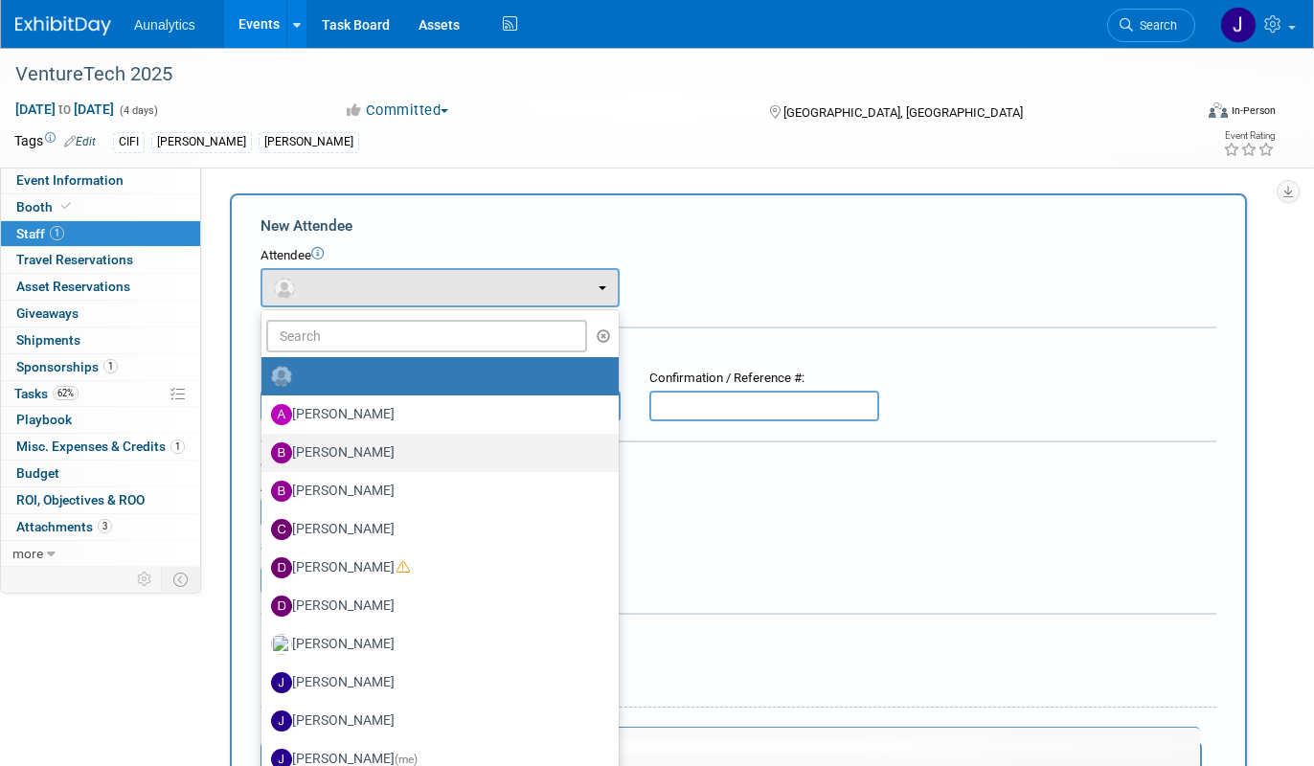
click at [351, 455] on label "[PERSON_NAME]" at bounding box center [435, 453] width 328 height 31
click at [264, 455] on input "[PERSON_NAME]" at bounding box center [258, 450] width 12 height 12
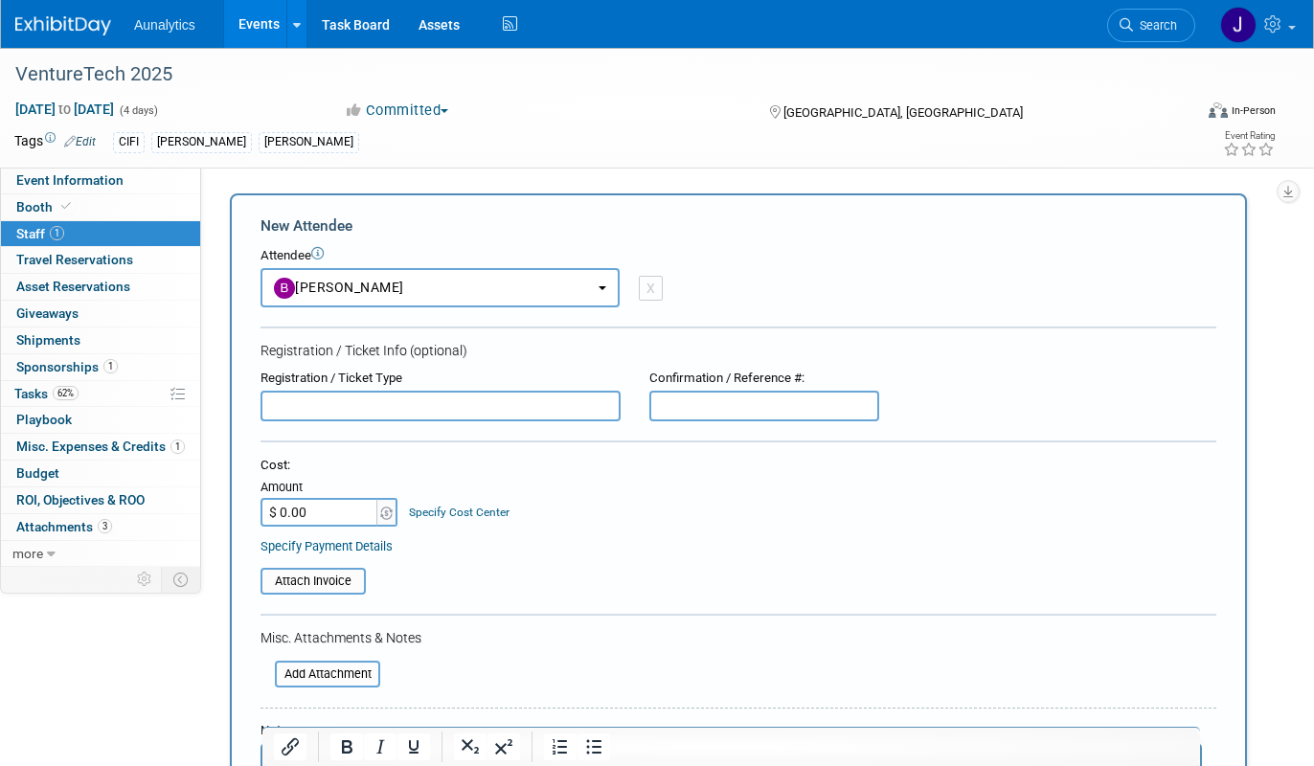
select select "71caccb3-c3c0-421a-b75a-cae98da48757"
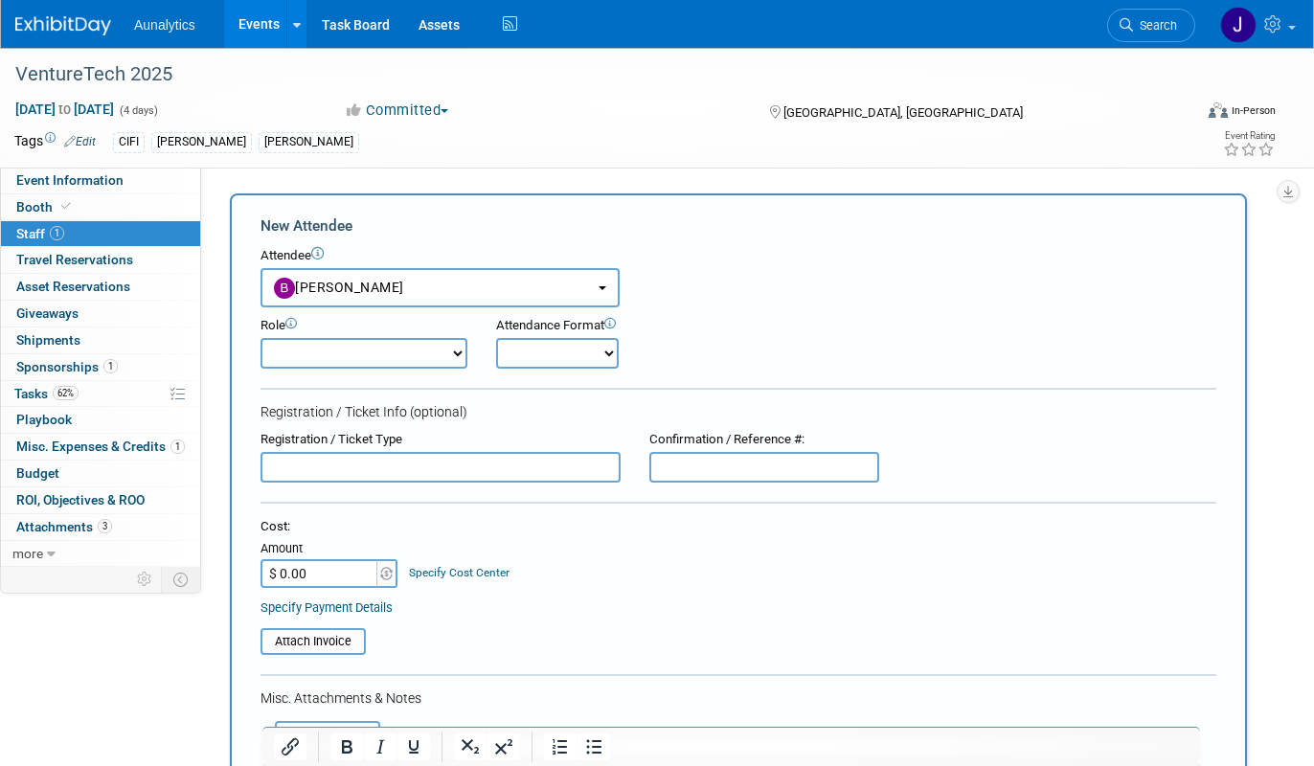
click at [377, 373] on form "New Attendee Attendee <img src="https://www.exhibitday.com/Images/Unassigned-Us…" at bounding box center [738, 597] width 956 height 764
click at [377, 346] on select "Demonstrator Host Planner Presenter Sales Representative Set-up/Dismantle Crew …" at bounding box center [363, 353] width 207 height 31
select select "4"
click at [260, 338] on select "Demonstrator Host Planner Presenter Sales Representative Set-up/Dismantle Crew …" at bounding box center [363, 353] width 207 height 31
click at [547, 356] on select "Onsite Remote" at bounding box center [557, 353] width 123 height 31
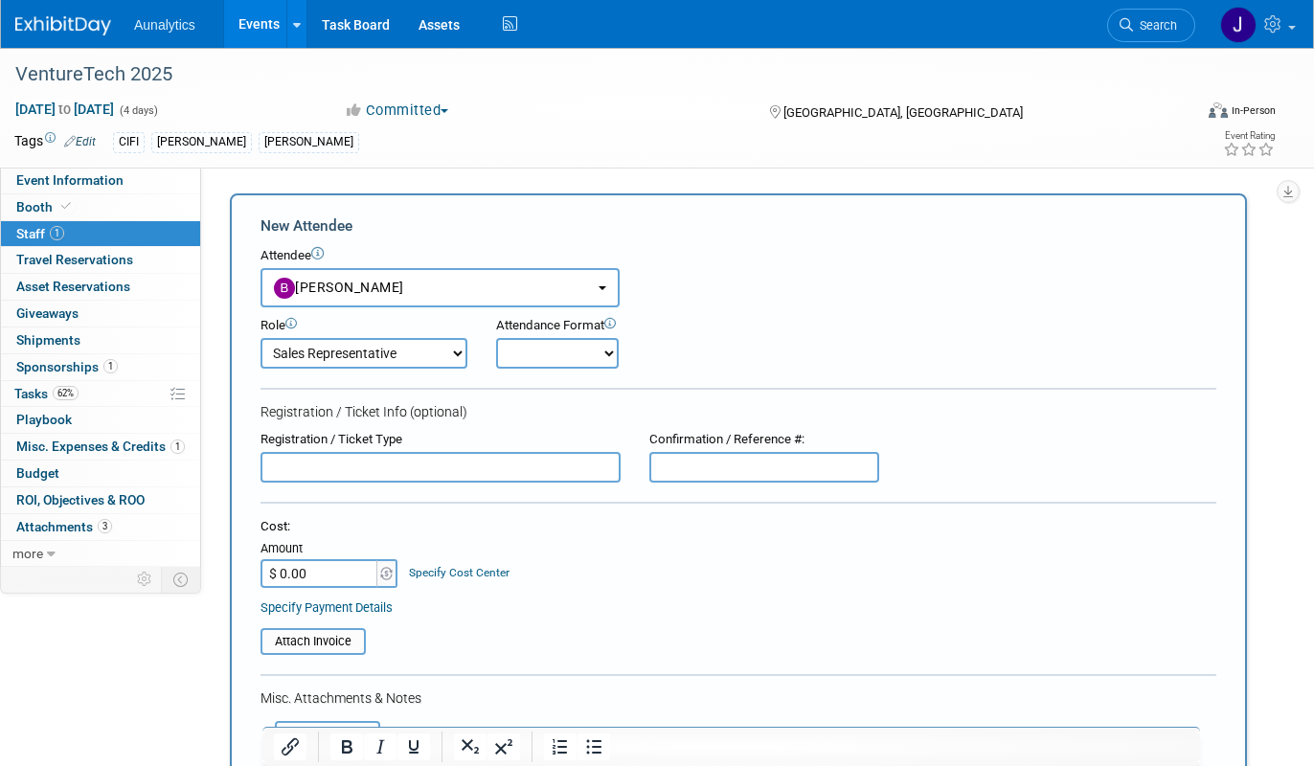
select select "1"
click at [496, 338] on select "Onsite Remote" at bounding box center [557, 353] width 123 height 31
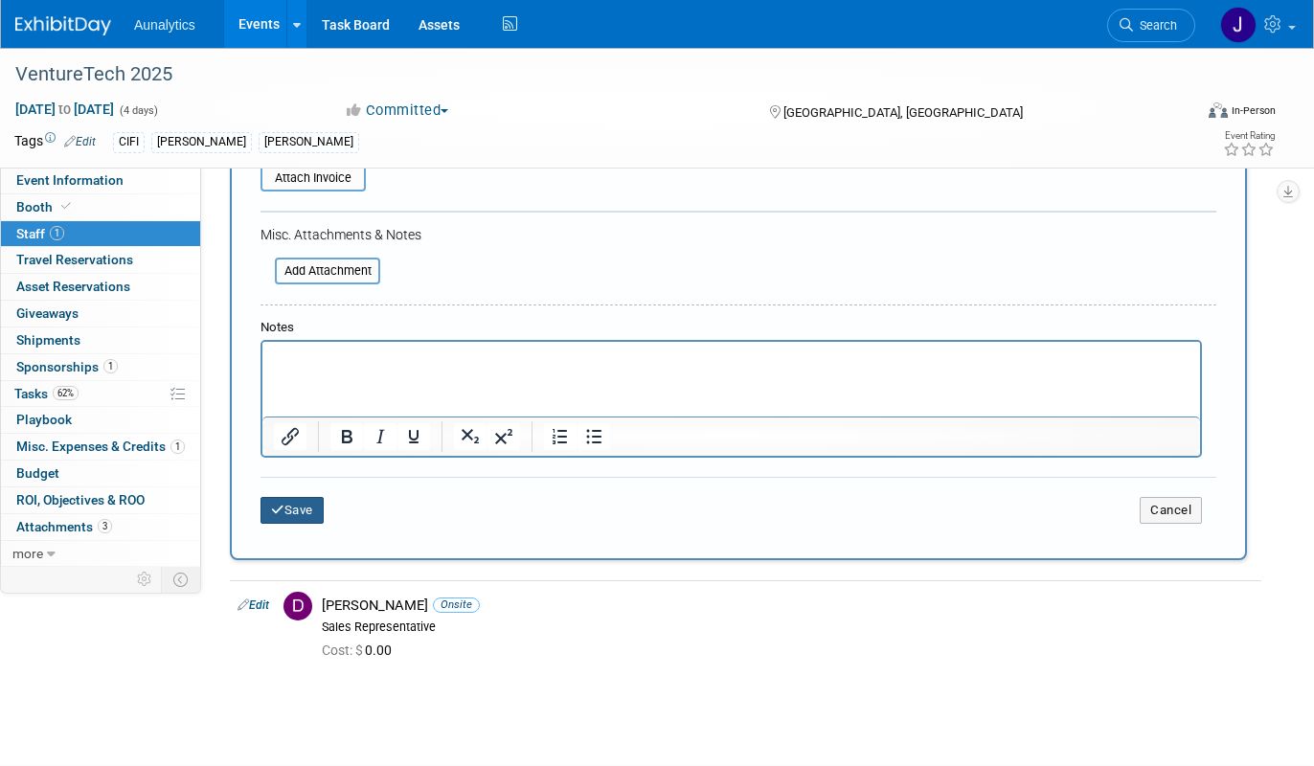
click at [323, 507] on button "Save" at bounding box center [291, 510] width 63 height 27
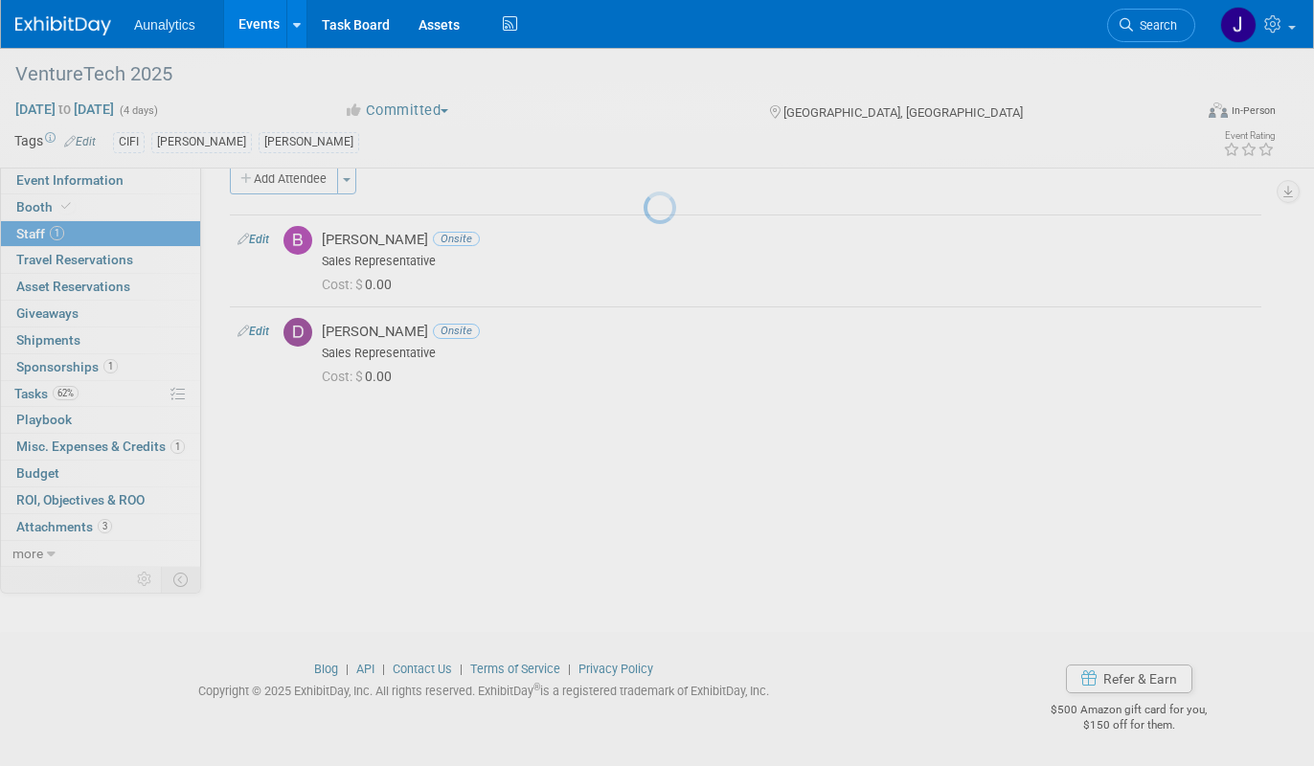
scroll to position [30, 0]
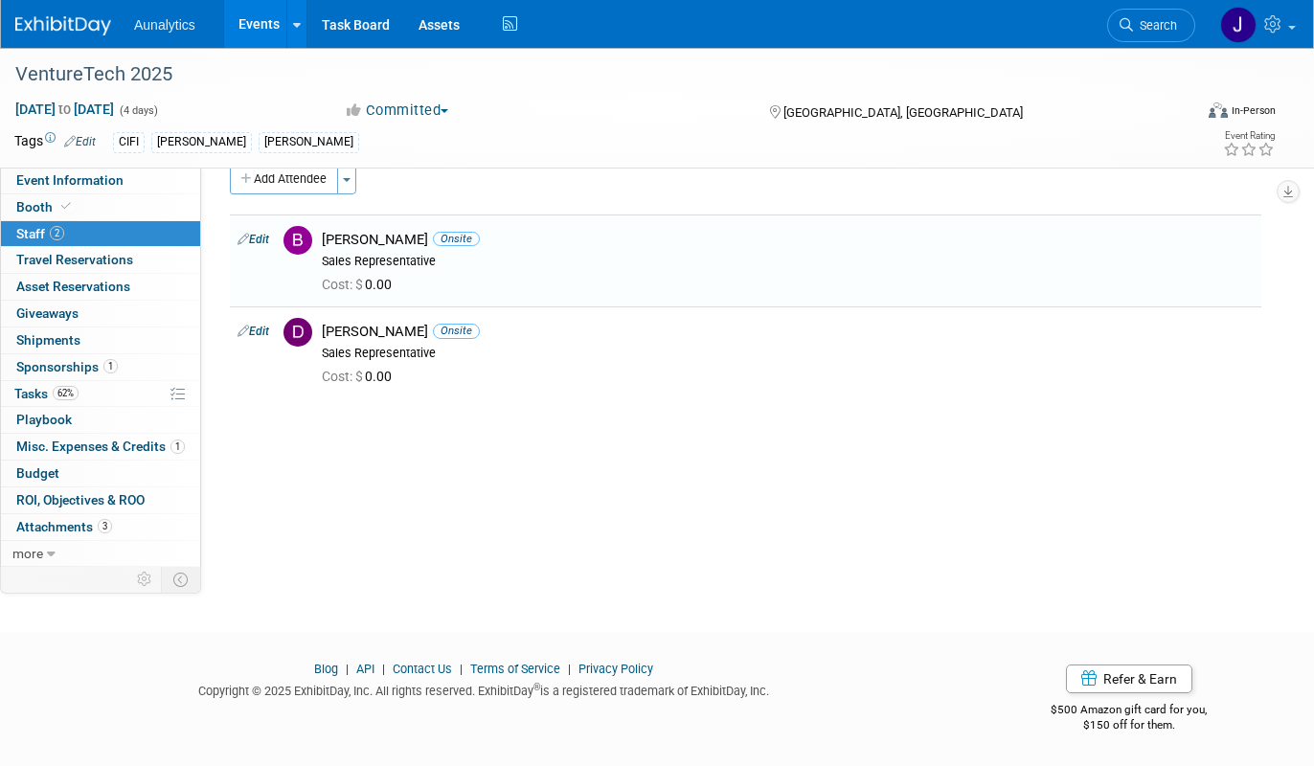
click at [252, 21] on link "Events" at bounding box center [259, 24] width 70 height 48
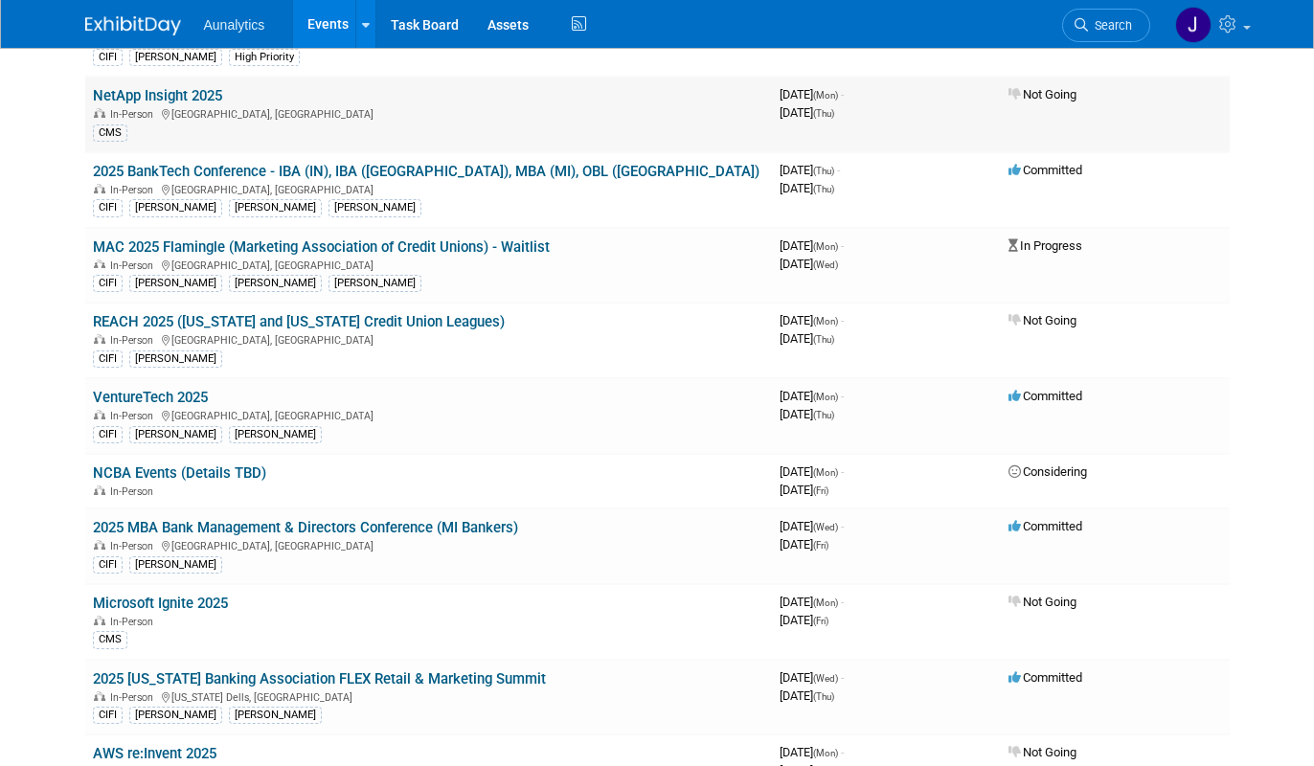
scroll to position [295, 0]
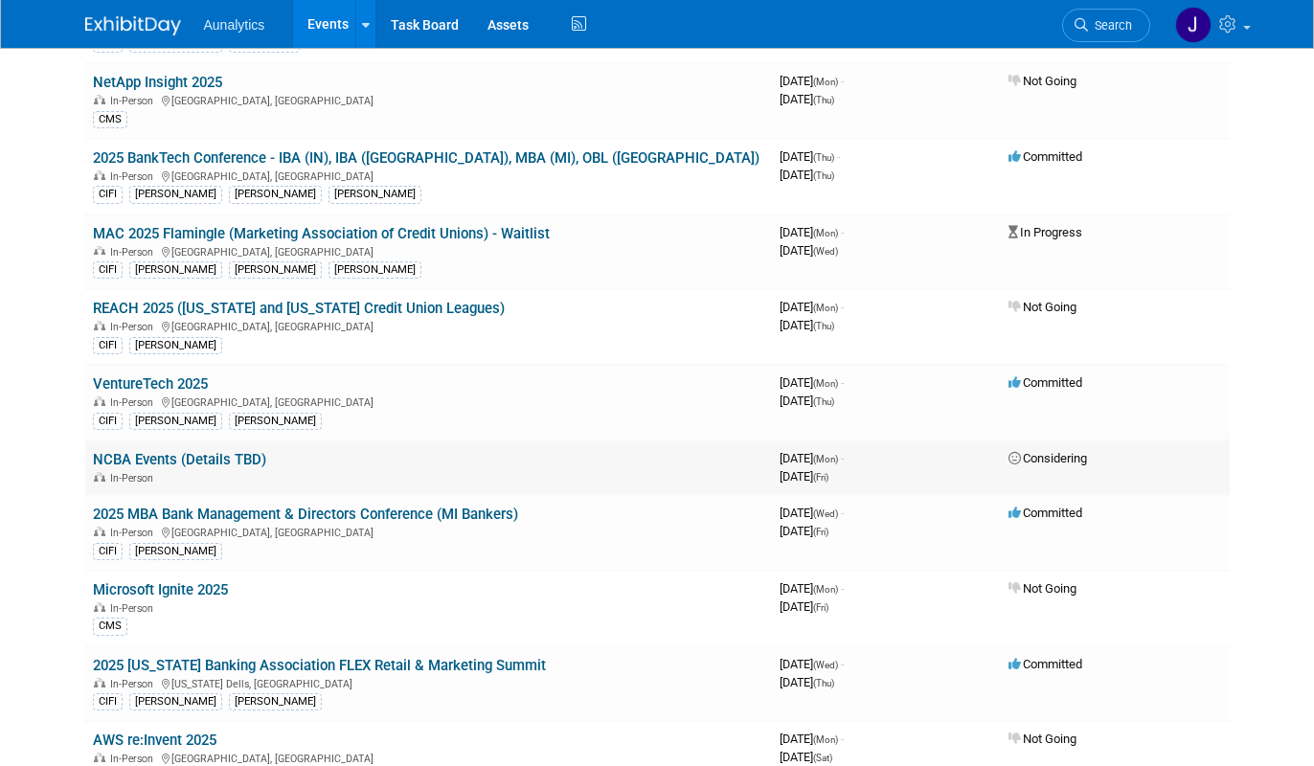
click at [209, 460] on link "NCBA Events (Details TBD)" at bounding box center [179, 459] width 173 height 17
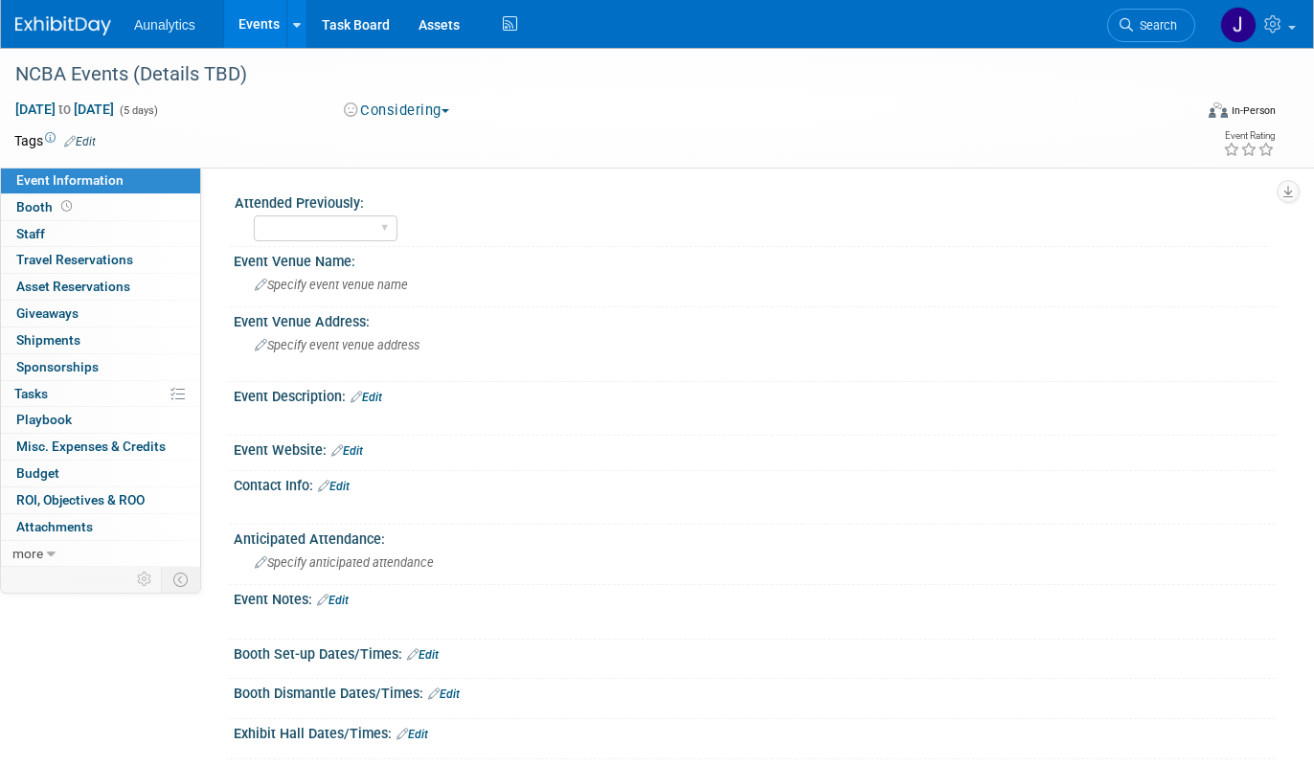
click at [390, 109] on button "Considering" at bounding box center [397, 111] width 120 height 20
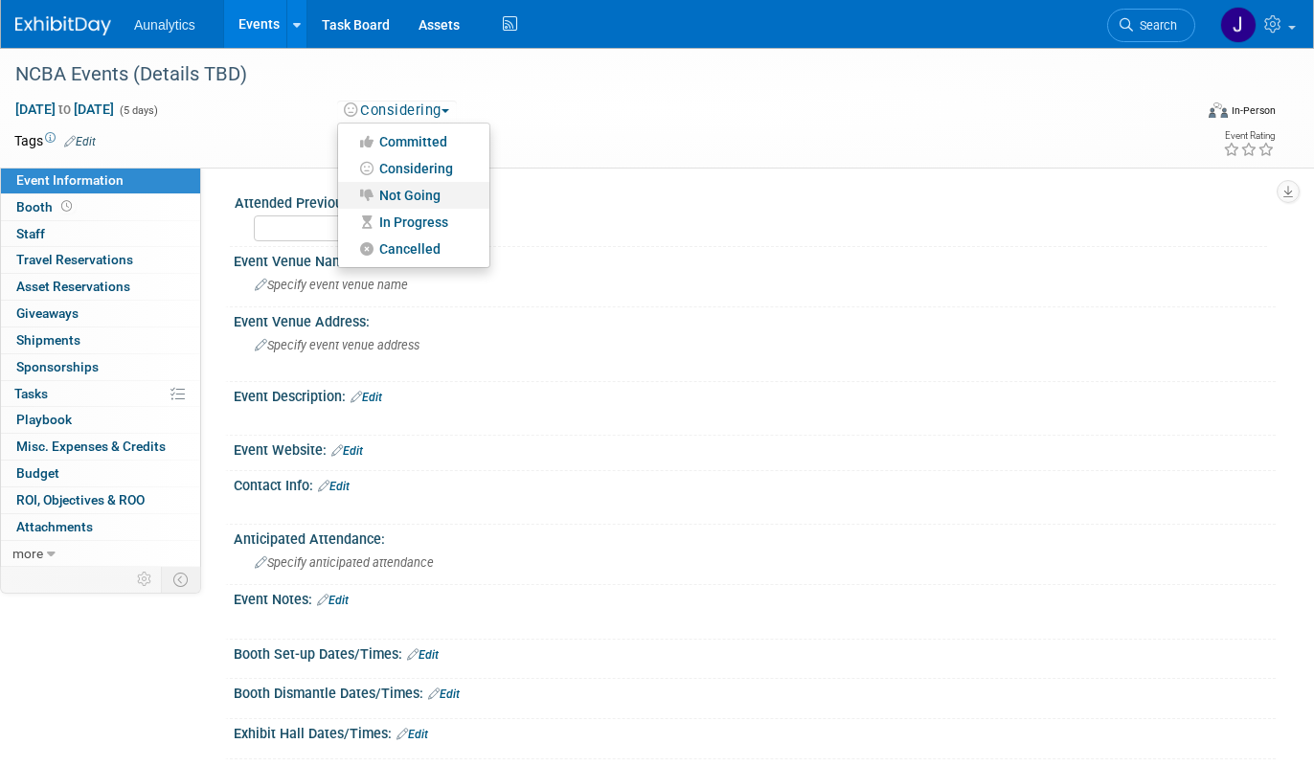
click at [384, 194] on link "Not Going" at bounding box center [413, 195] width 151 height 27
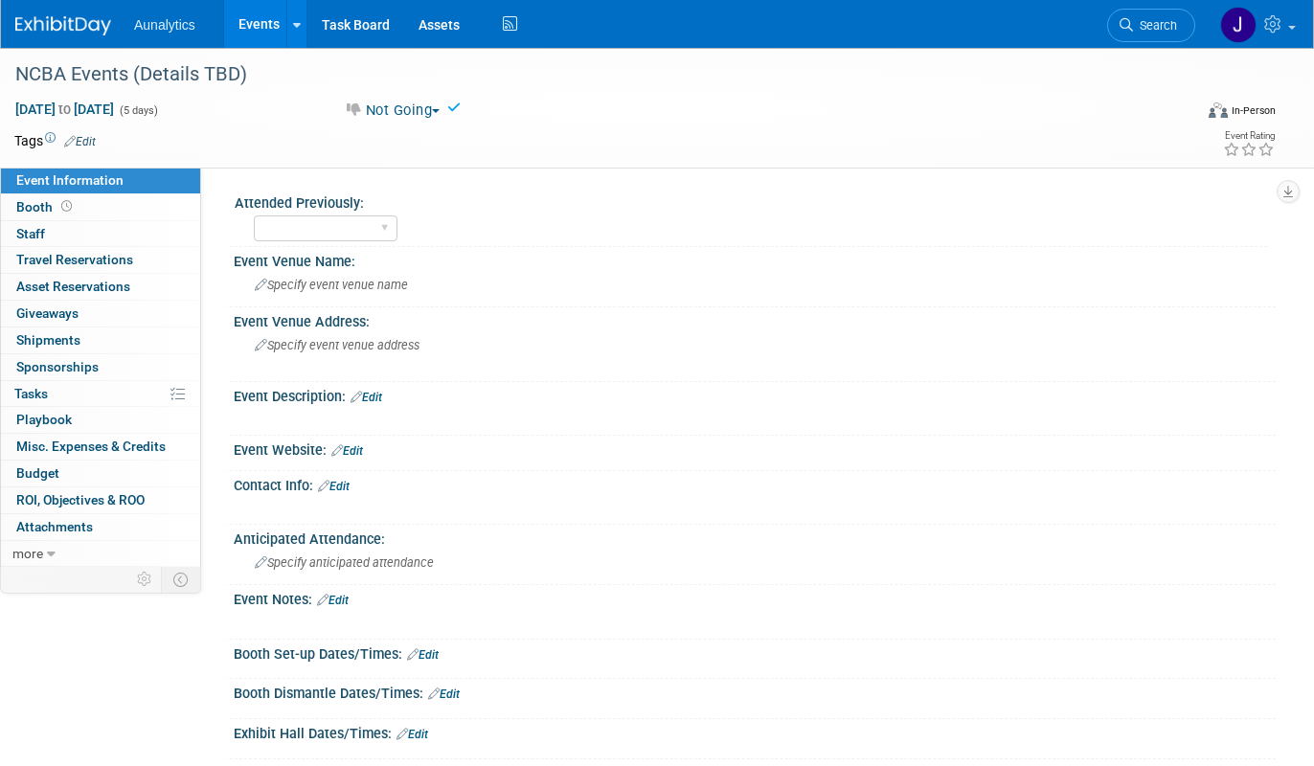
click at [264, 28] on link "Events" at bounding box center [259, 24] width 70 height 48
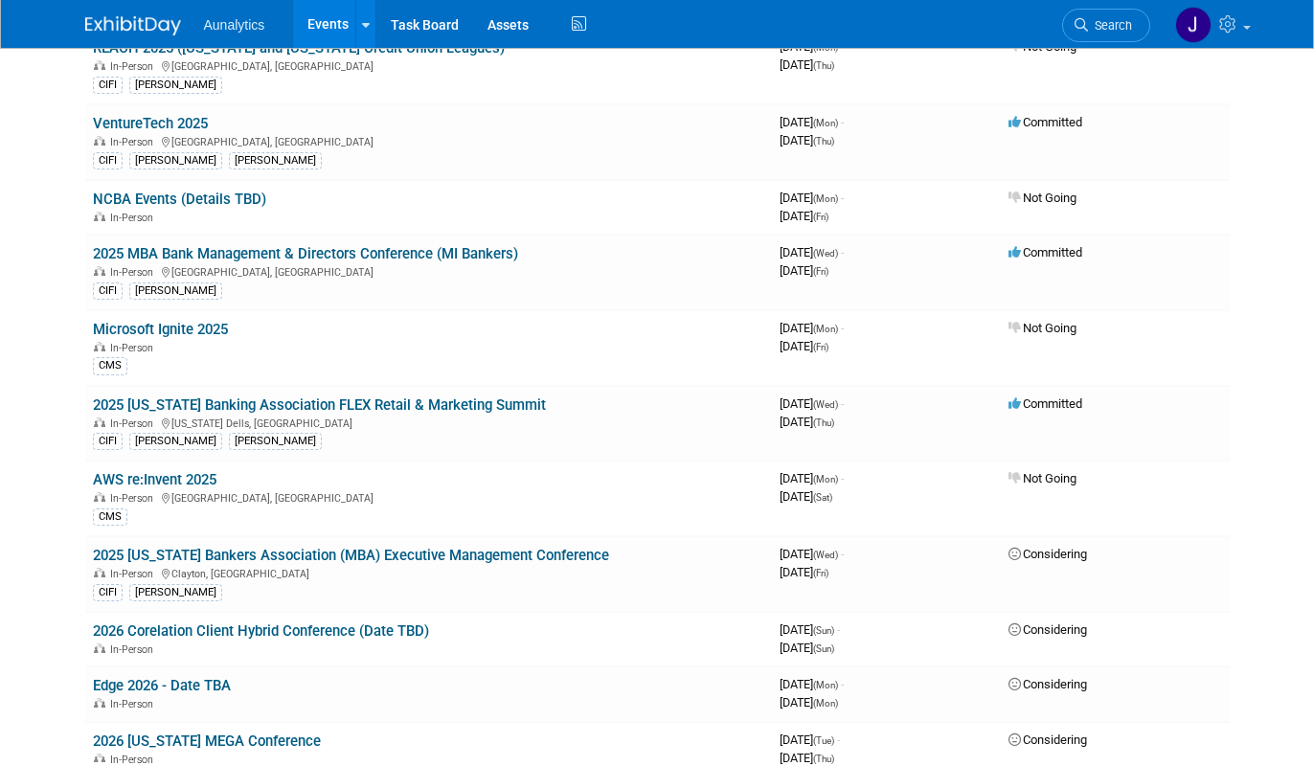
scroll to position [560, 0]
